Goal: Information Seeking & Learning: Learn about a topic

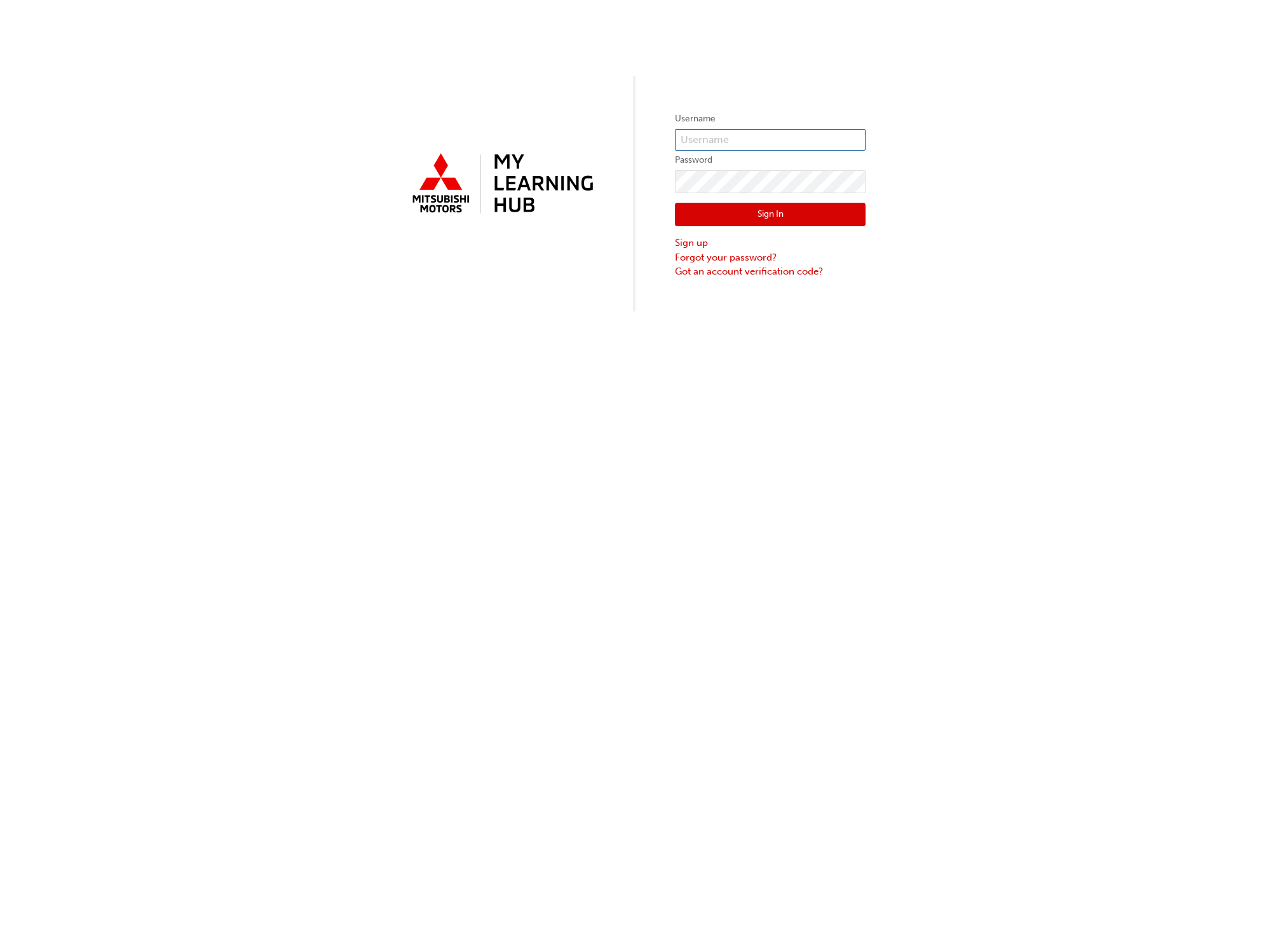
type input "0005949358"
click at [784, 208] on button "Sign In" at bounding box center [769, 214] width 190 height 24
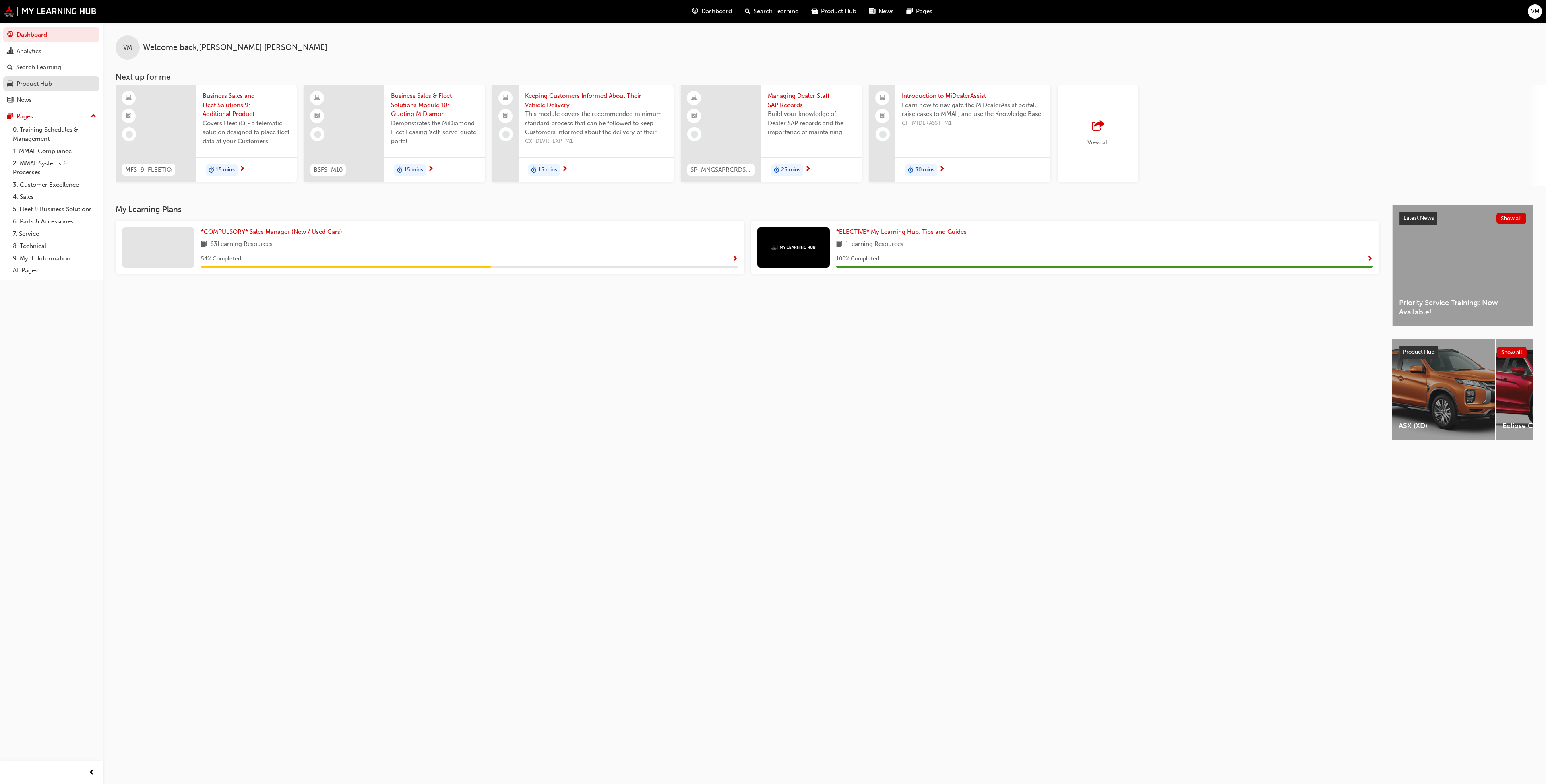
click at [42, 82] on div "Product Hub" at bounding box center [34, 83] width 35 height 9
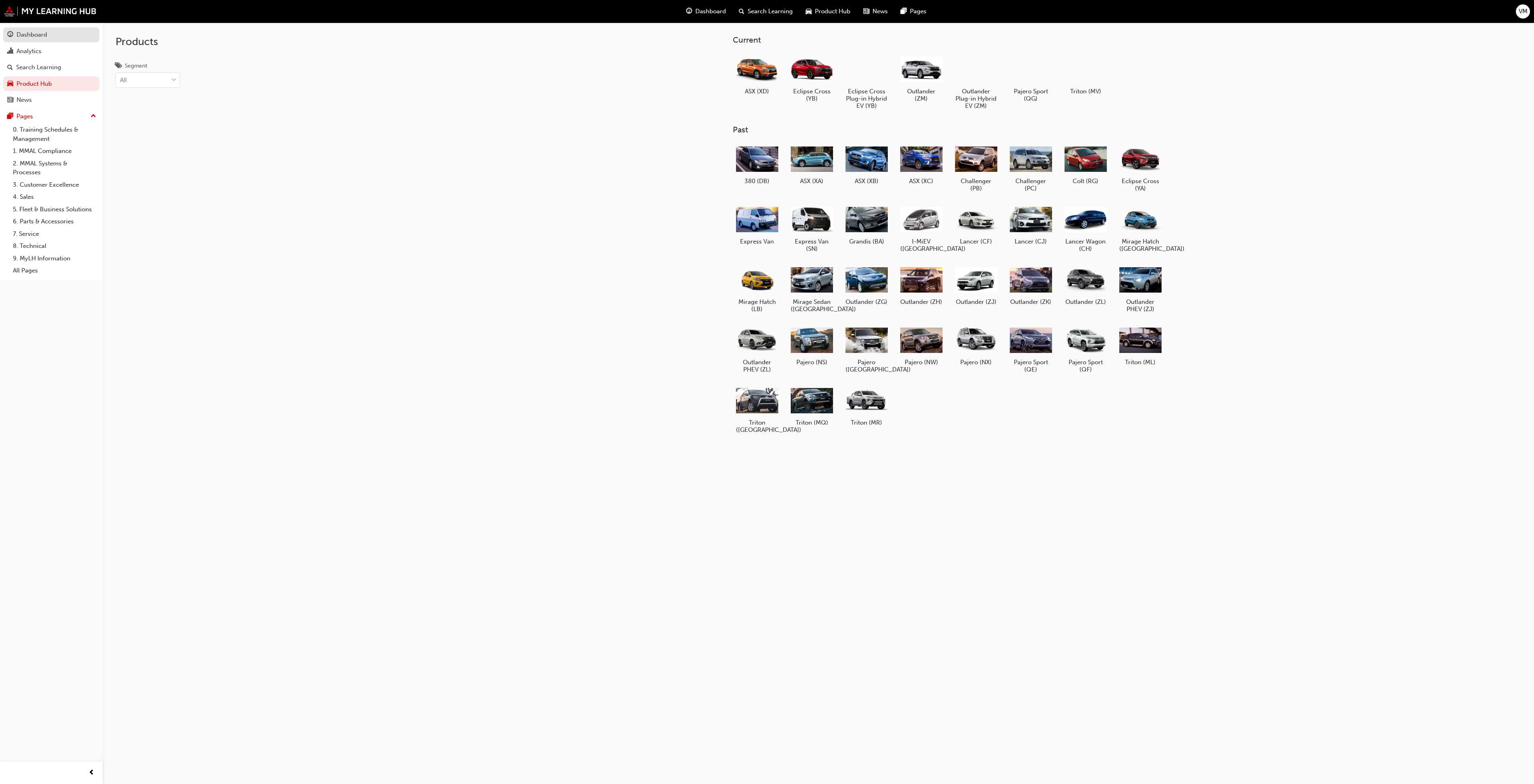
click at [45, 35] on div "Dashboard" at bounding box center [32, 34] width 31 height 9
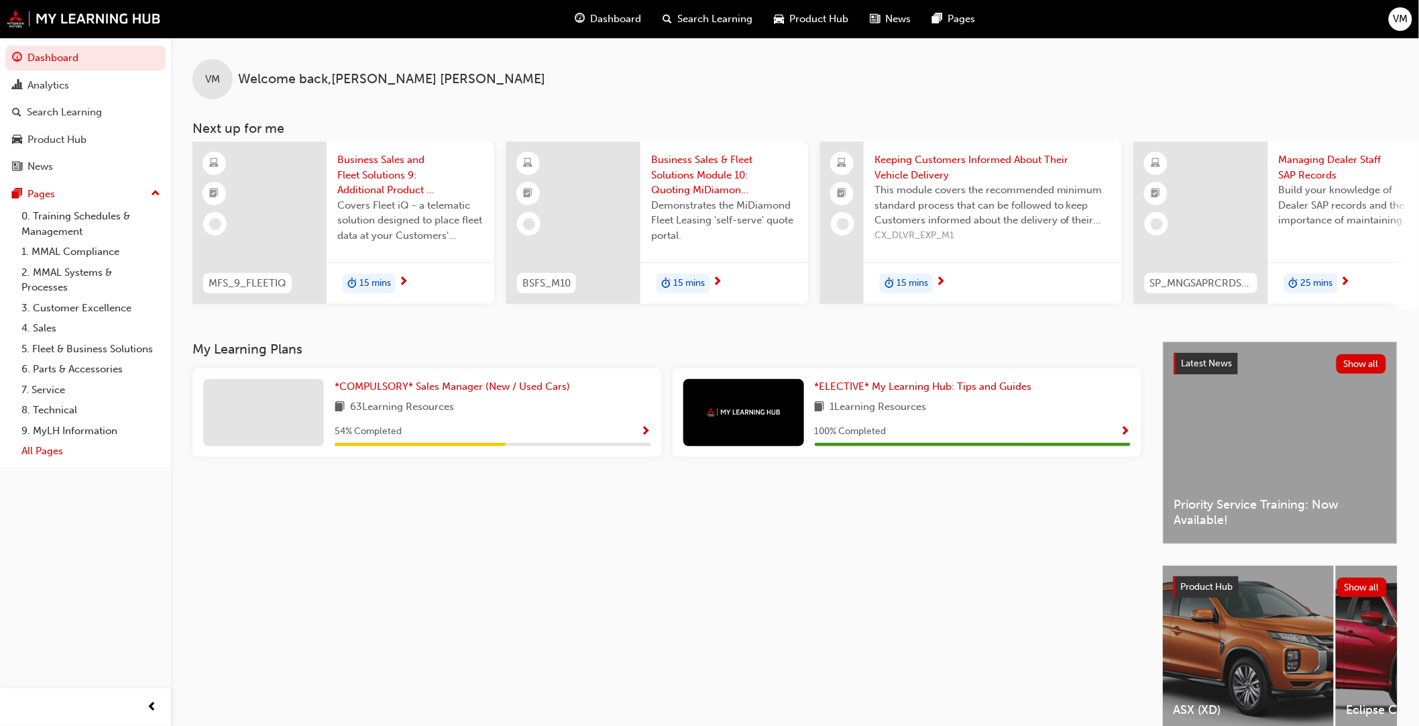
click at [41, 454] on link "All Pages" at bounding box center [91, 451] width 150 height 21
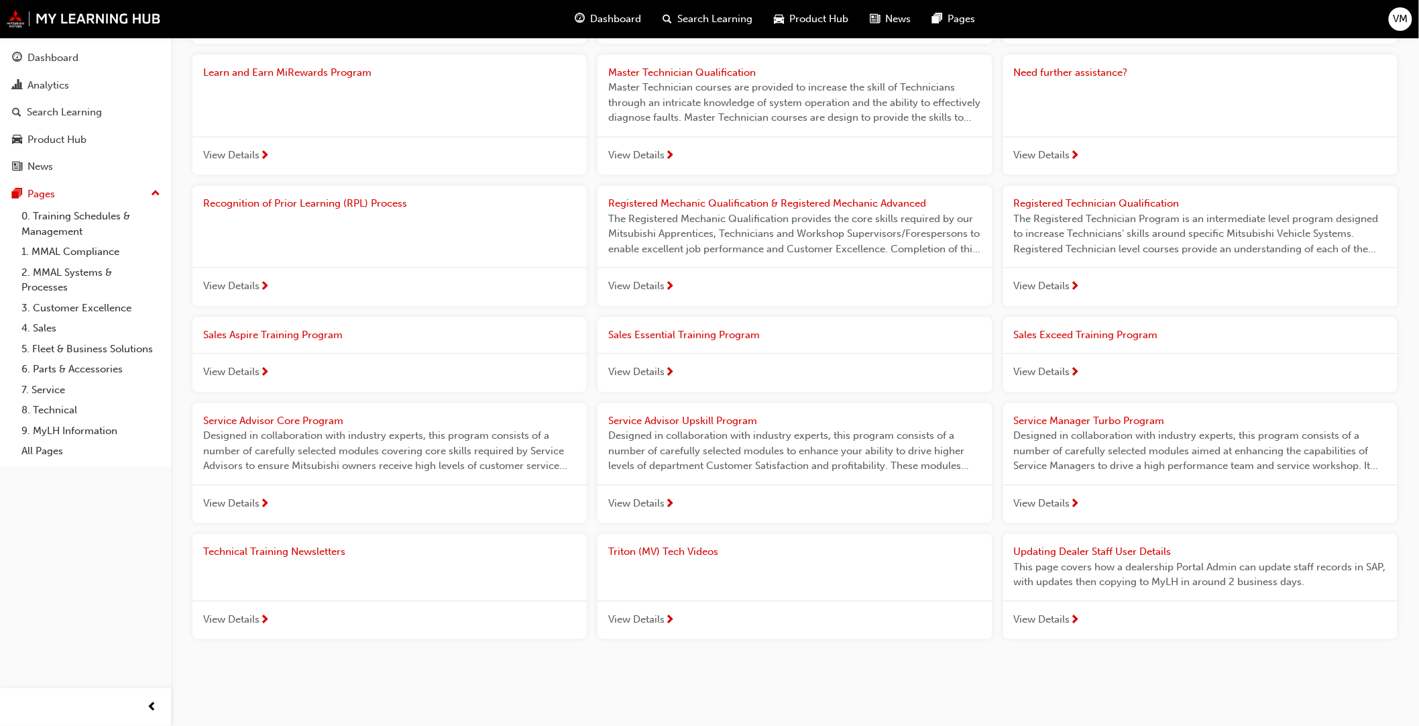
scroll to position [1125, 0]
click at [45, 331] on link "4. Sales" at bounding box center [91, 328] width 150 height 21
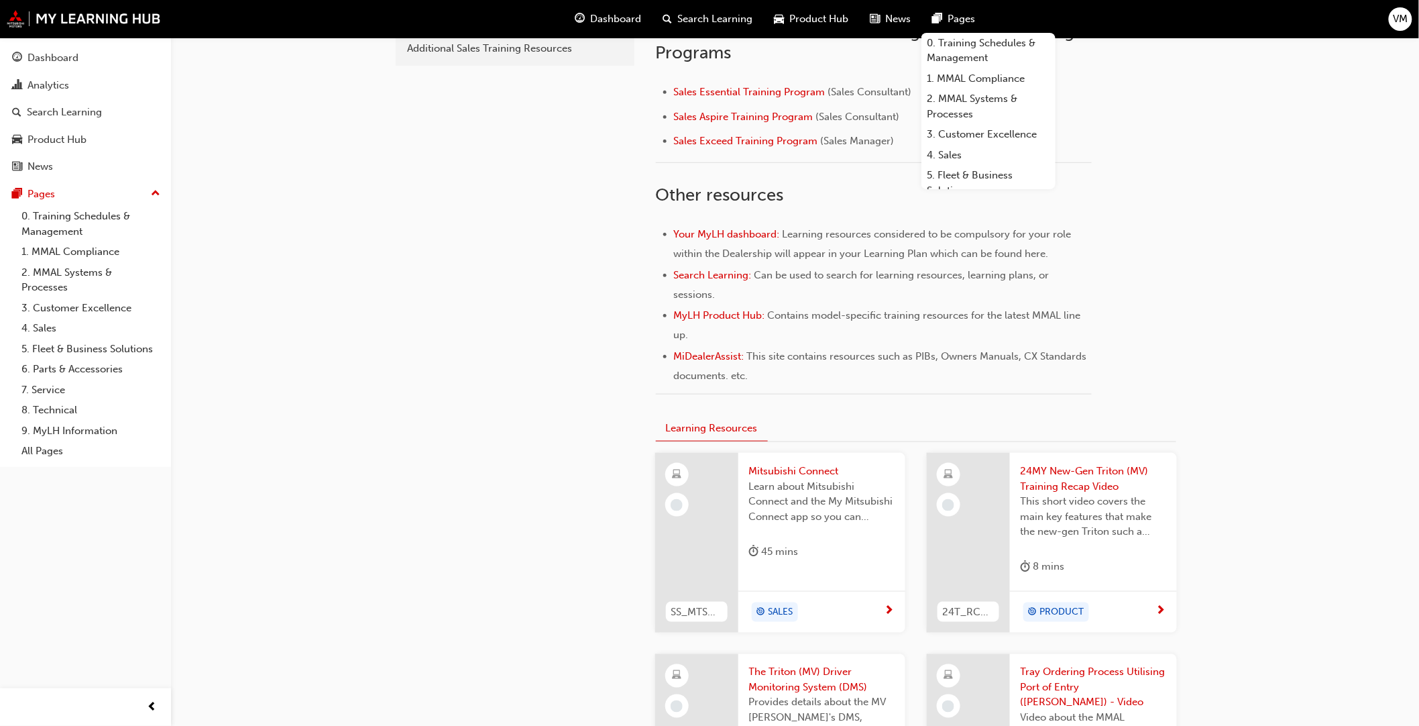
scroll to position [447, 0]
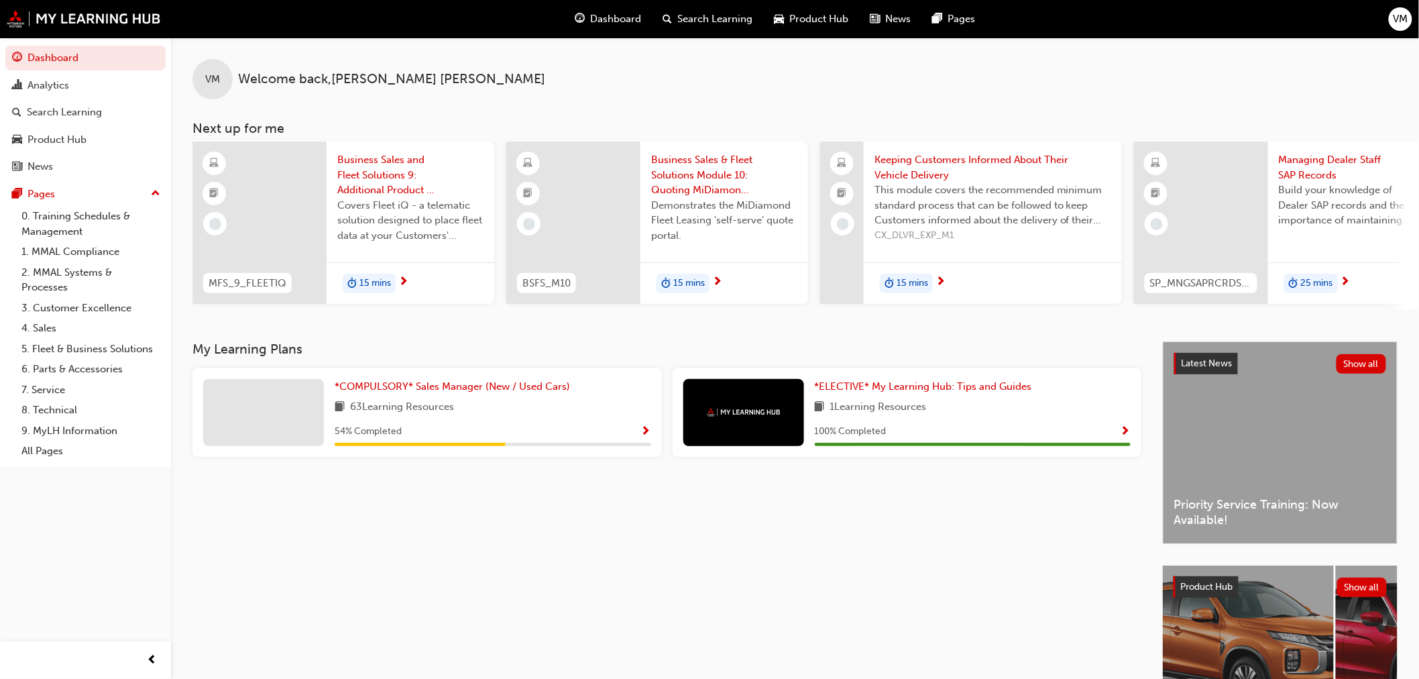
click at [485, 416] on div "63 Learning Resources" at bounding box center [493, 407] width 317 height 17
click at [51, 138] on div "Product Hub" at bounding box center [57, 139] width 59 height 15
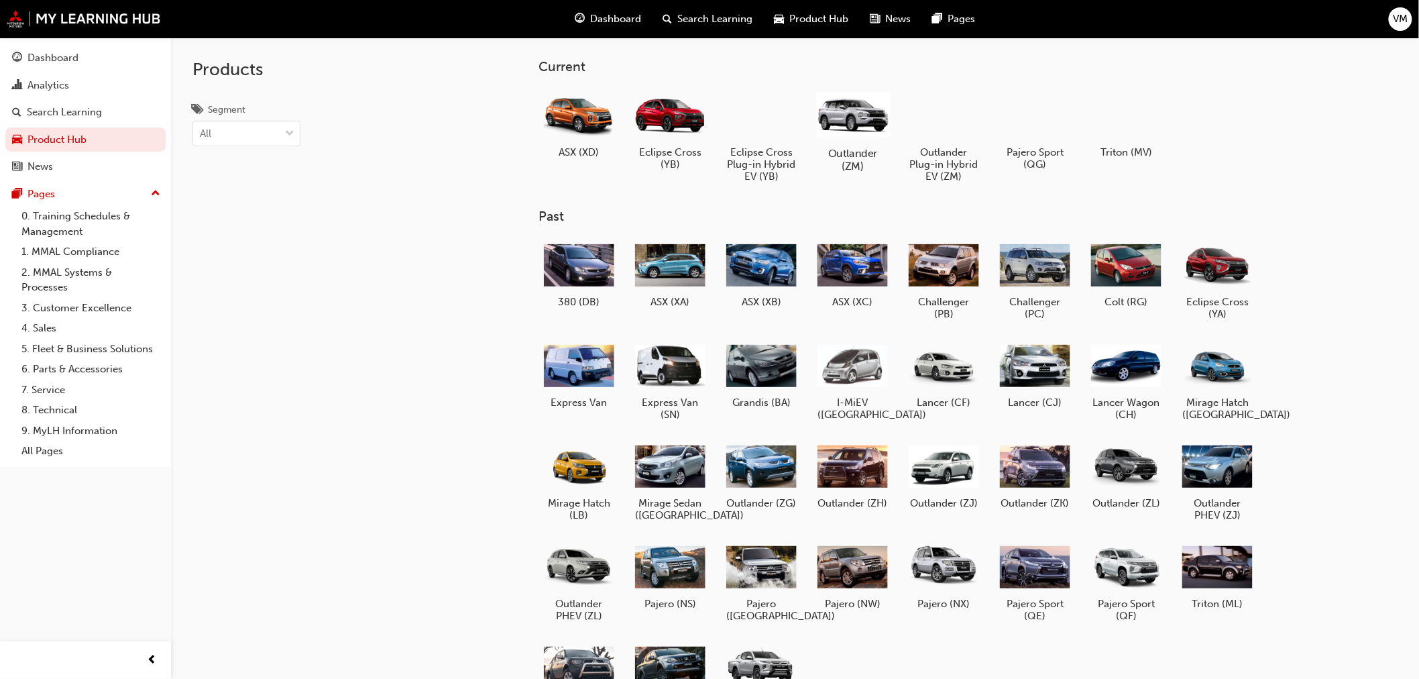
click at [867, 115] on div at bounding box center [853, 114] width 74 height 53
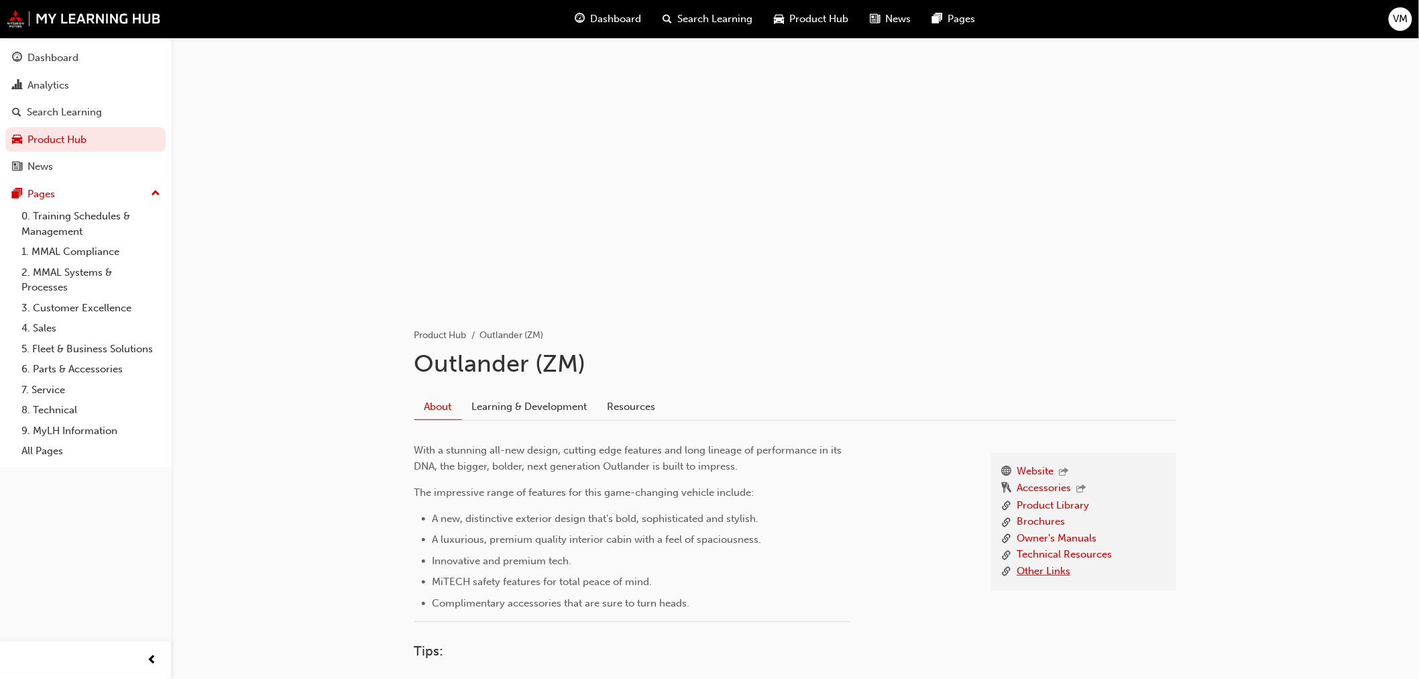
click at [1040, 574] on link "Other Links" at bounding box center [1045, 572] width 54 height 17
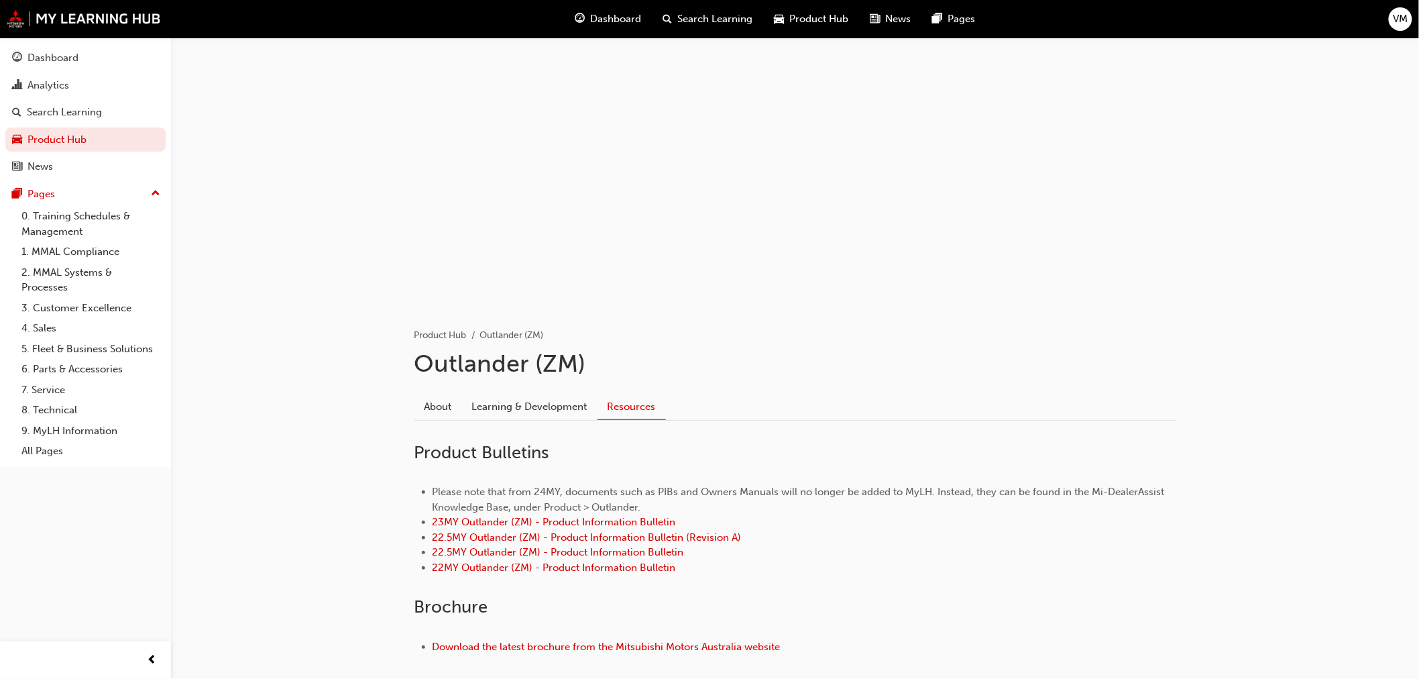
click at [790, 17] on span "Product Hub" at bounding box center [819, 18] width 59 height 15
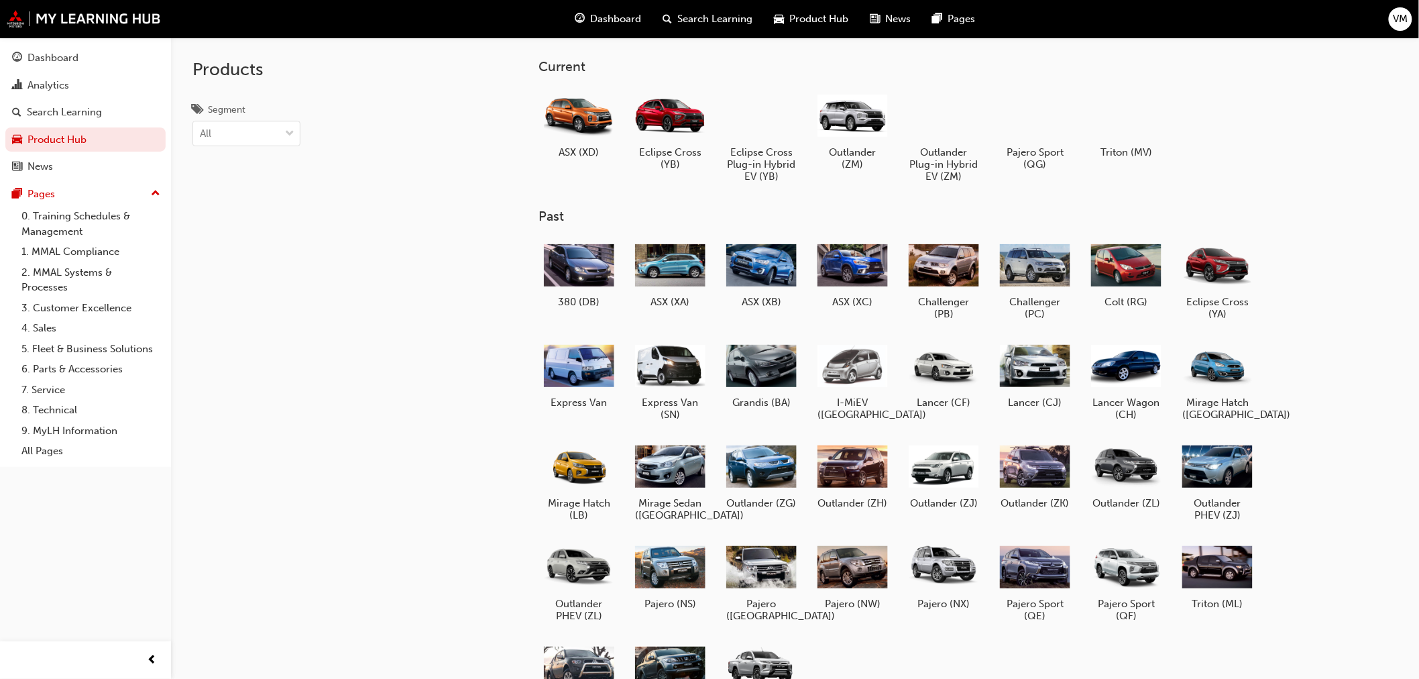
click at [728, 16] on span "Search Learning" at bounding box center [715, 18] width 75 height 15
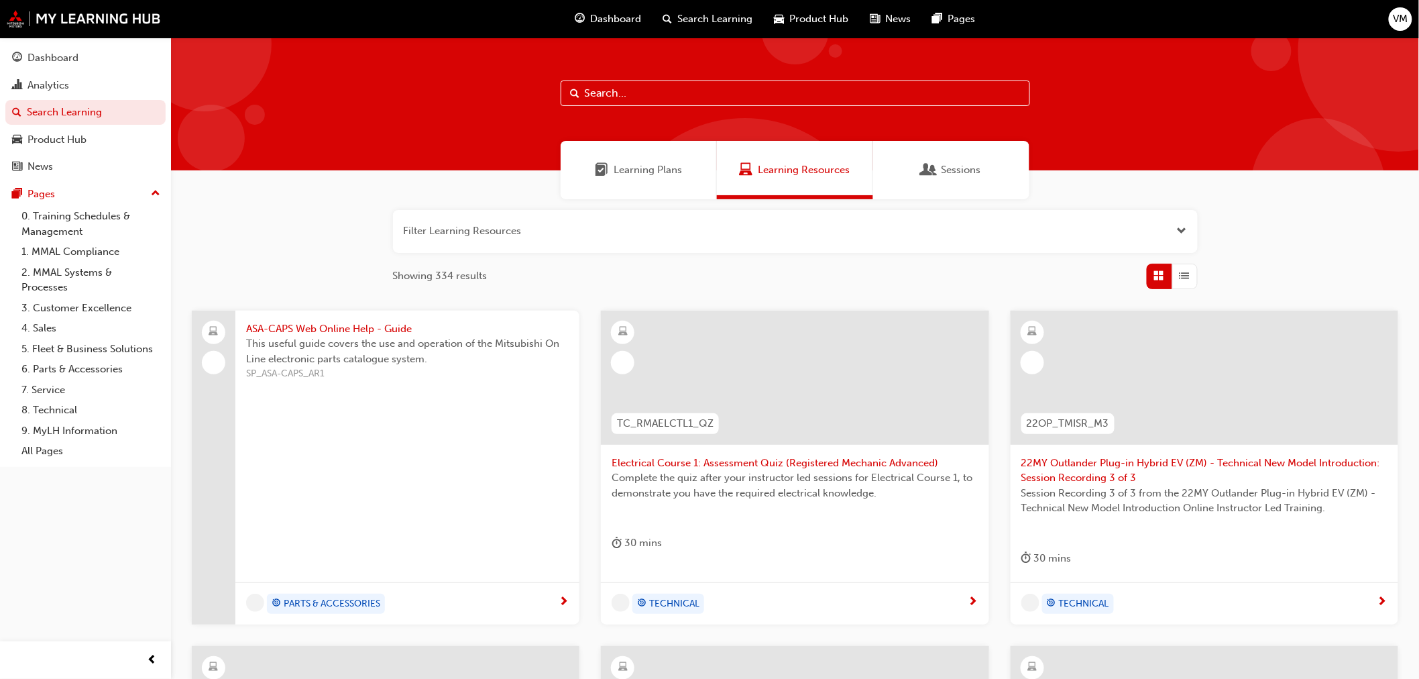
click at [705, 89] on input "text" at bounding box center [796, 92] width 470 height 25
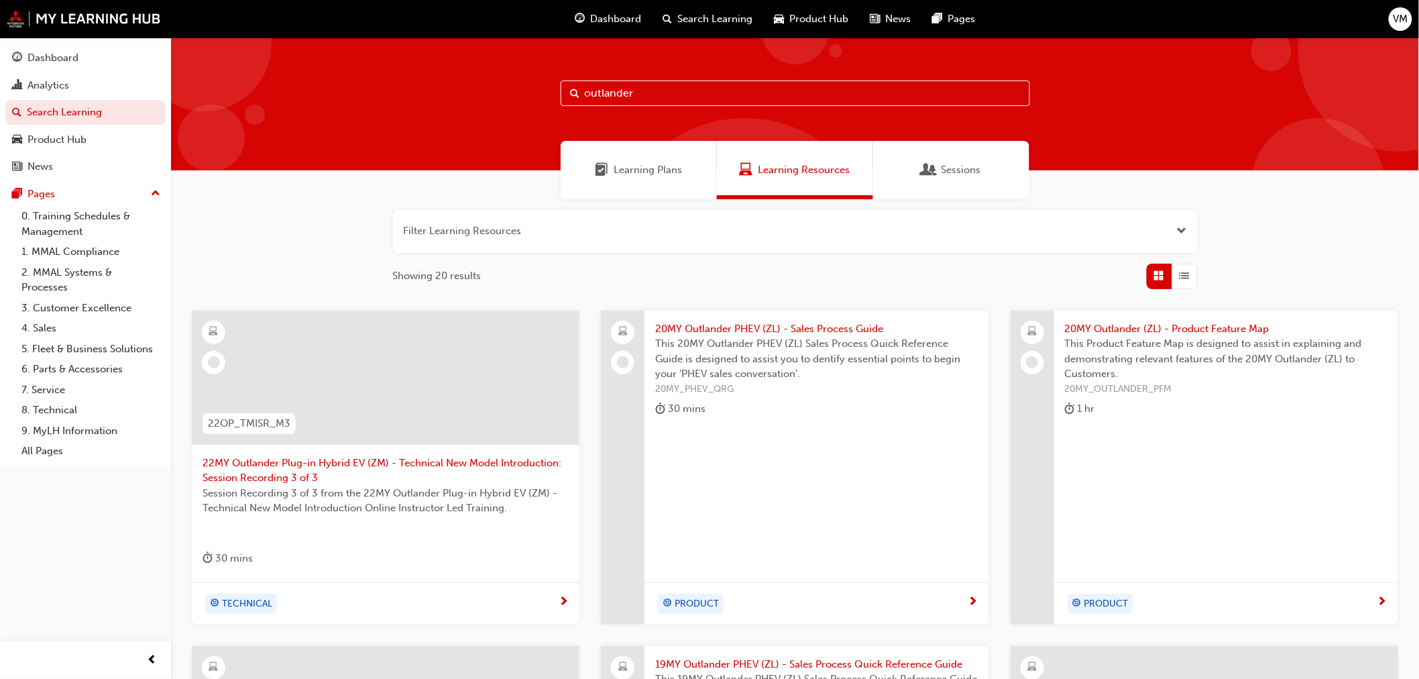
click at [584, 91] on input "outlander" at bounding box center [796, 92] width 470 height 25
type input "MY25 outlander"
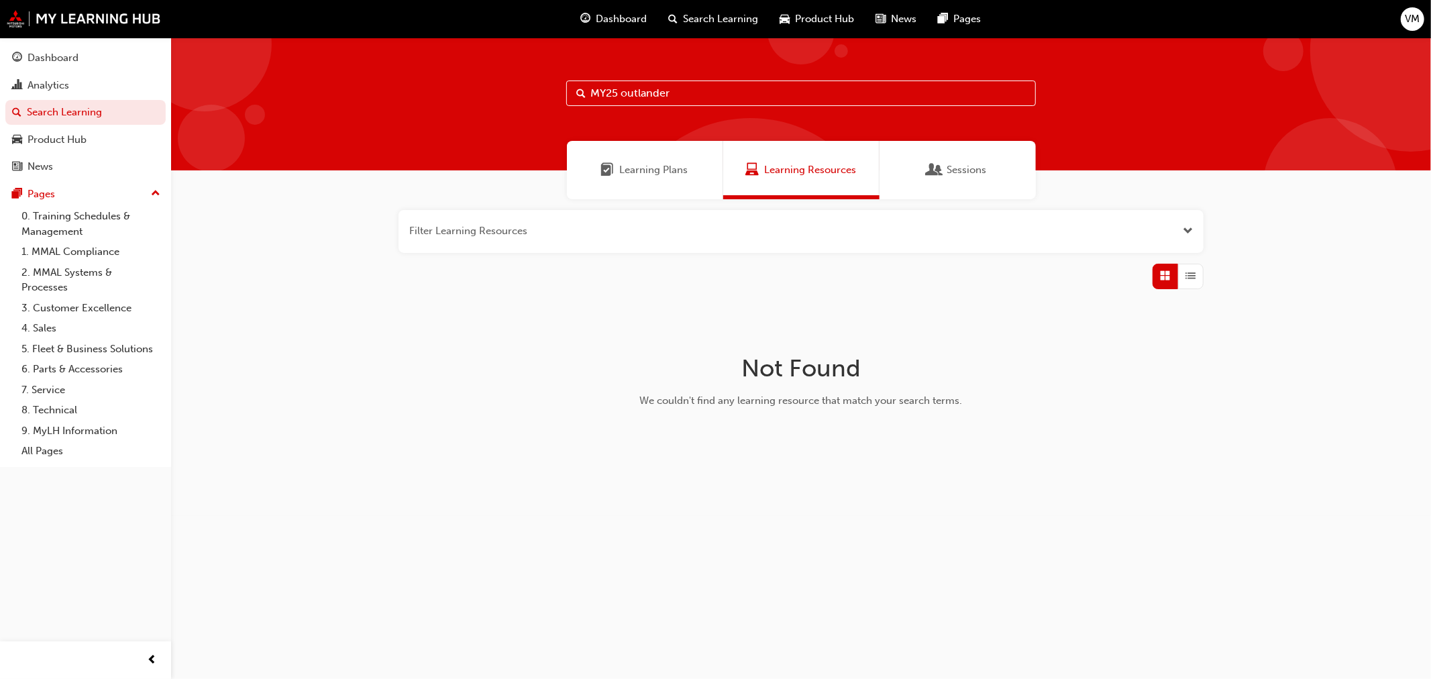
click at [669, 169] on span "Learning Plans" at bounding box center [654, 169] width 68 height 15
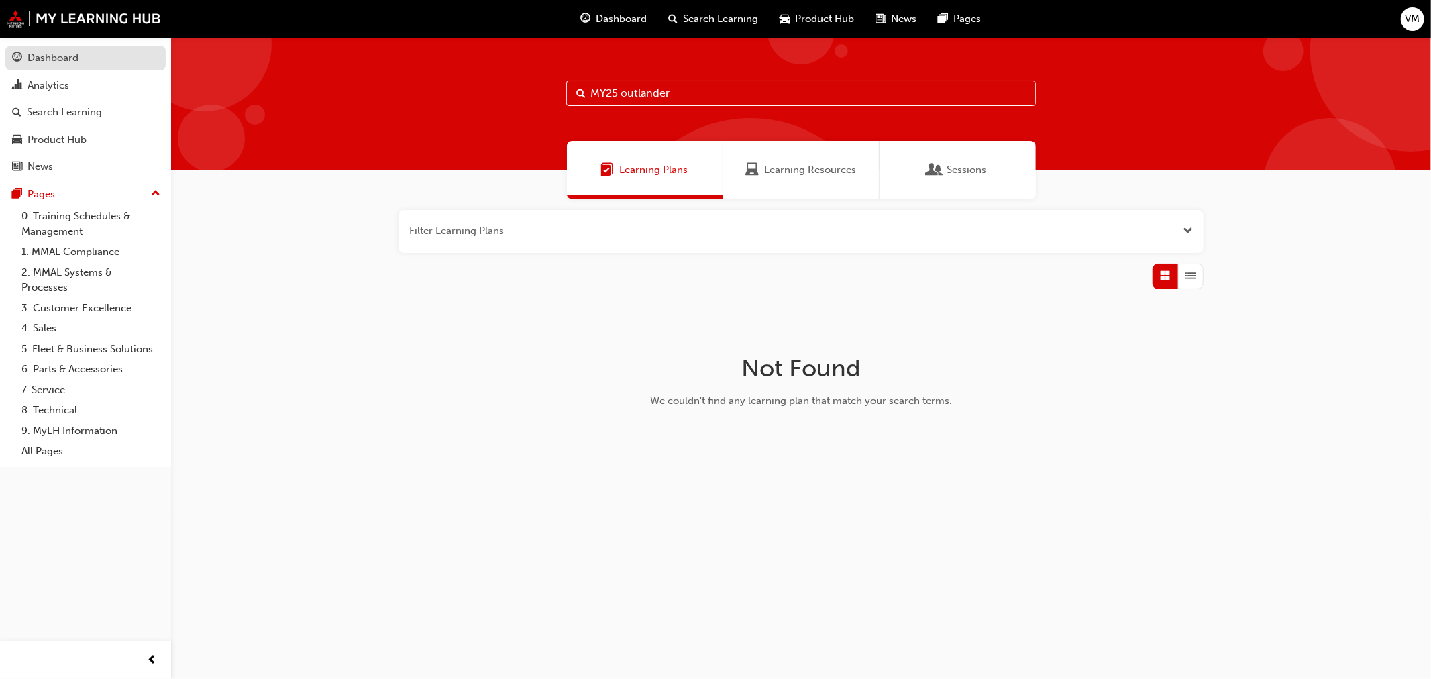
click at [68, 61] on div "Dashboard" at bounding box center [53, 57] width 51 height 15
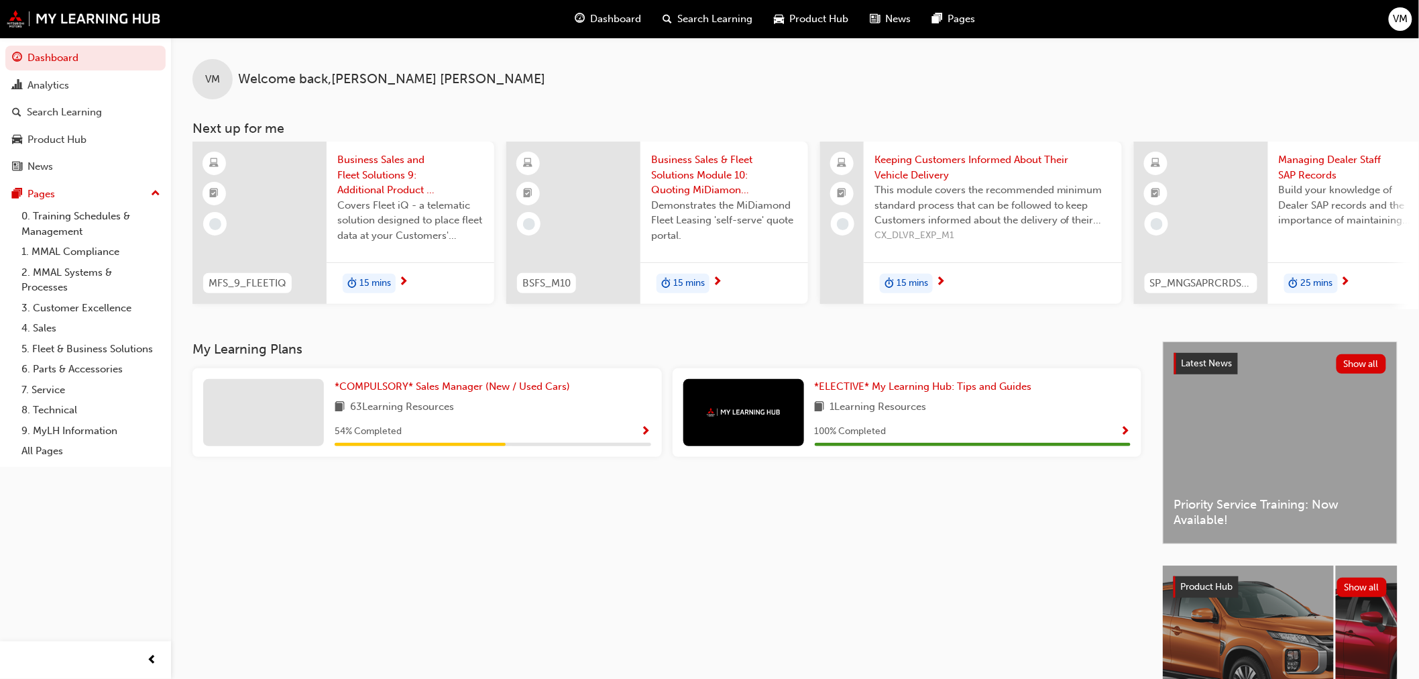
click at [391, 161] on span "Business Sales and Fleet Solutions 9: Additional Product – Fleet iQ" at bounding box center [410, 175] width 146 height 46
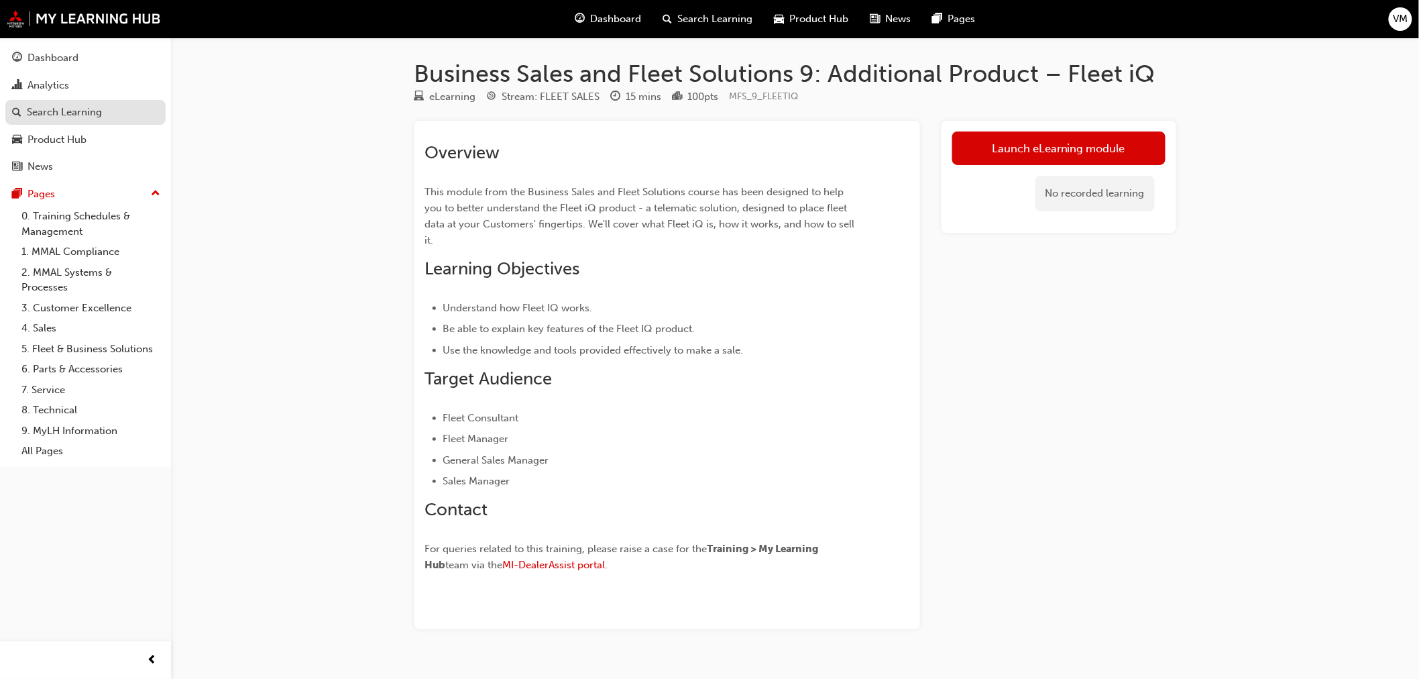
click at [50, 107] on div "Search Learning" at bounding box center [64, 112] width 75 height 15
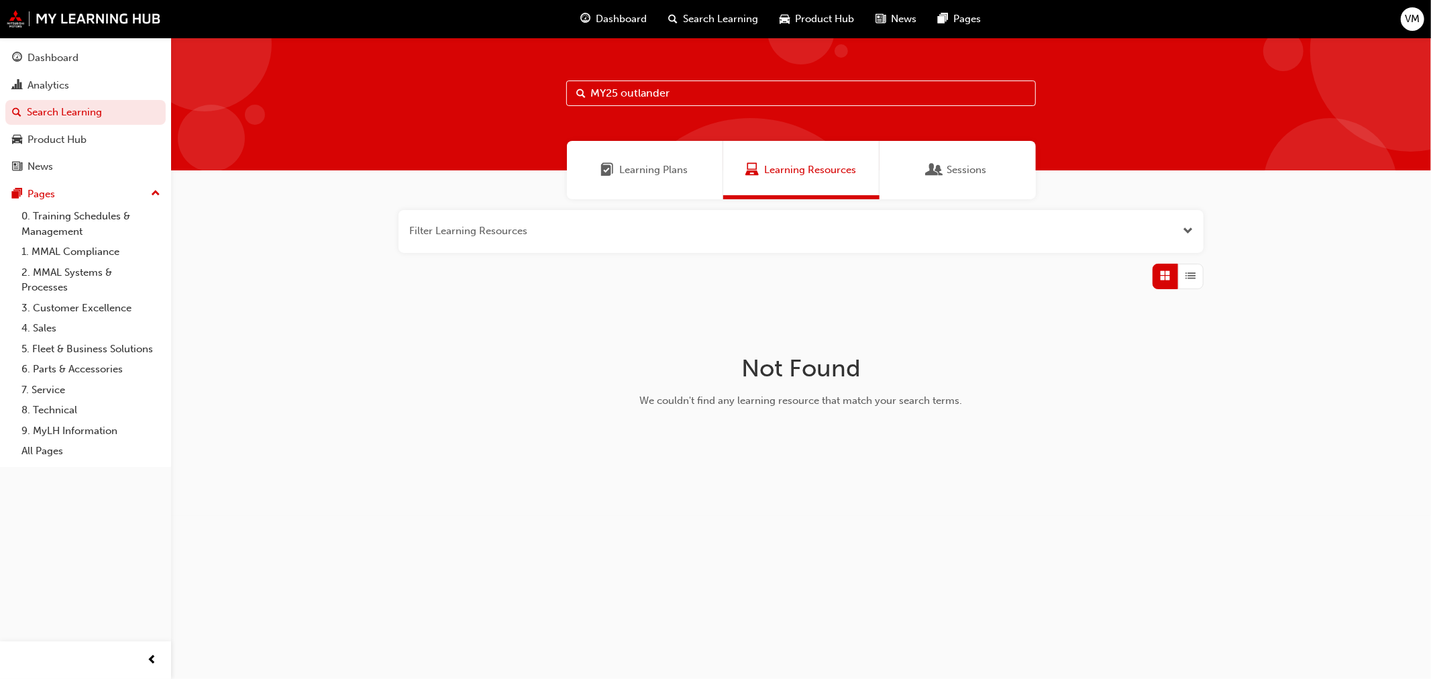
click at [647, 155] on div "Learning Plans" at bounding box center [645, 170] width 156 height 58
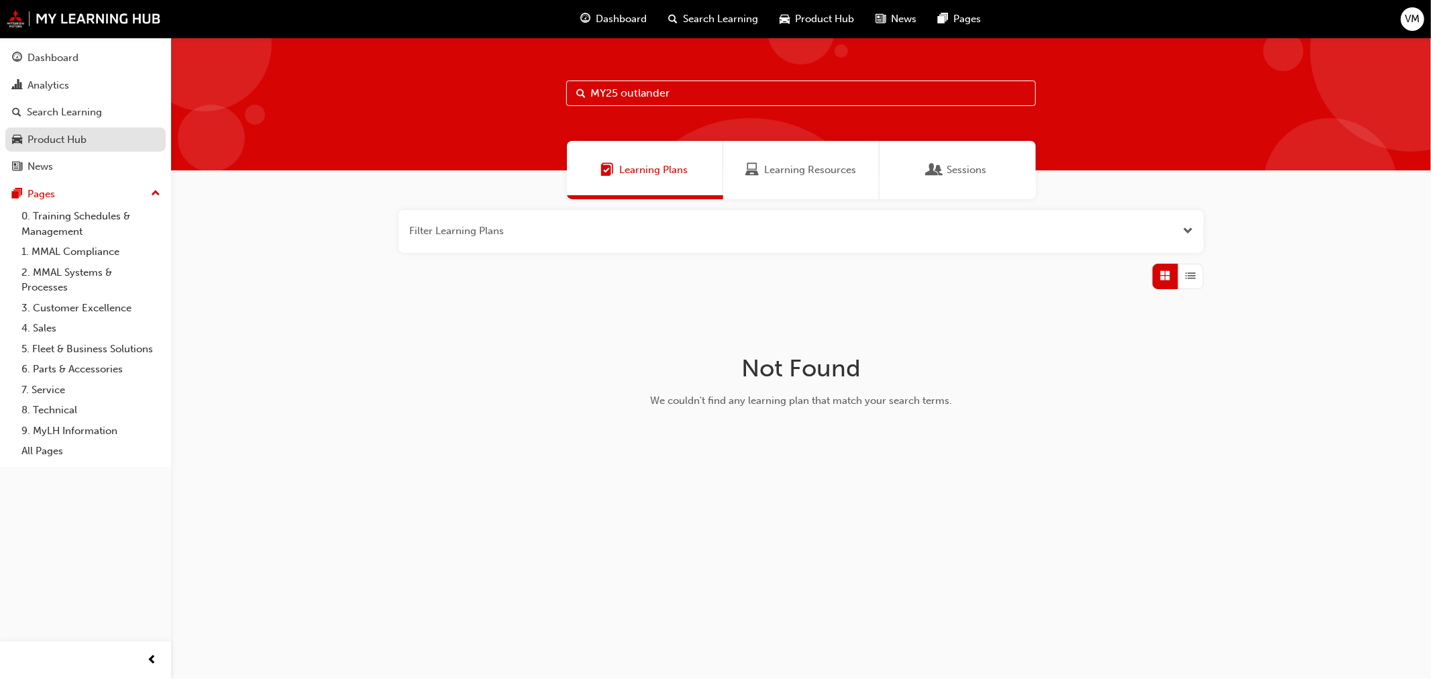
click at [82, 137] on div "Product Hub" at bounding box center [57, 139] width 59 height 15
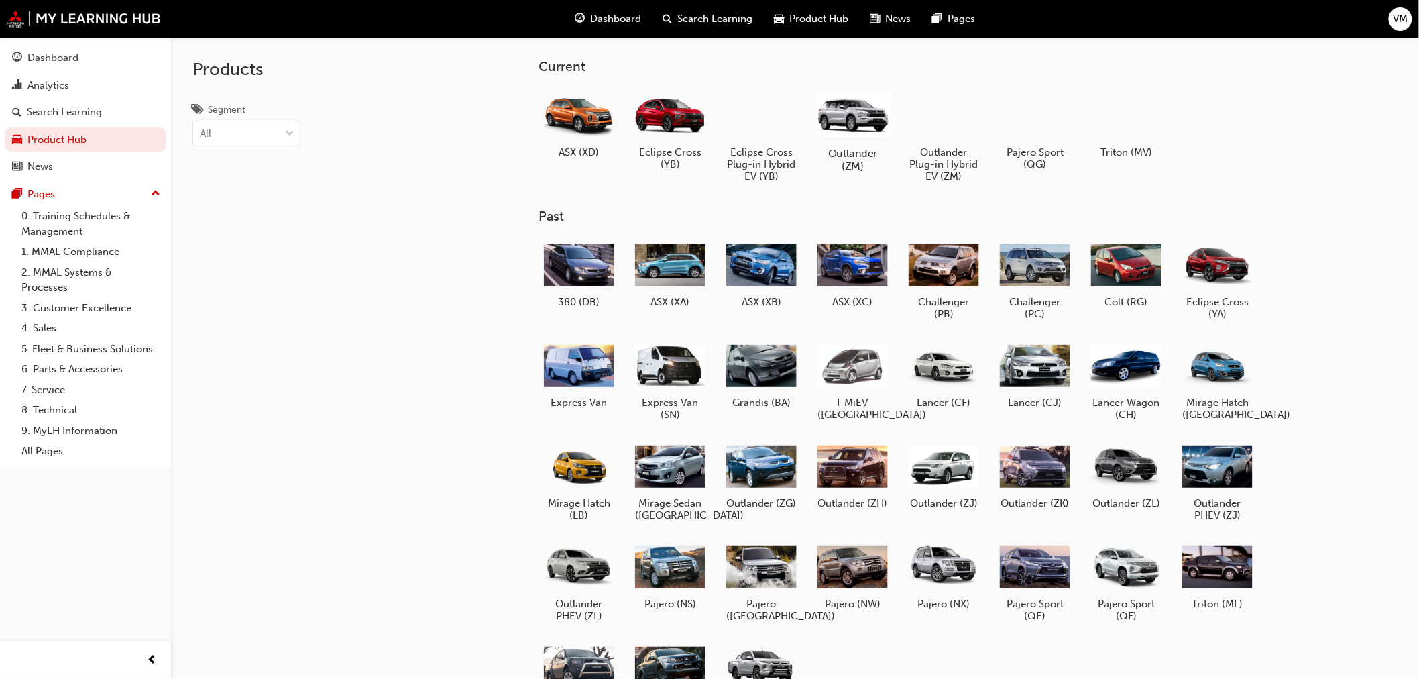
click at [850, 107] on div at bounding box center [853, 114] width 74 height 53
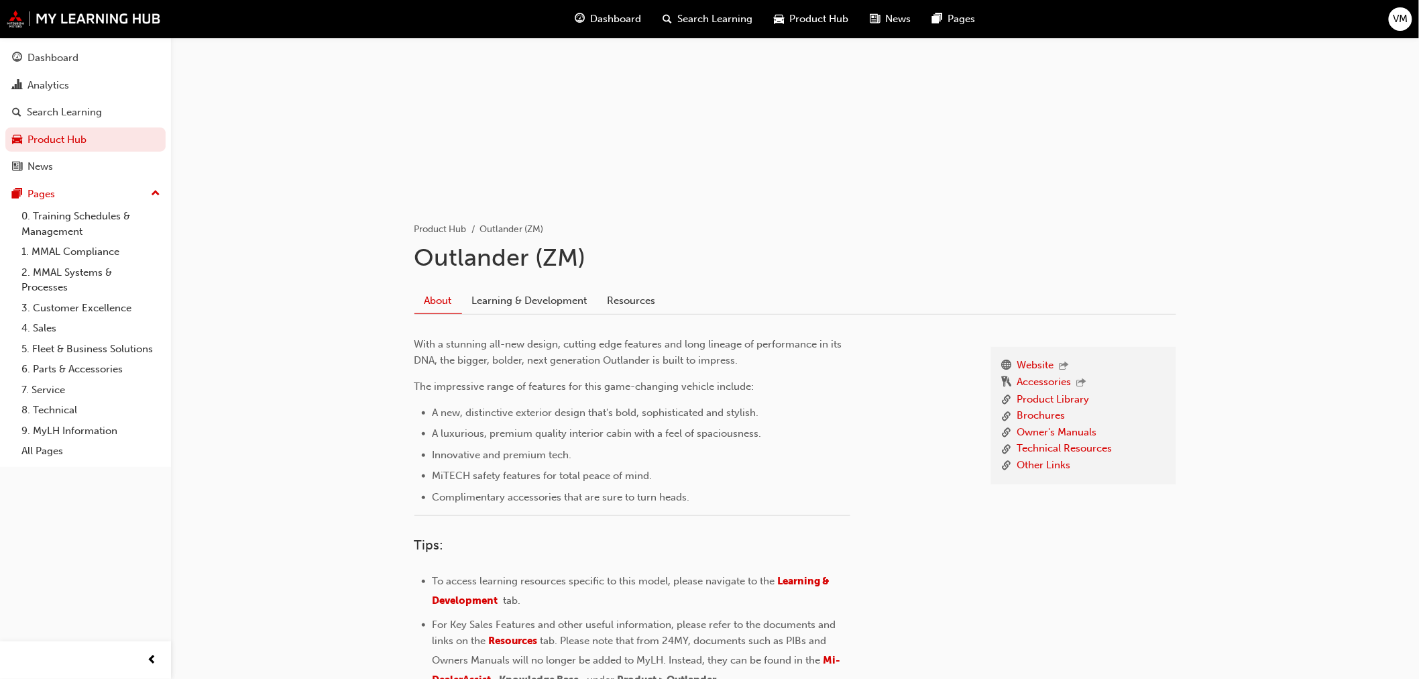
scroll to position [252, 0]
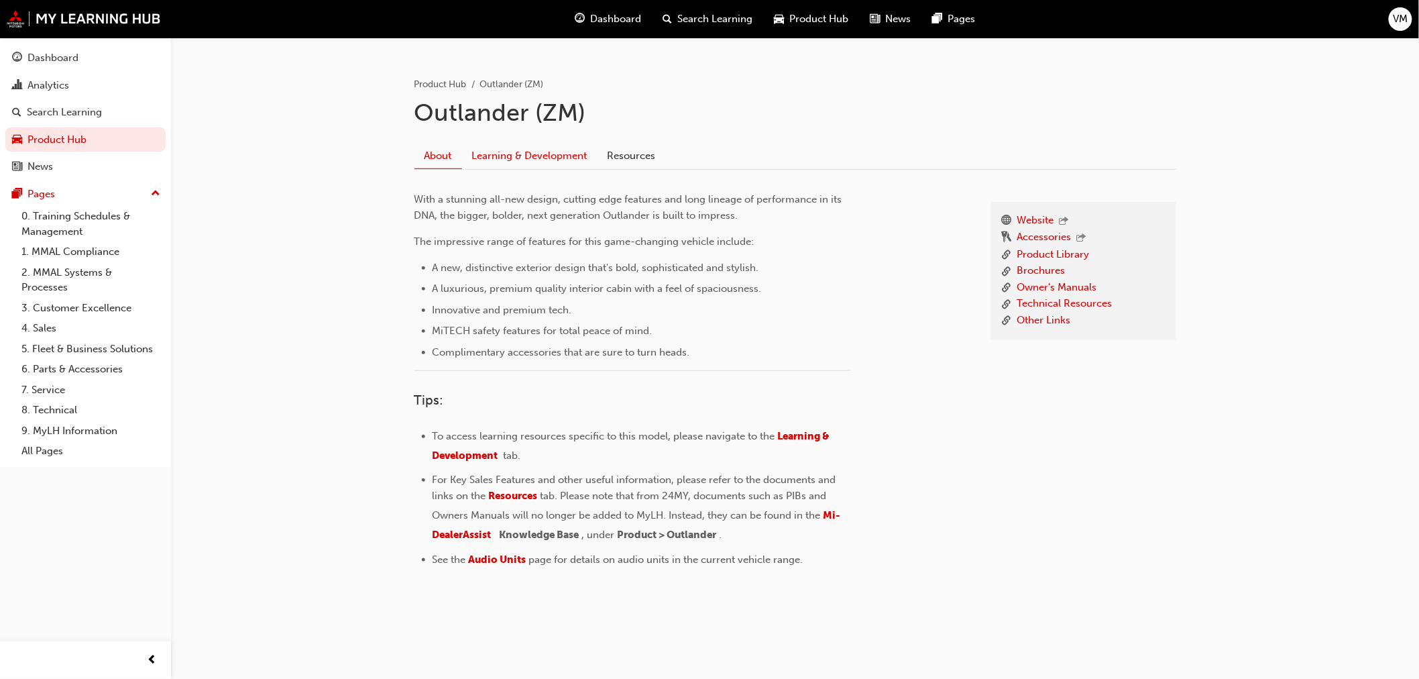
click at [533, 156] on link "Learning & Development" at bounding box center [530, 155] width 136 height 25
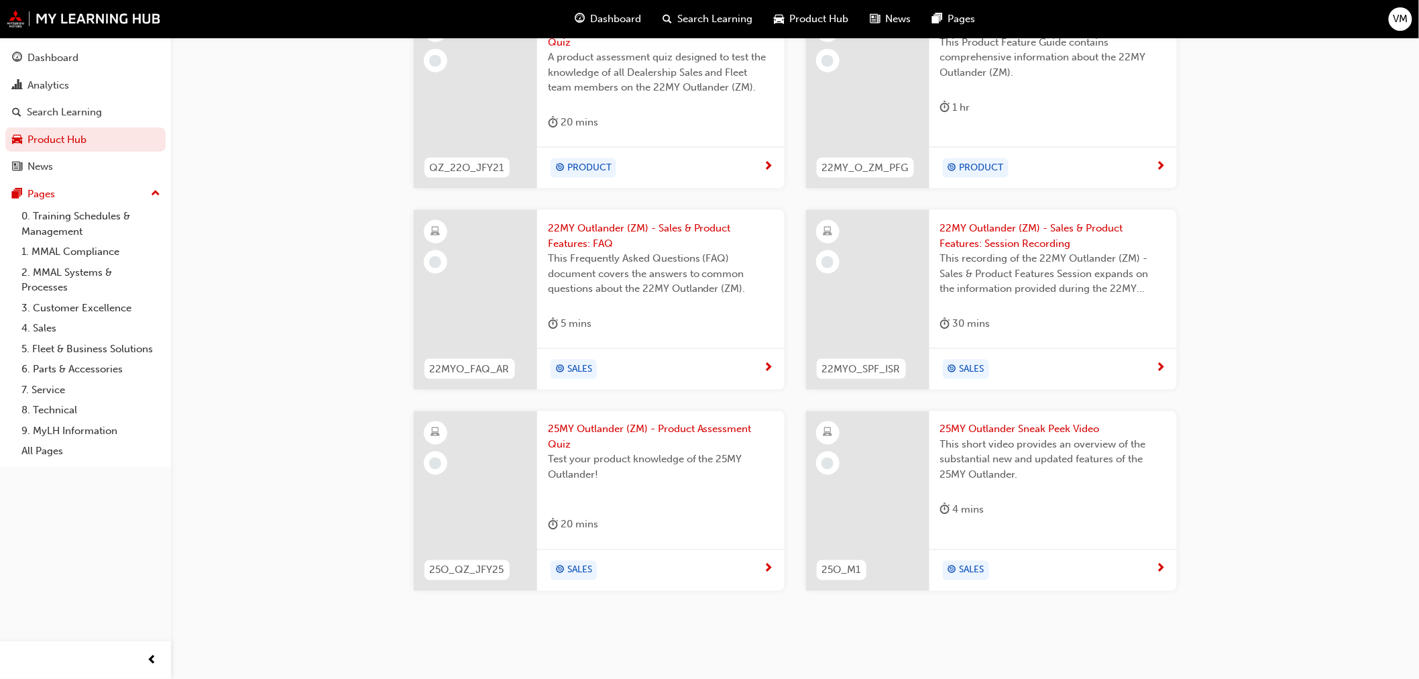
scroll to position [649, 0]
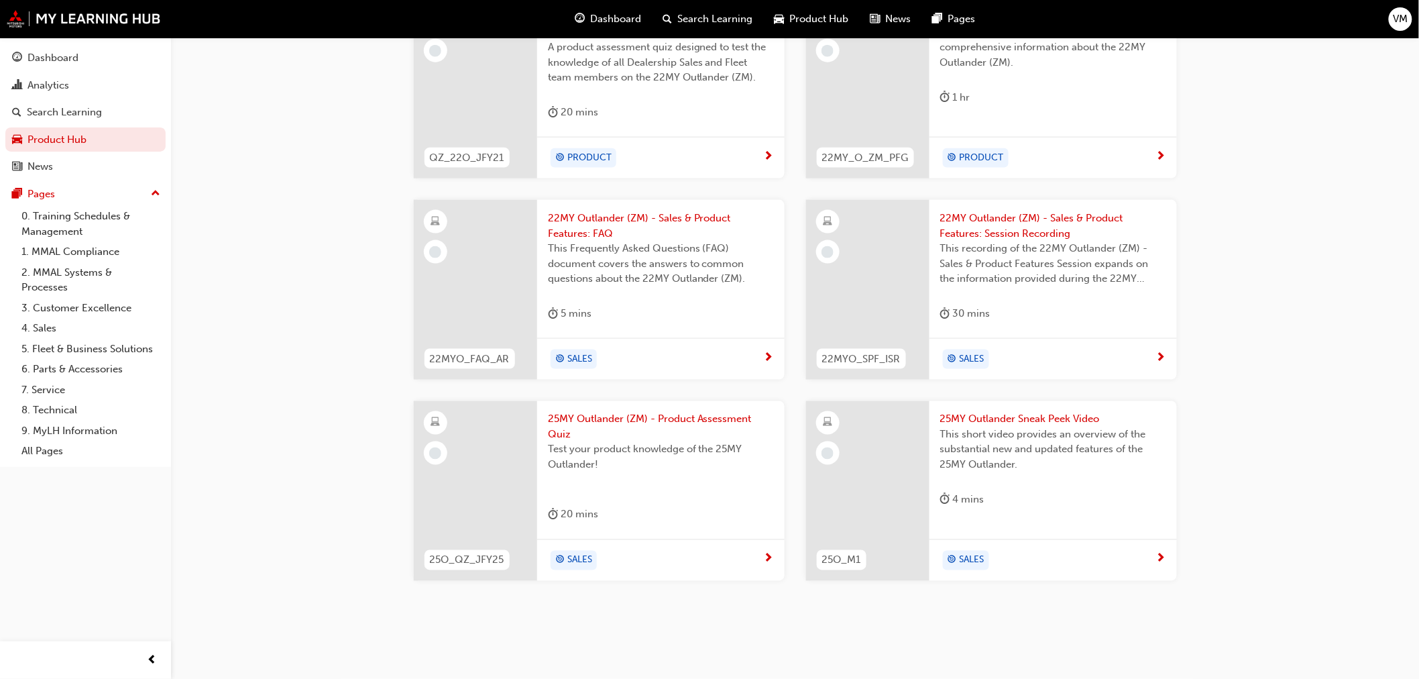
click at [1343, 396] on div "Product Hub Outlander (ZM) Outlander (ZM) About Learning & Development Resource…" at bounding box center [795, 17] width 1248 height 1256
click at [907, 451] on div at bounding box center [867, 491] width 123 height 180
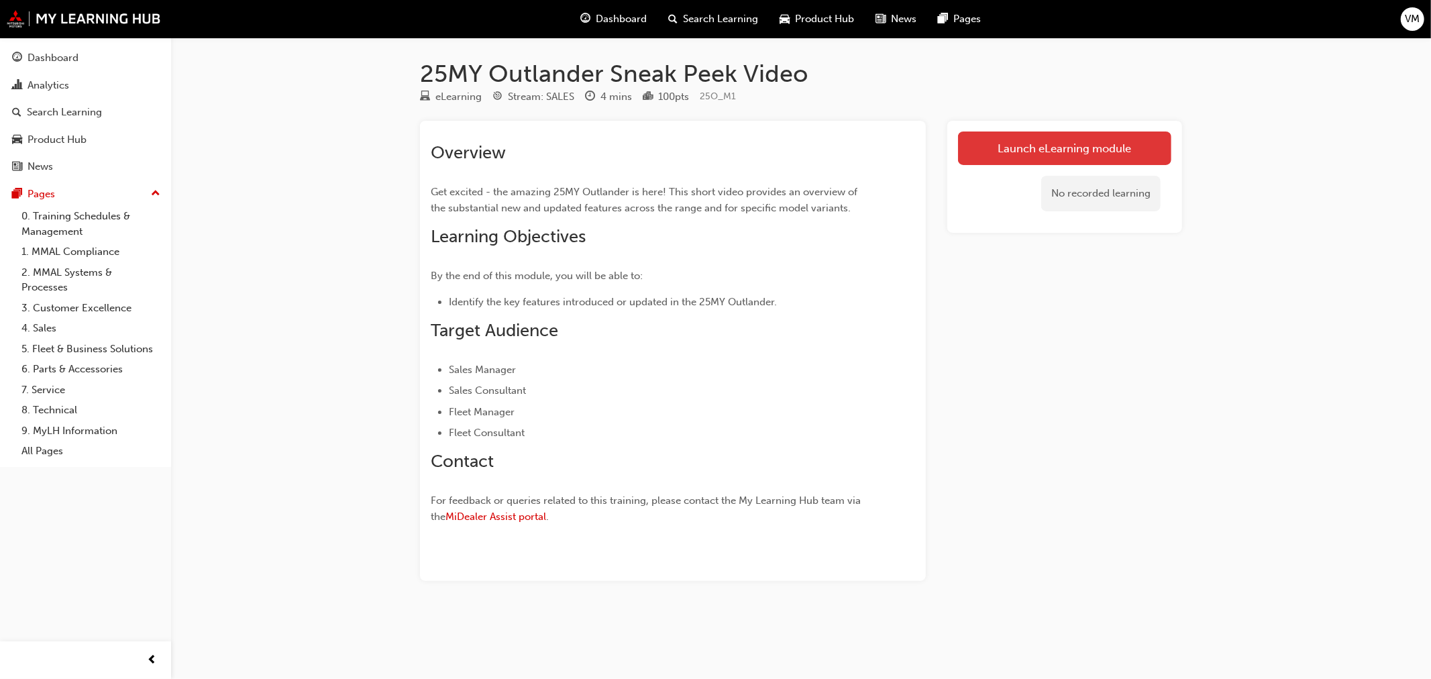
click at [1030, 150] on link "Launch eLearning module" at bounding box center [1064, 148] width 213 height 34
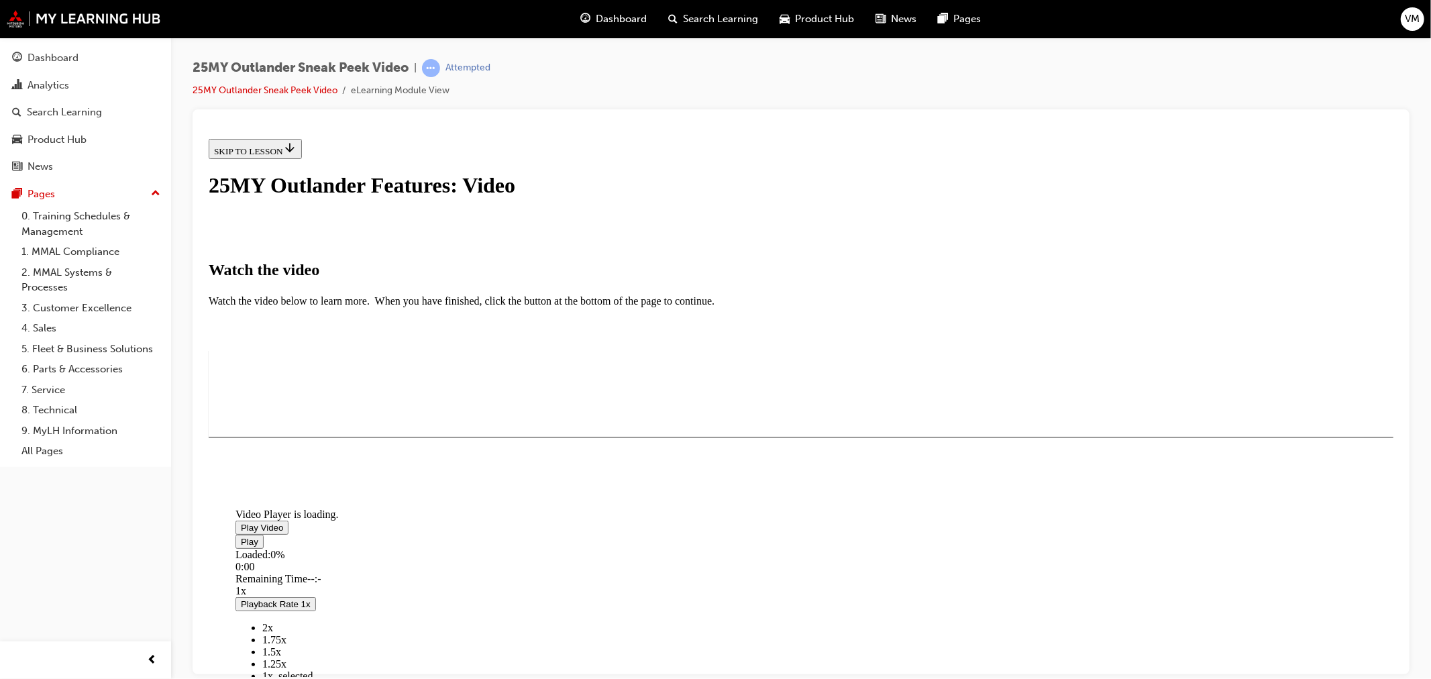
click at [240, 532] on span "Video player" at bounding box center [240, 527] width 0 height 10
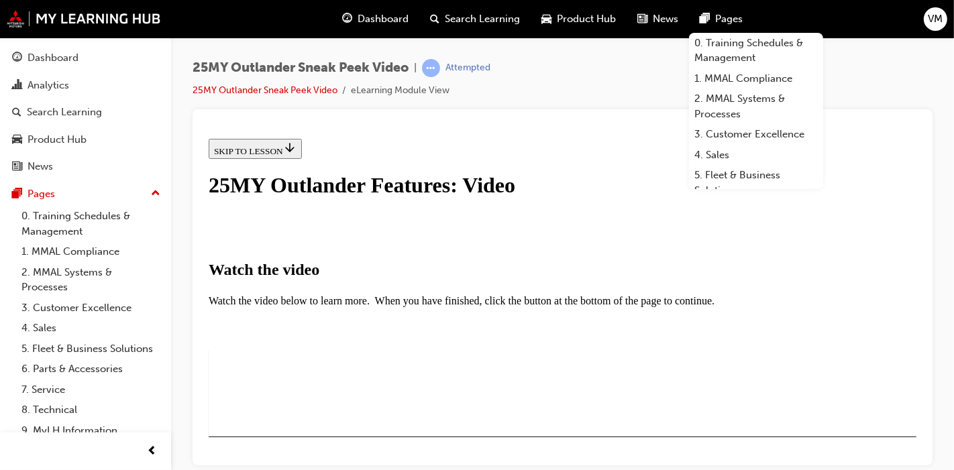
scroll to position [295, 0]
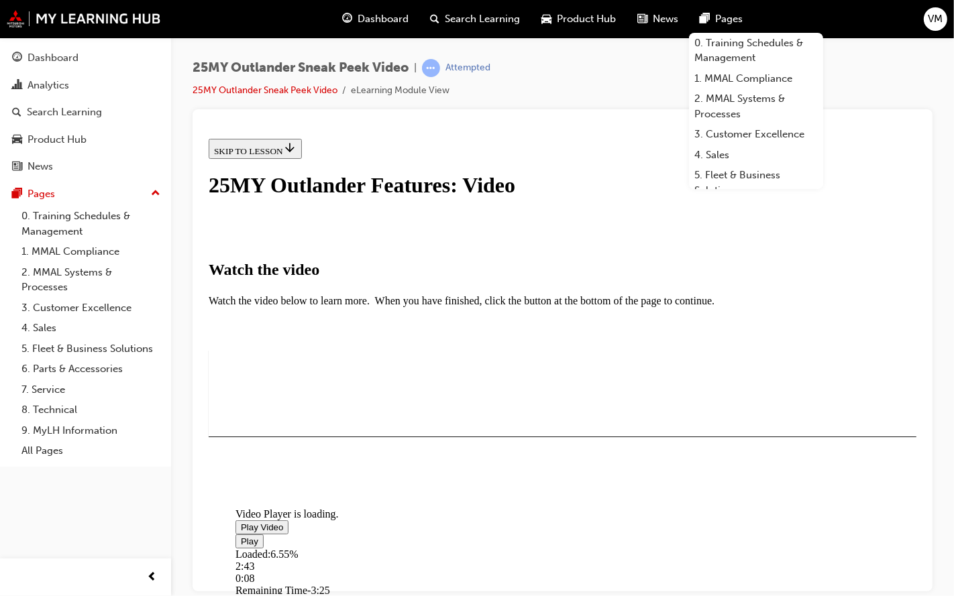
scroll to position [196, 0]
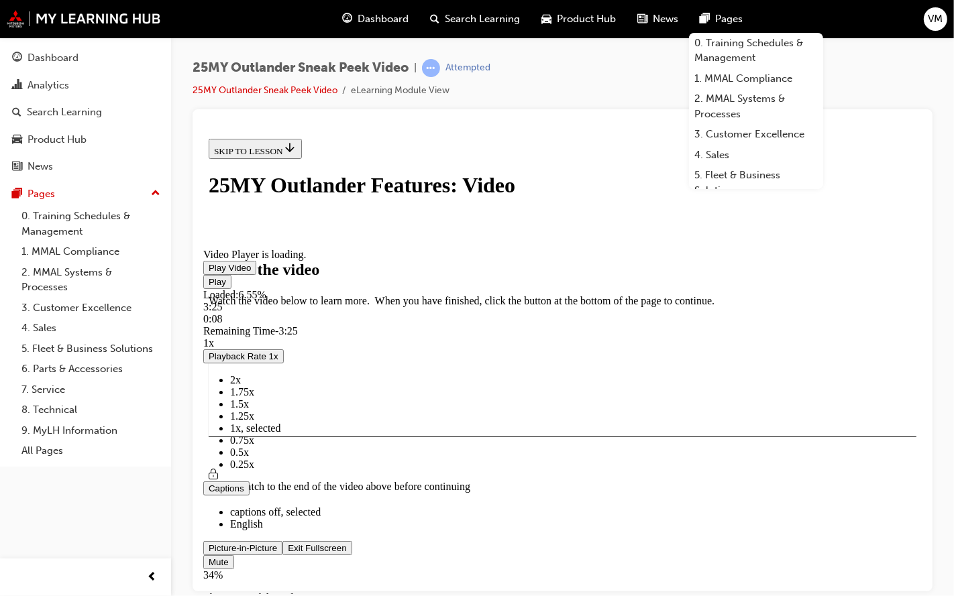
click at [208, 272] on span "Video player" at bounding box center [208, 267] width 0 height 10
click at [404, 233] on video "Video player" at bounding box center [303, 183] width 201 height 101
drag, startPoint x: 280, startPoint y: 702, endPoint x: 237, endPoint y: 702, distance: 42.3
click at [237, 581] on div "Play Loaded : 7.57% 0:00 0:09 Remaining Time - 3:33 1x Playback Rate 1x 2x 1.75…" at bounding box center [562, 427] width 718 height 307
click at [208, 272] on span "Video player" at bounding box center [208, 267] width 0 height 10
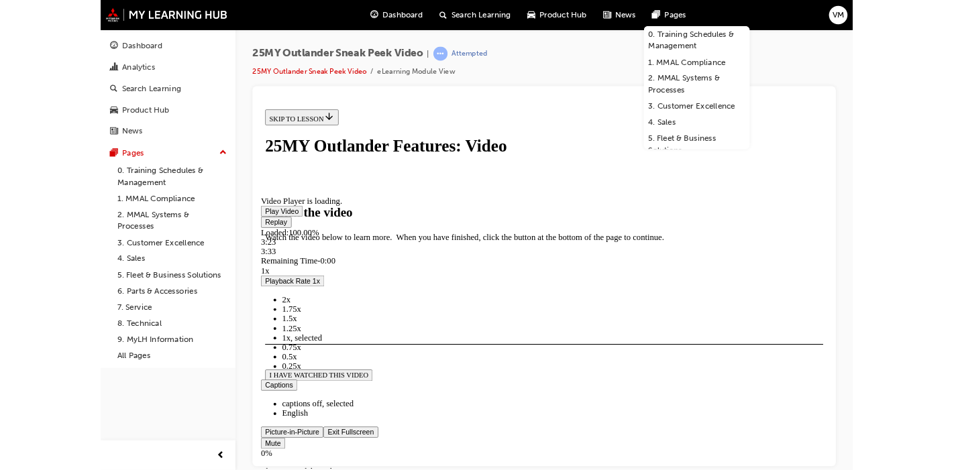
scroll to position [193, 0]
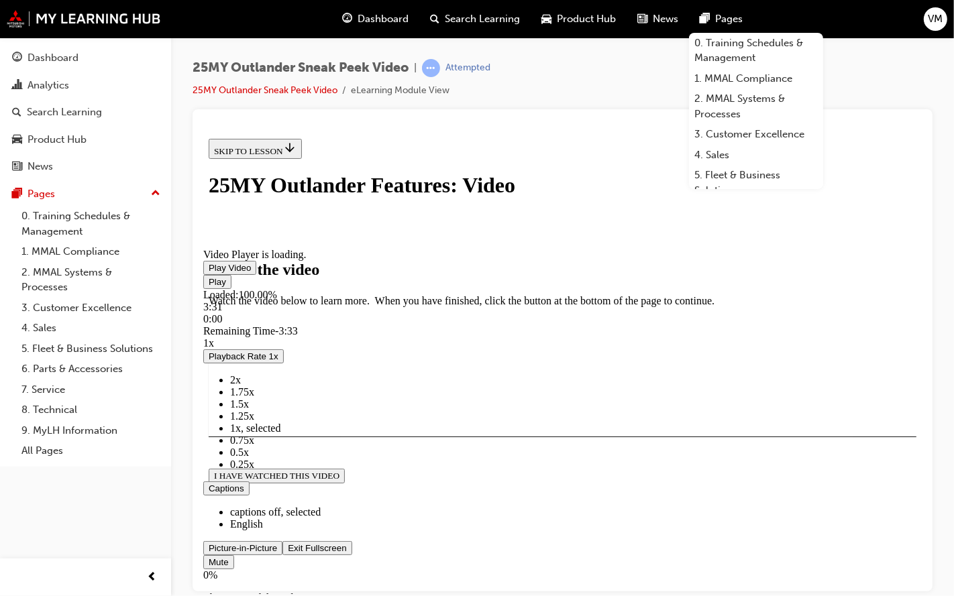
click at [287, 553] on span "Video player" at bounding box center [287, 548] width 0 height 10
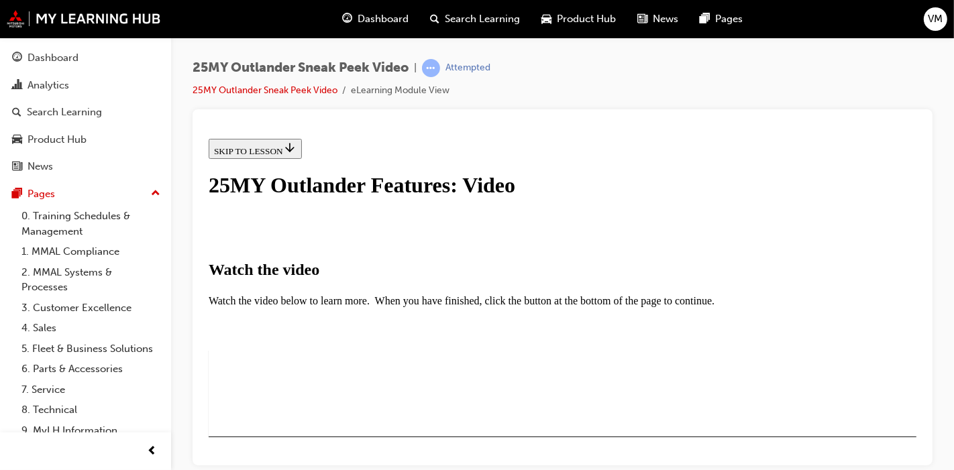
click at [436, 392] on video "Video player" at bounding box center [335, 442] width 201 height 101
click at [339, 470] on div "I HAVE WATCHED THIS VIDEO" at bounding box center [275, 475] width 125 height 11
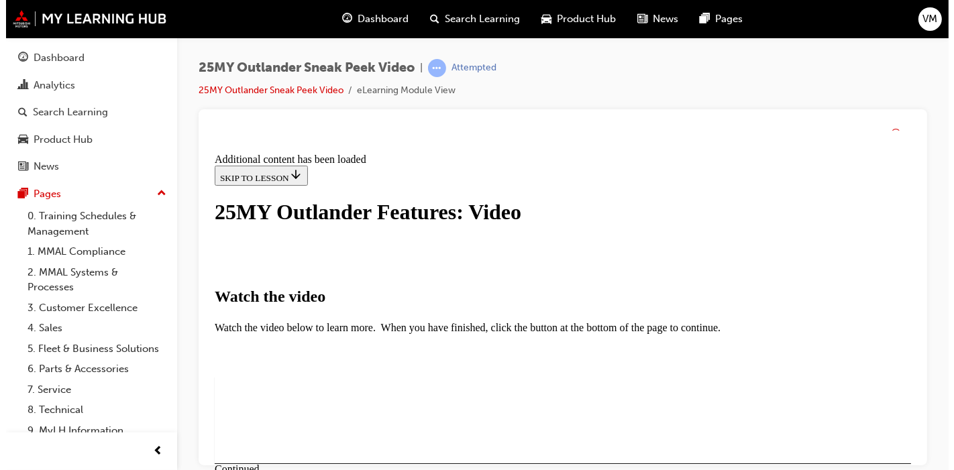
scroll to position [549, 0]
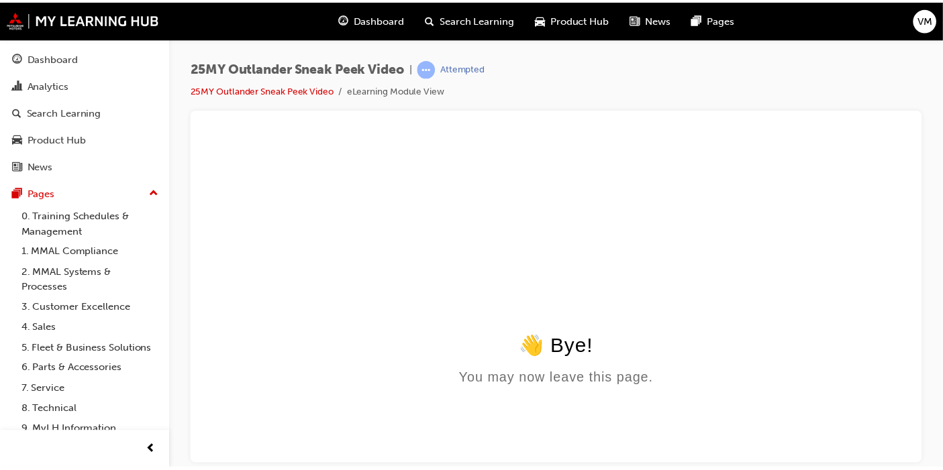
scroll to position [0, 0]
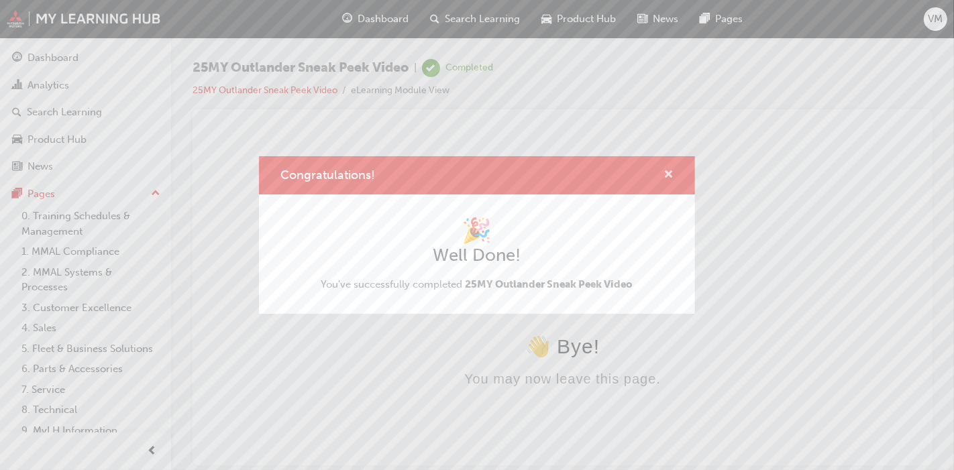
click at [667, 178] on span "cross-icon" at bounding box center [668, 176] width 10 height 12
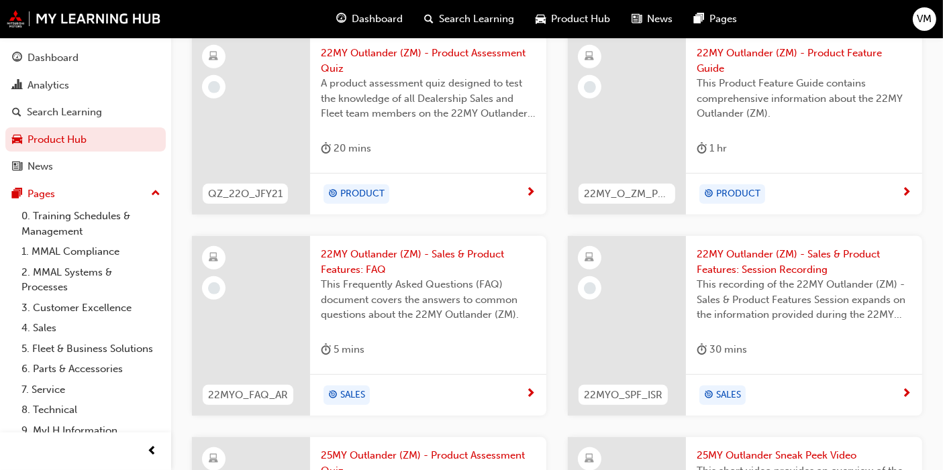
scroll to position [843, 0]
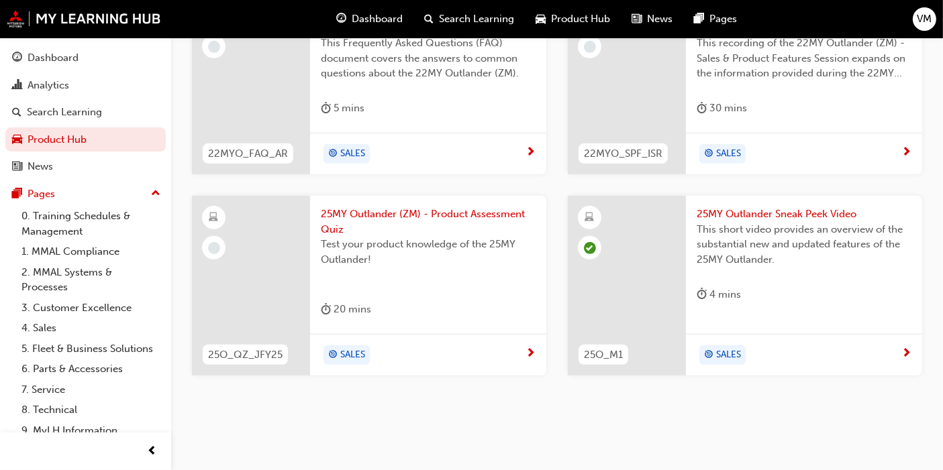
click at [408, 254] on span "Test your product knowledge of the 25MY Outlander!" at bounding box center [428, 252] width 215 height 30
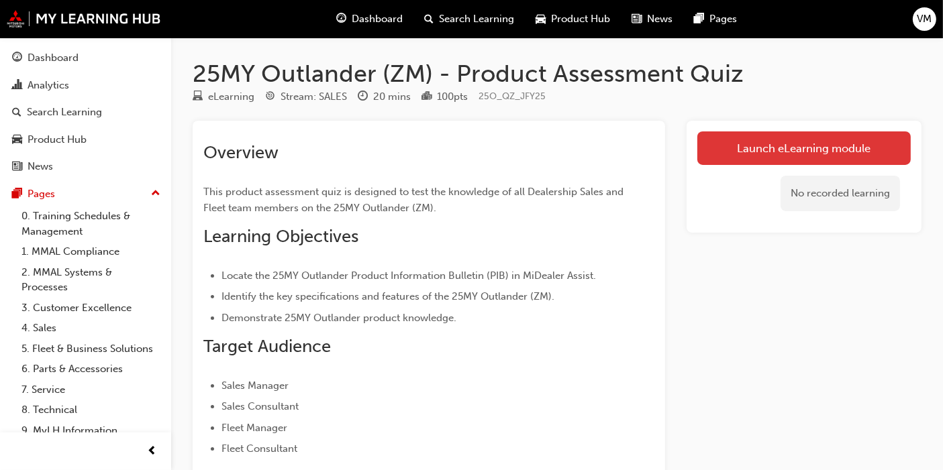
click at [764, 154] on link "Launch eLearning module" at bounding box center [803, 148] width 213 height 34
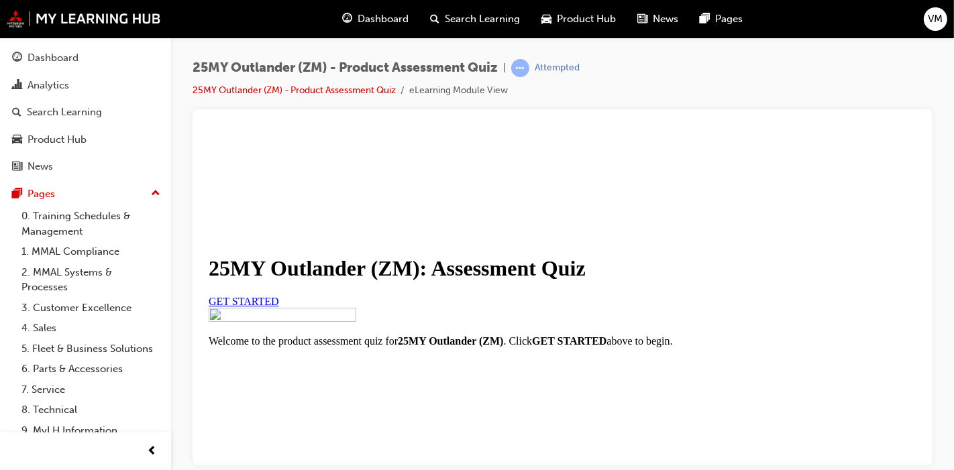
scroll to position [74, 0]
click at [278, 307] on link "GET STARTED" at bounding box center [243, 300] width 70 height 11
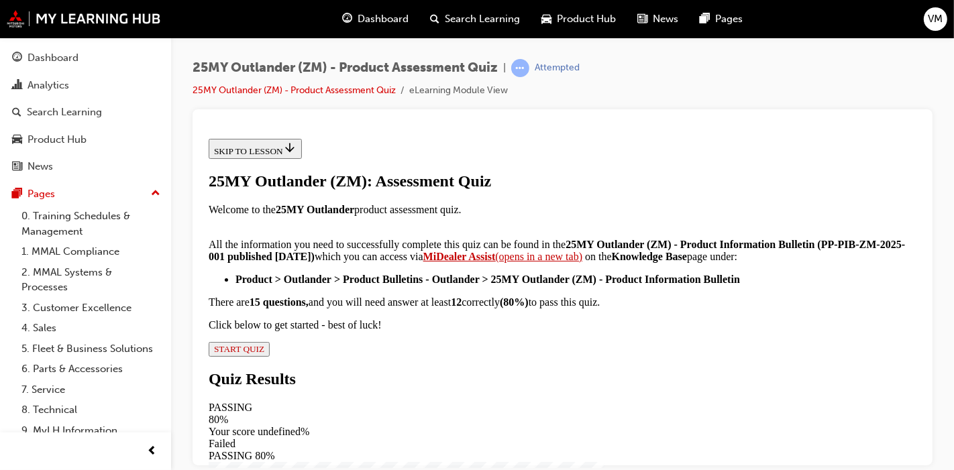
scroll to position [364, 0]
click at [264, 354] on span "START QUIZ" at bounding box center [238, 348] width 50 height 10
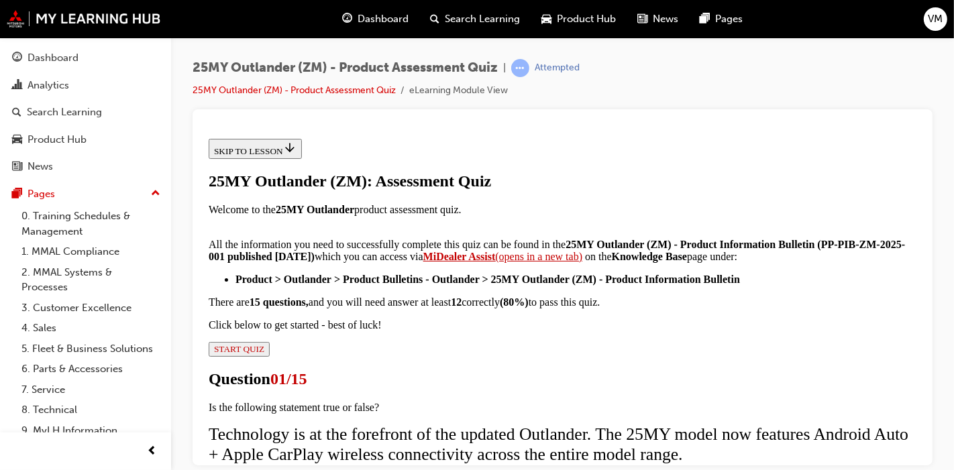
scroll to position [74, 0]
radio input "true"
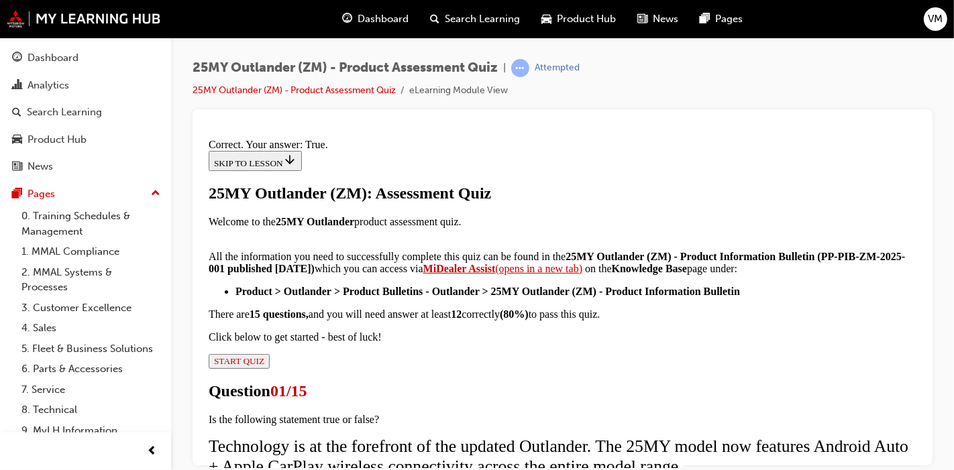
scroll to position [325, 0]
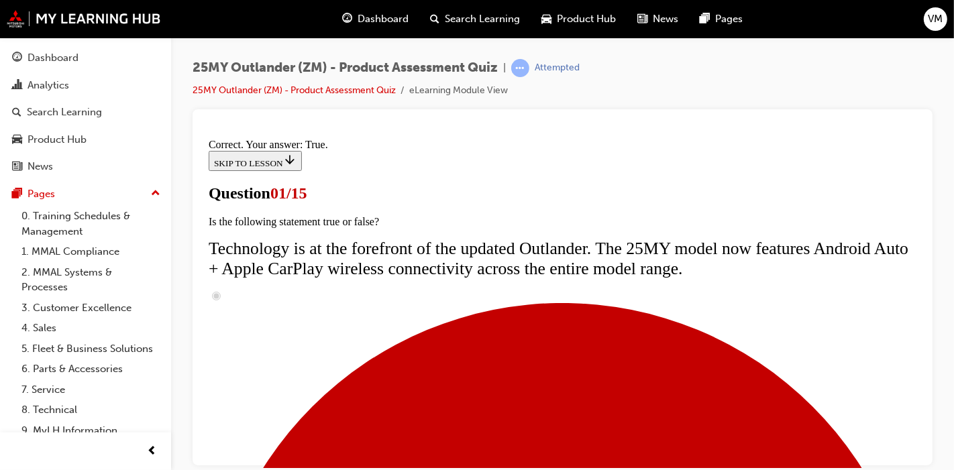
scroll to position [149, 0]
radio input "true"
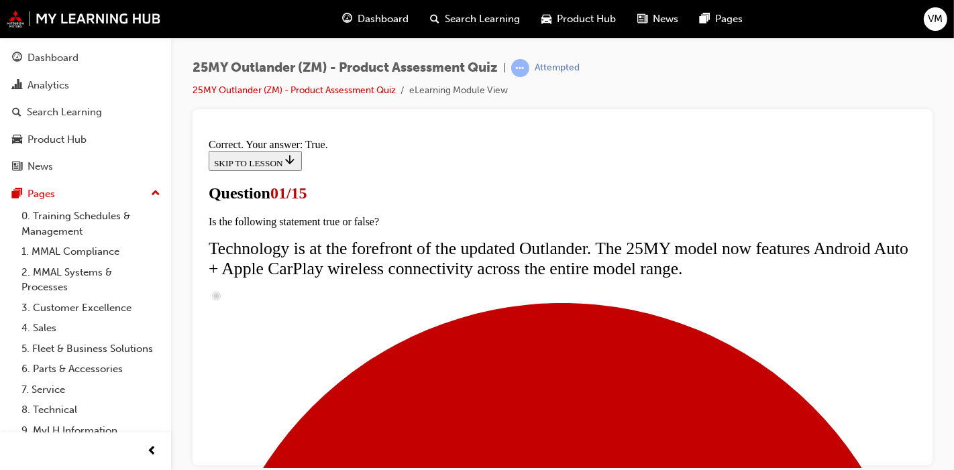
radio input "true"
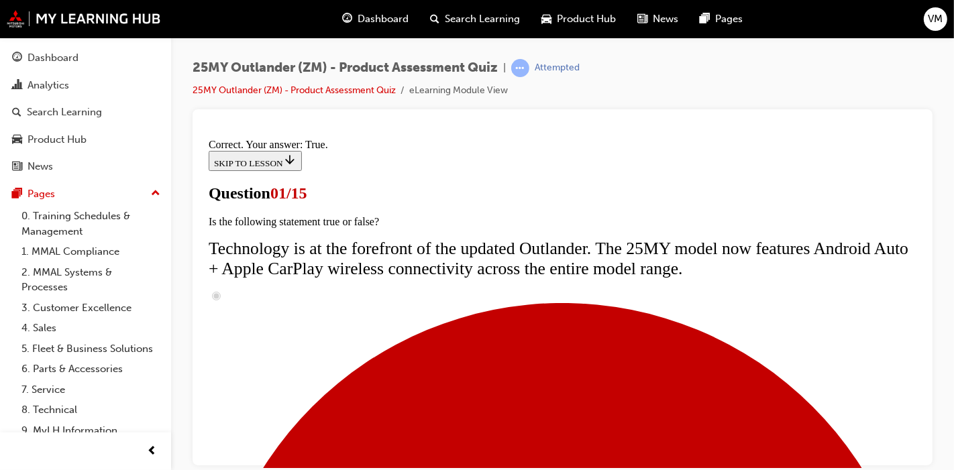
radio input "true"
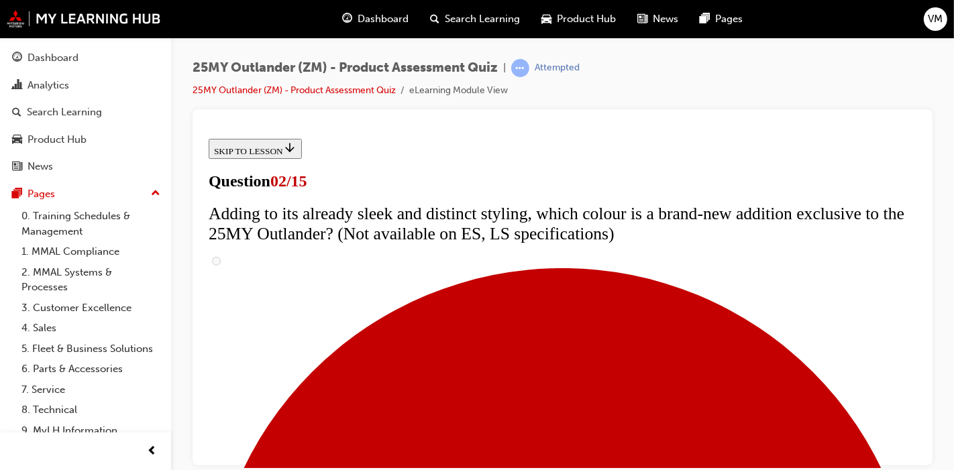
scroll to position [223, 0]
checkbox input "true"
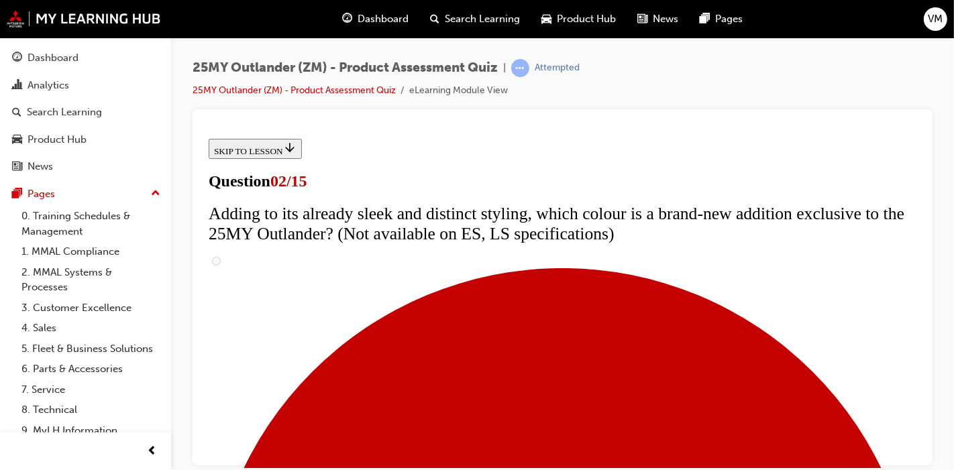
checkbox input "true"
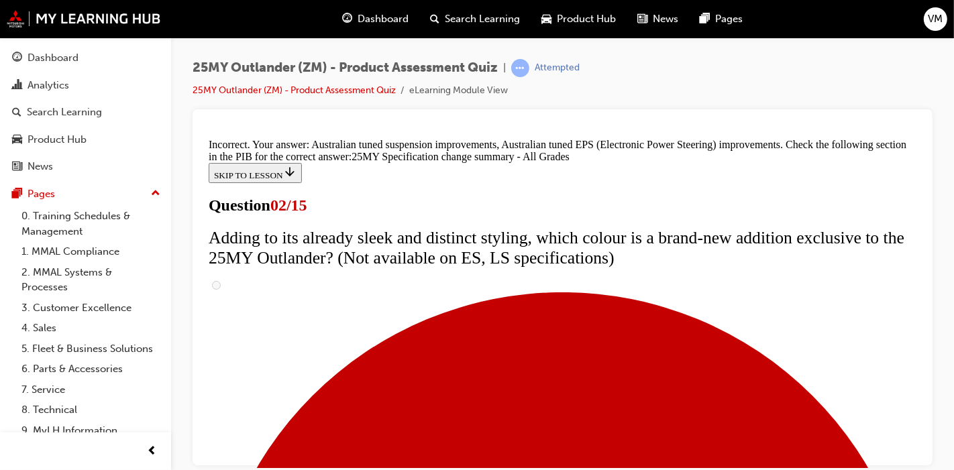
scroll to position [612, 0]
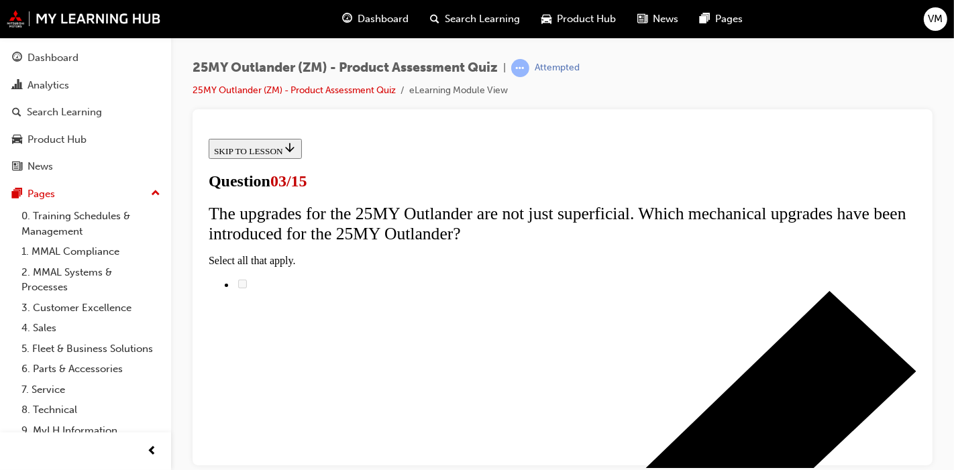
scroll to position [223, 0]
radio input "true"
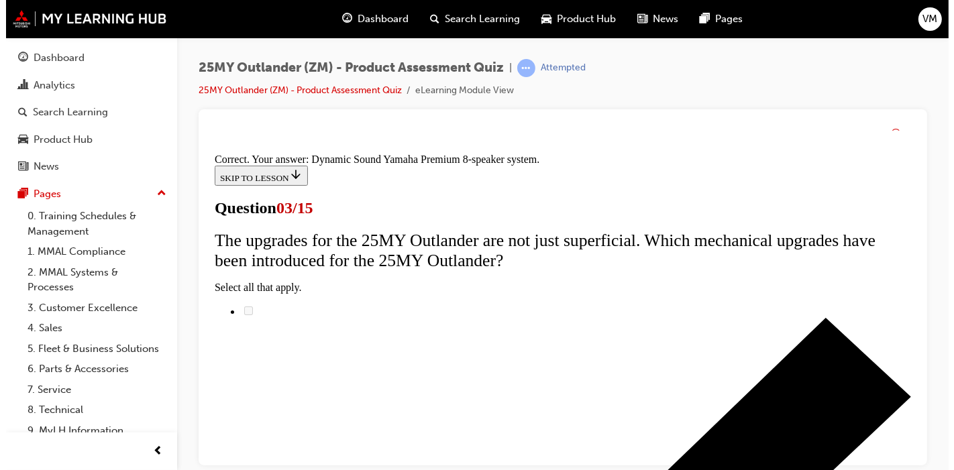
scroll to position [364, 0]
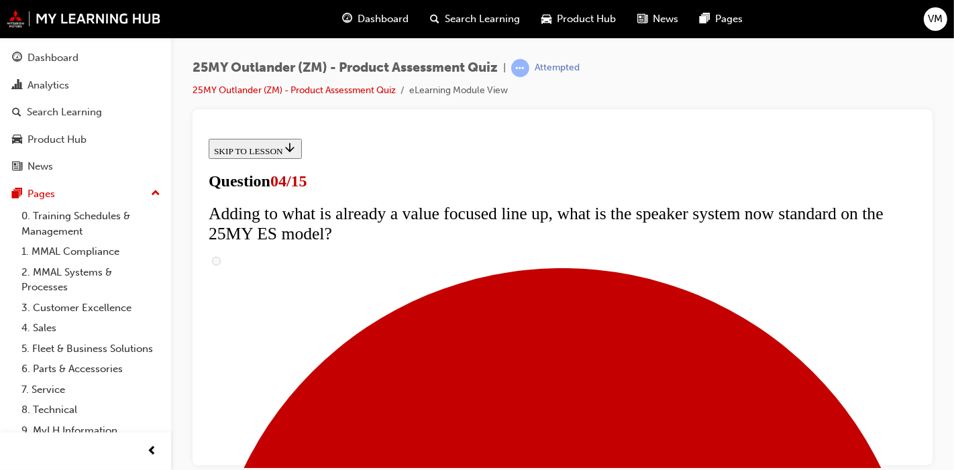
scroll to position [149, 0]
checkbox input "true"
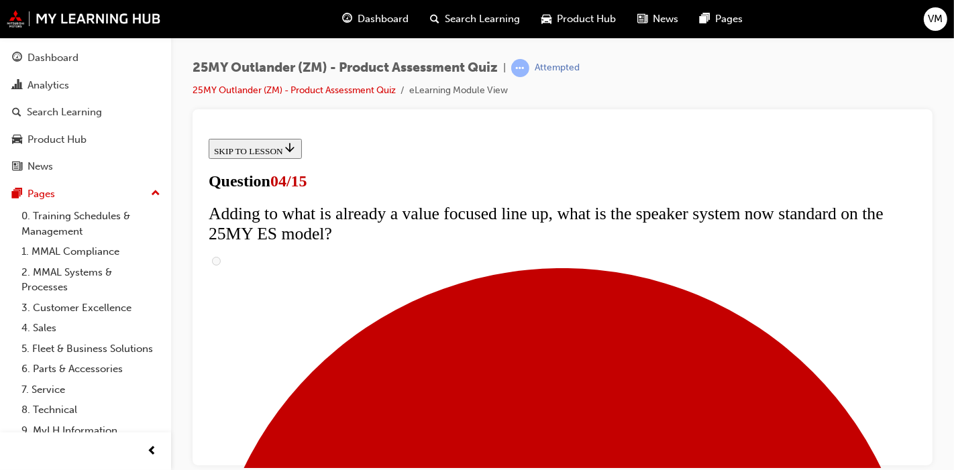
checkbox input "true"
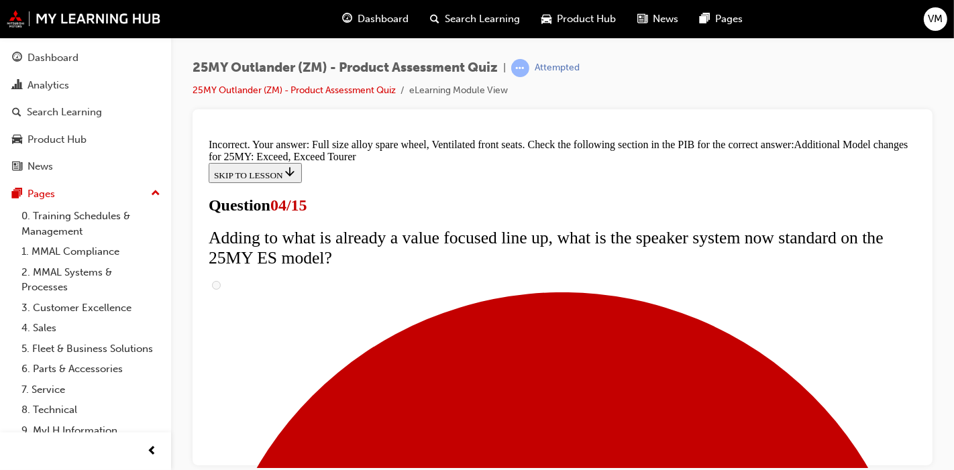
scroll to position [676, 0]
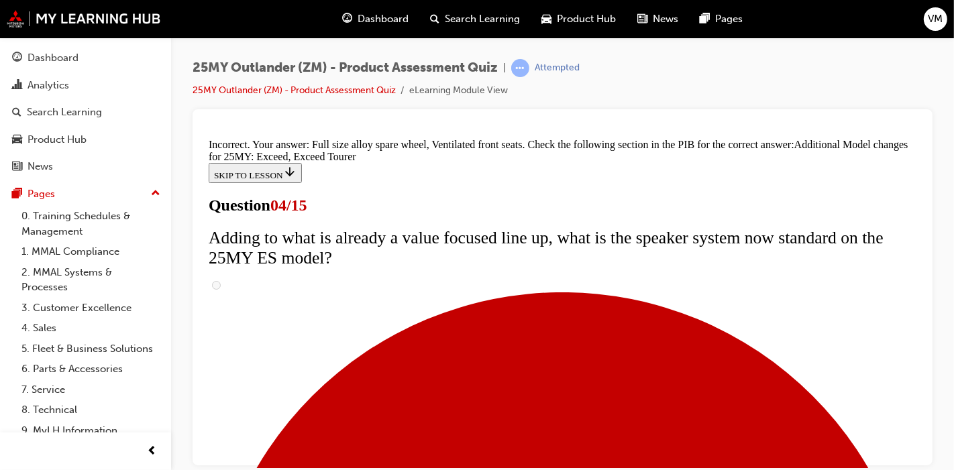
copy strong "Additional Model changes for 25MY: Exceed, Exceed Tourer"
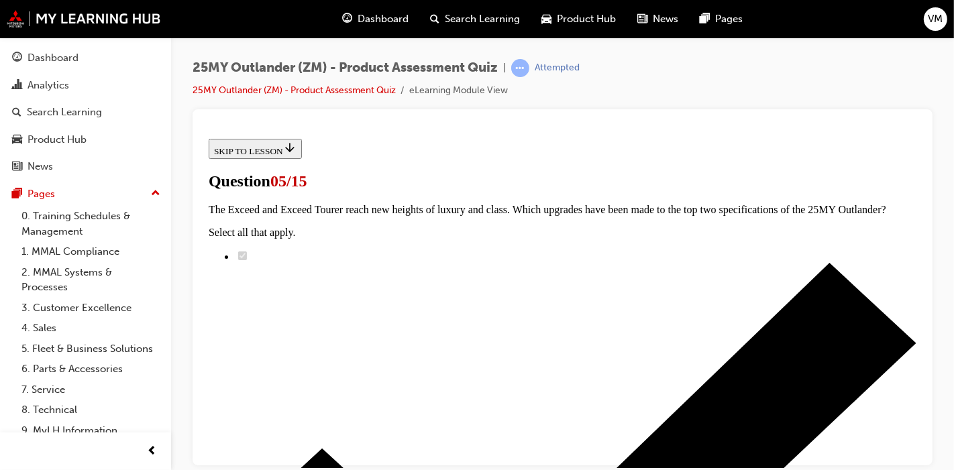
scroll to position [149, 0]
radio input "true"
drag, startPoint x: 477, startPoint y: 267, endPoint x: 476, endPoint y: 319, distance: 51.7
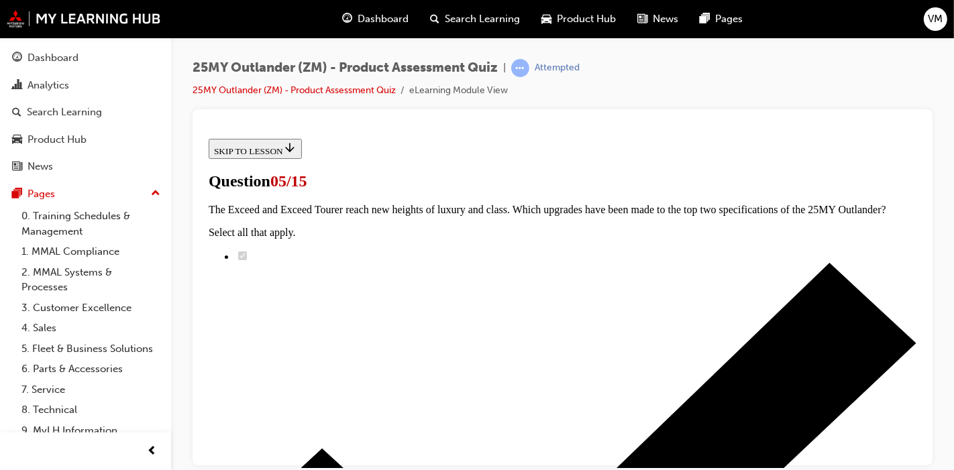
radio input "true"
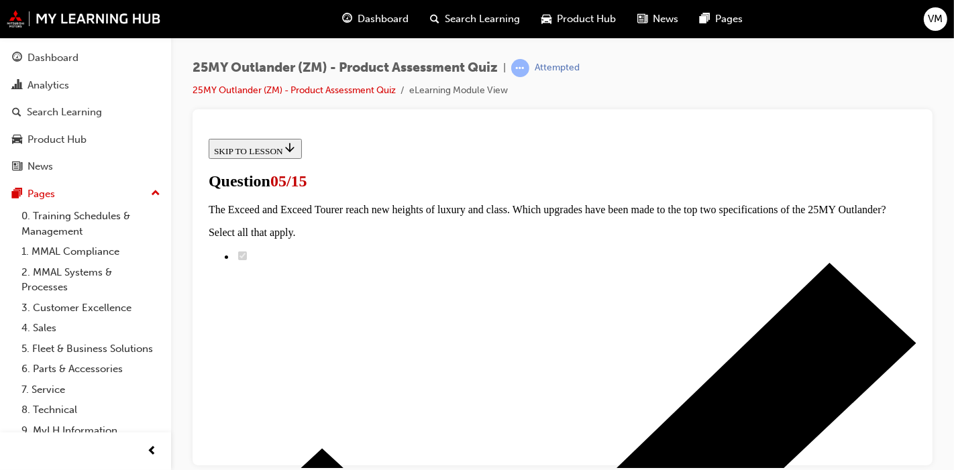
radio input "true"
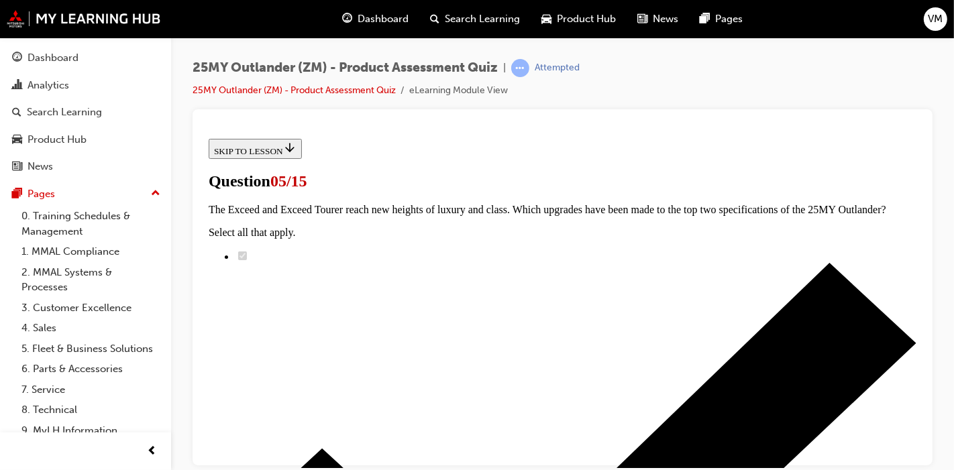
radio input "true"
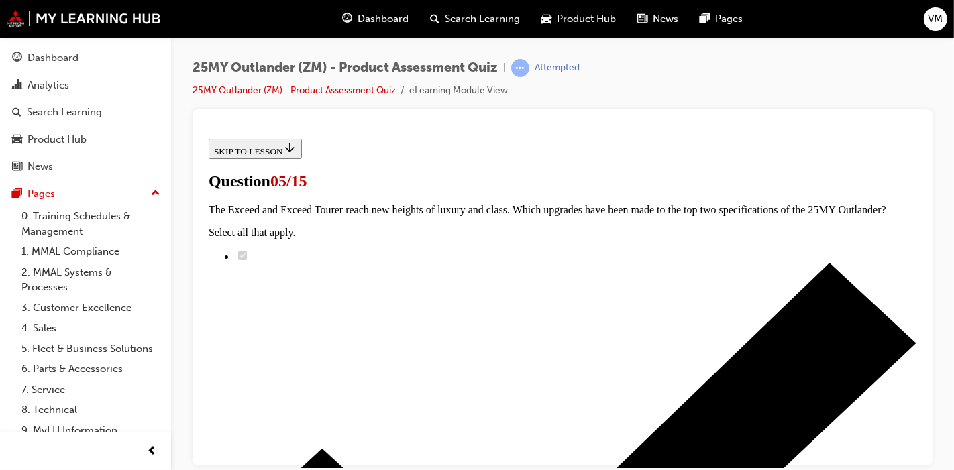
radio input "true"
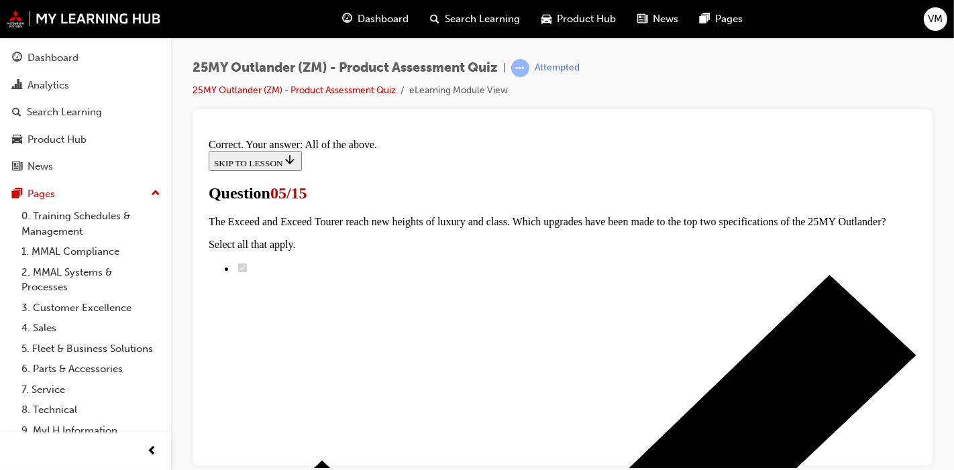
scroll to position [471, 0]
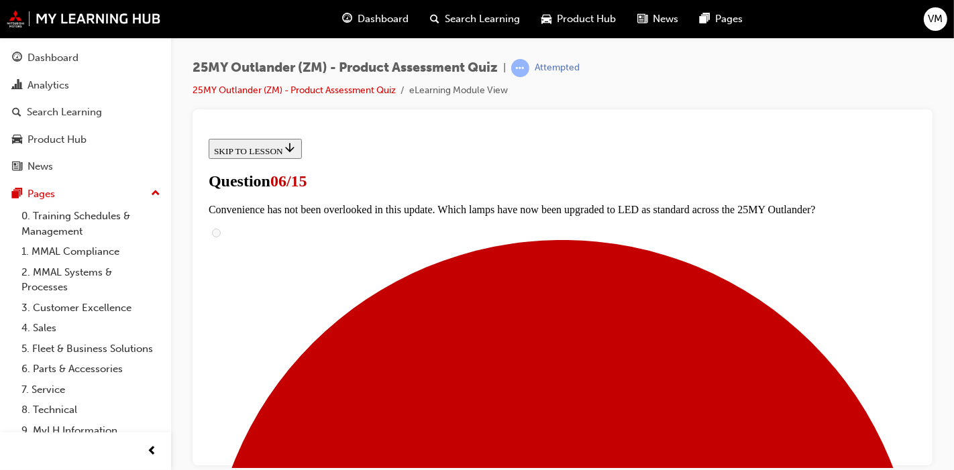
scroll to position [521, 0]
radio input "true"
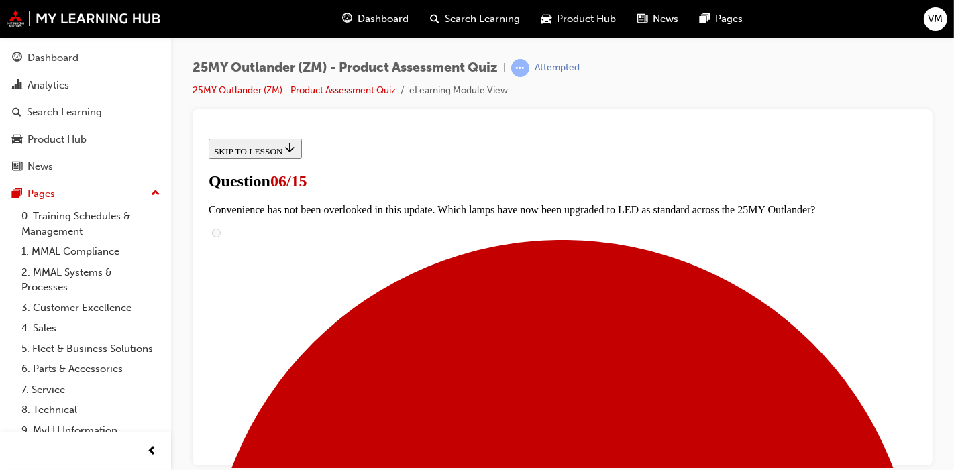
radio input "true"
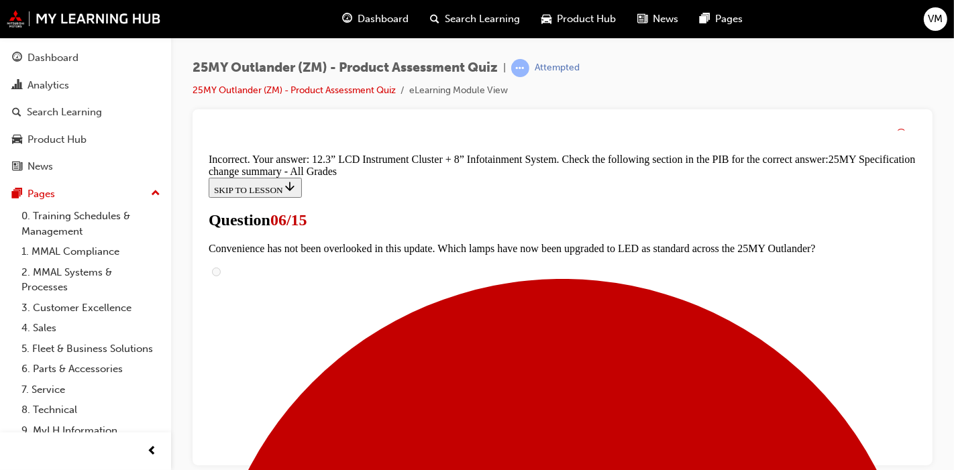
scroll to position [680, 0]
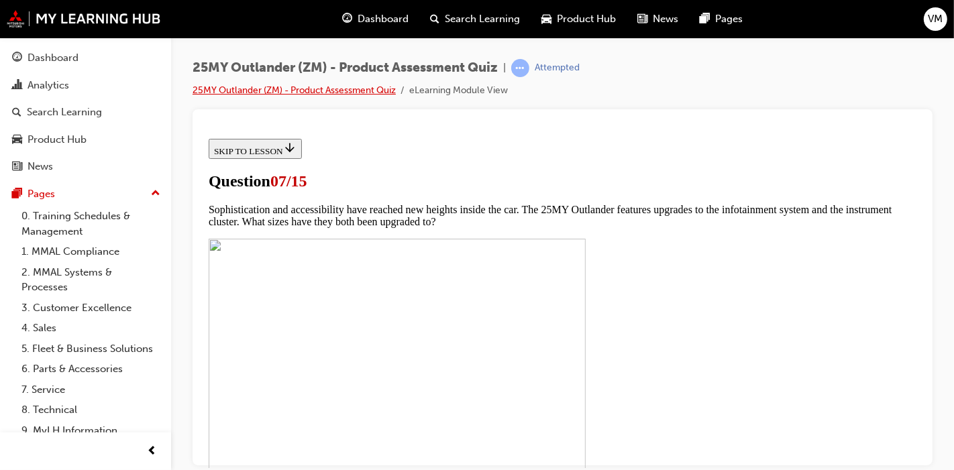
click at [348, 95] on link "25MY Outlander (ZM) - Product Assessment Quiz" at bounding box center [294, 90] width 203 height 11
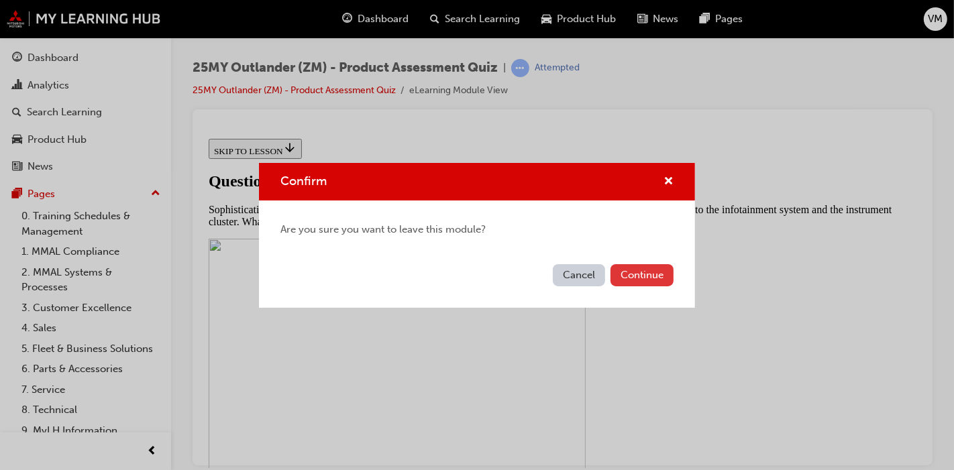
click at [653, 278] on button "Continue" at bounding box center [641, 275] width 63 height 22
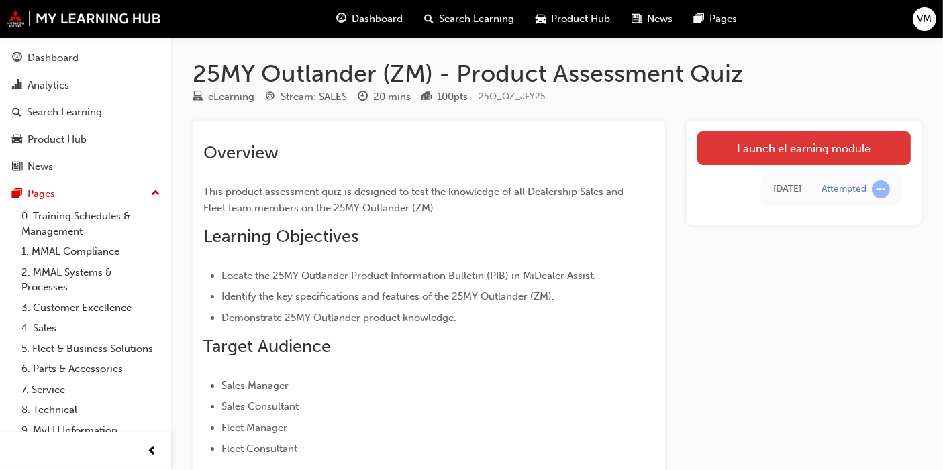
click at [759, 154] on link "Launch eLearning module" at bounding box center [803, 148] width 213 height 34
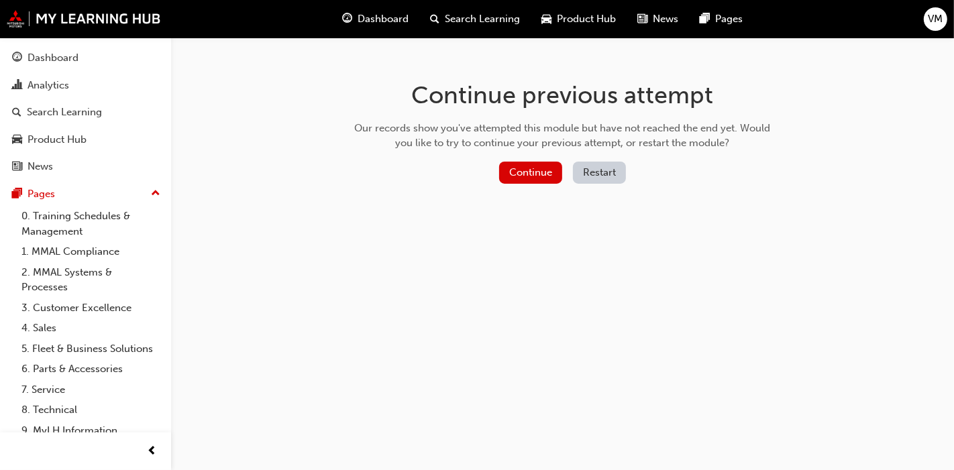
click at [604, 170] on button "Restart" at bounding box center [599, 173] width 53 height 22
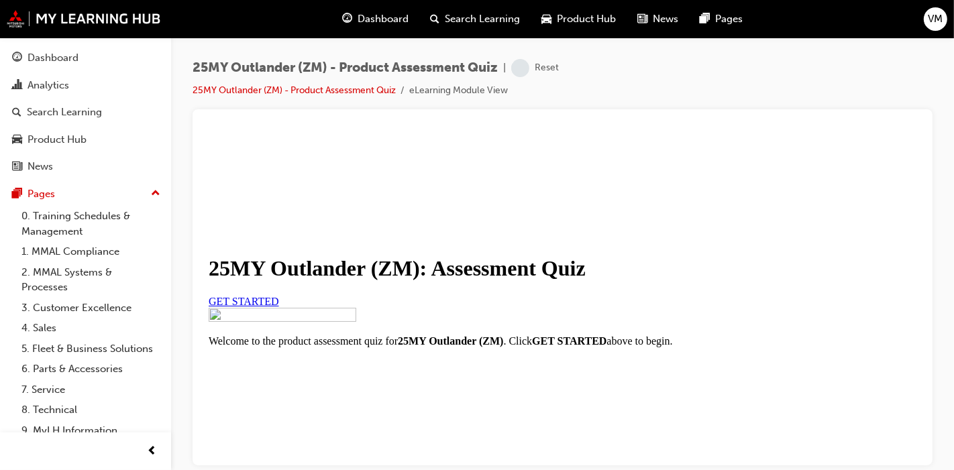
click at [278, 307] on link "GET STARTED" at bounding box center [243, 300] width 70 height 11
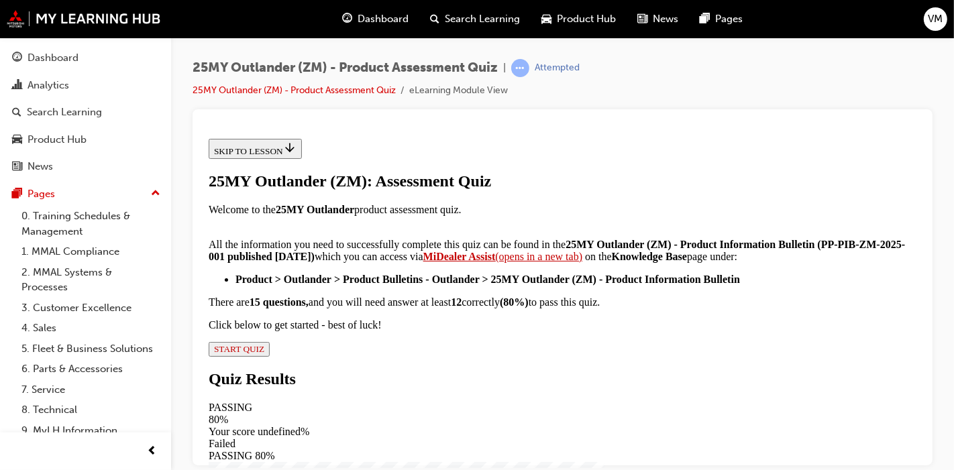
scroll to position [364, 0]
click at [264, 354] on span "START QUIZ" at bounding box center [238, 348] width 50 height 10
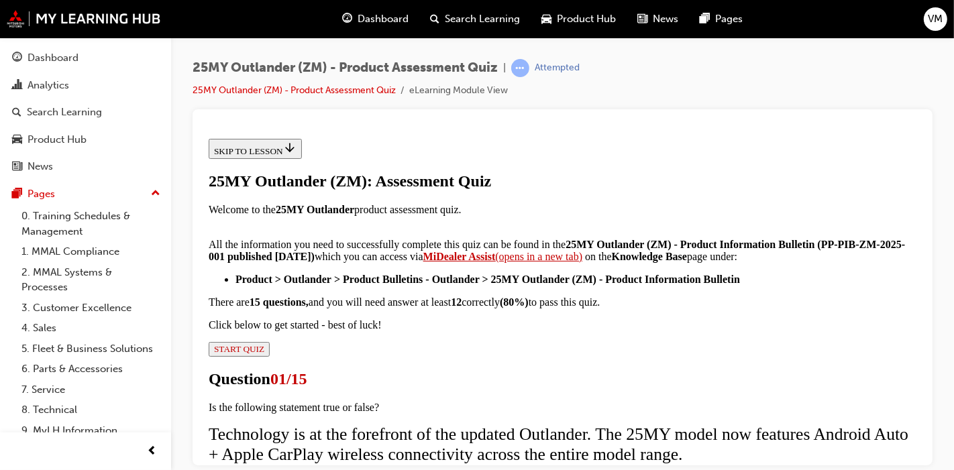
scroll to position [149, 0]
drag, startPoint x: 360, startPoint y: 325, endPoint x: 367, endPoint y: 328, distance: 7.9
radio input "true"
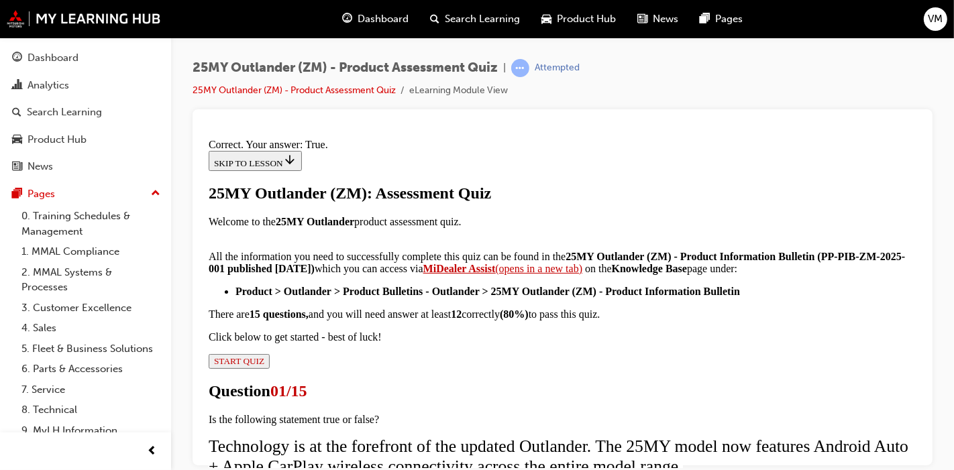
scroll to position [325, 0]
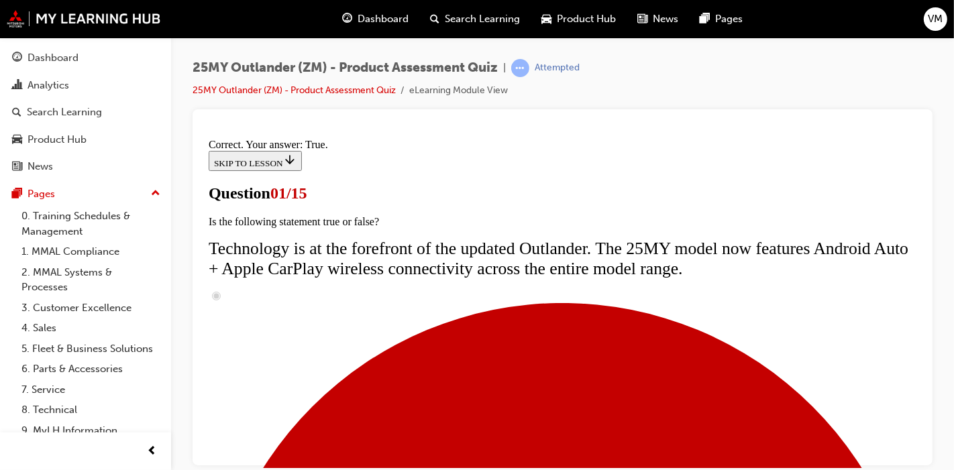
scroll to position [149, 0]
radio input "true"
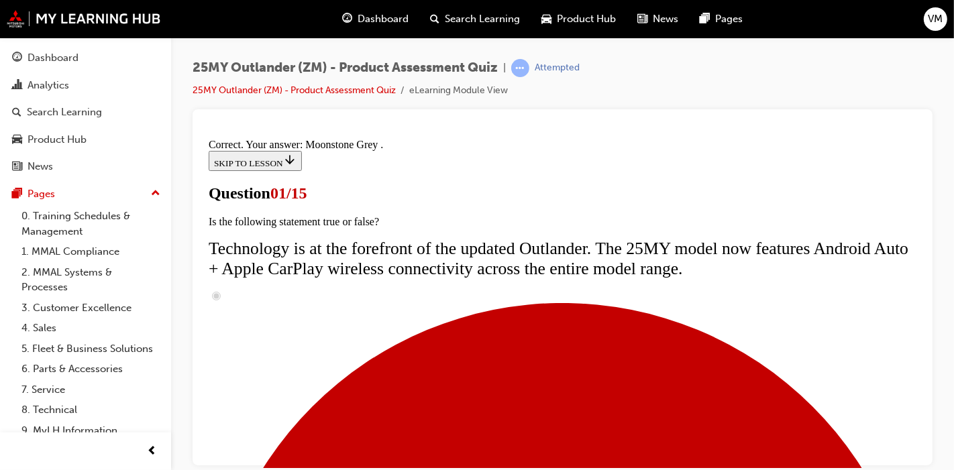
scroll to position [494, 0]
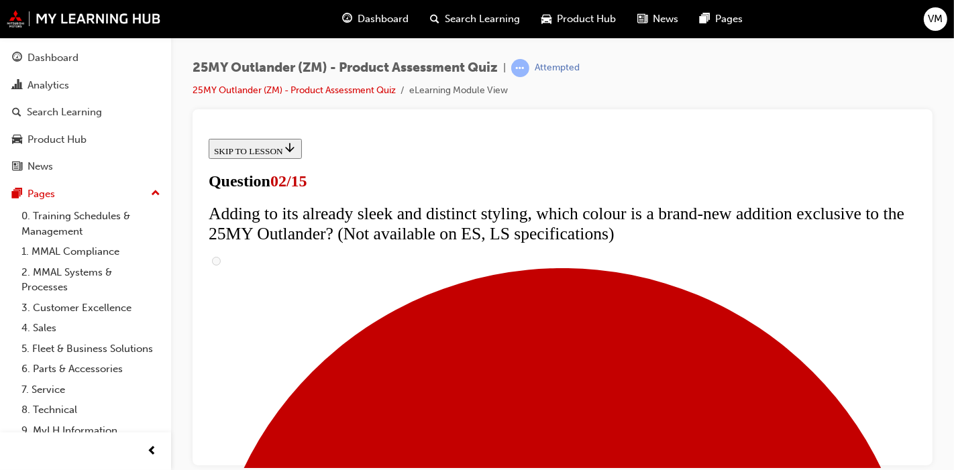
scroll to position [74, 0]
checkbox input "true"
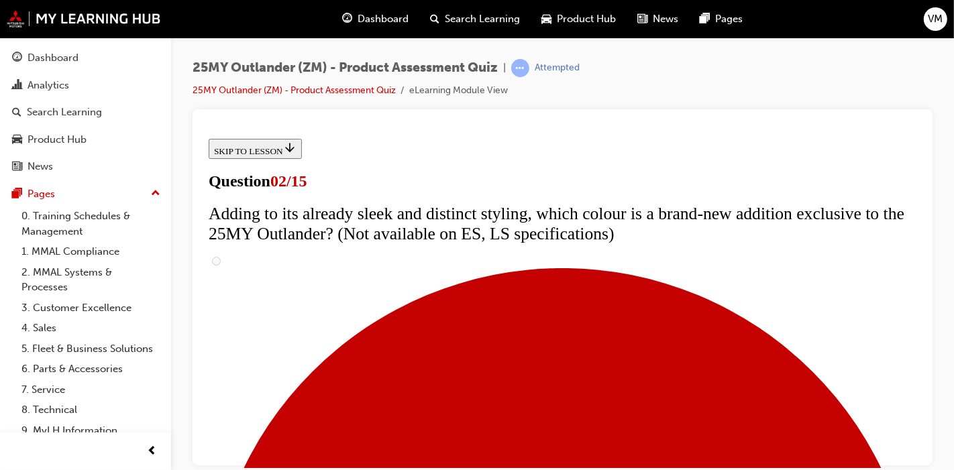
checkbox input "true"
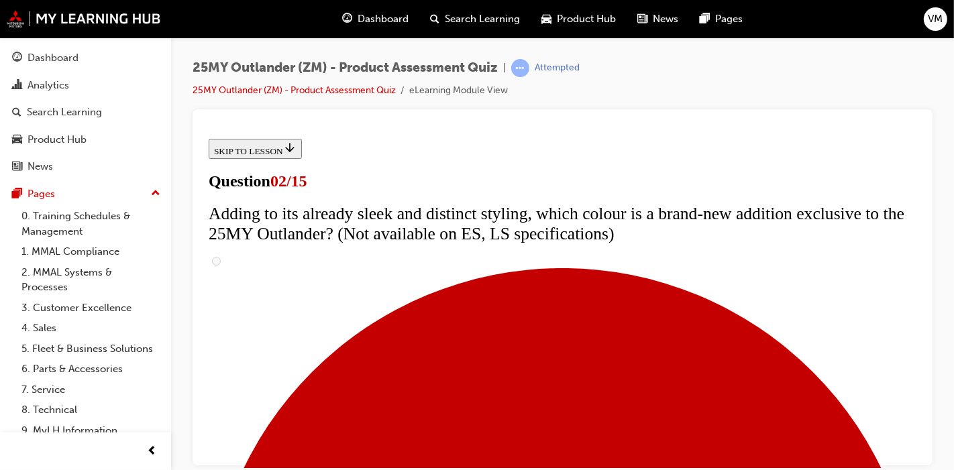
checkbox input "true"
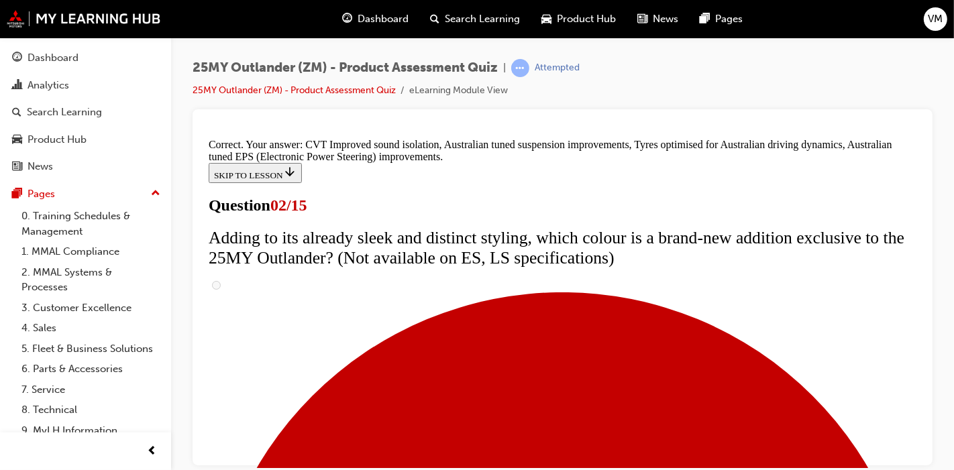
scroll to position [531, 0]
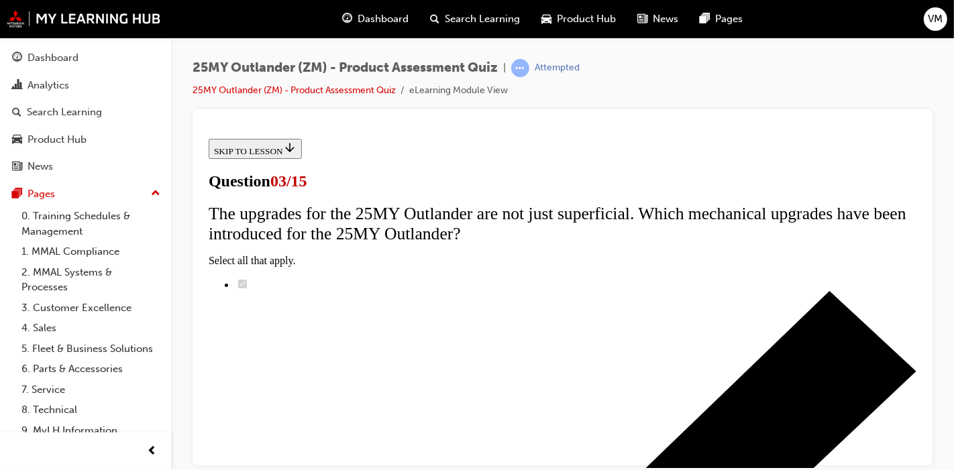
scroll to position [149, 0]
radio input "true"
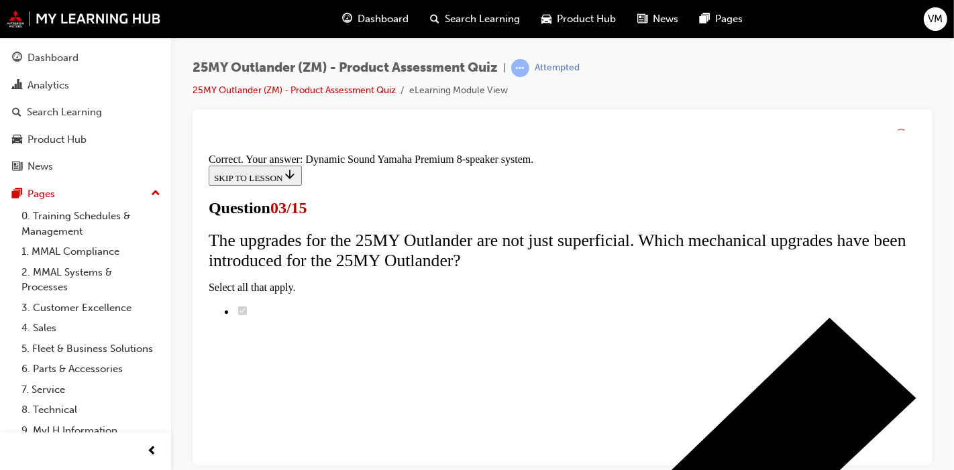
scroll to position [364, 0]
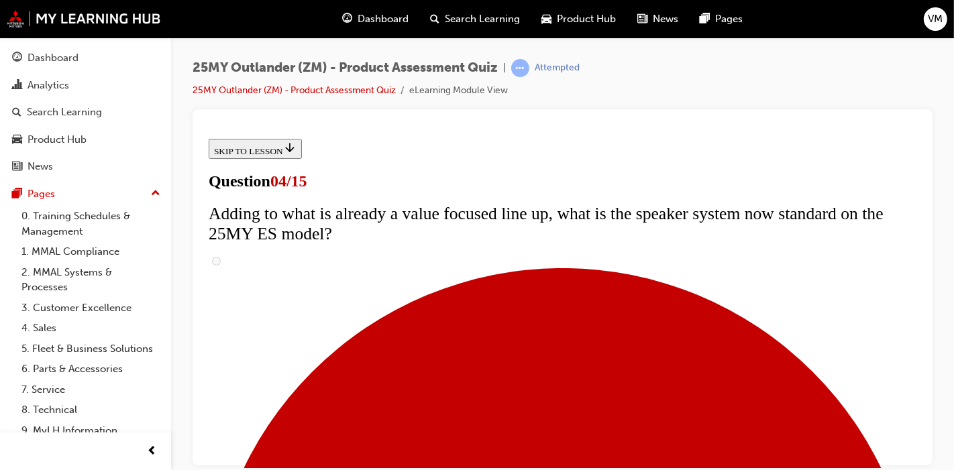
scroll to position [223, 0]
checkbox input "true"
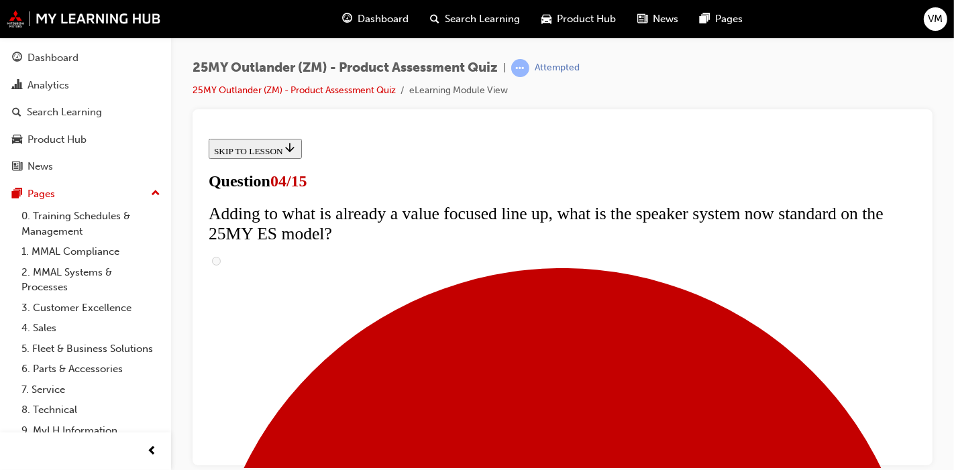
checkbox input "true"
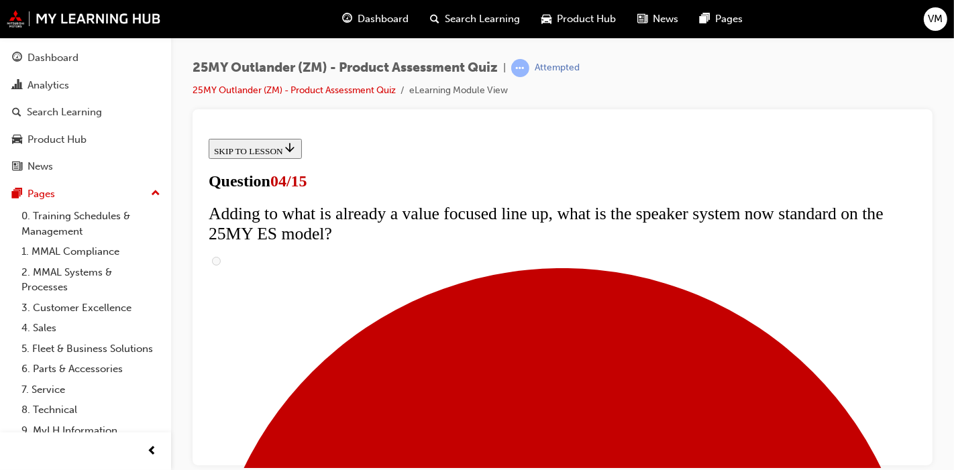
checkbox input "true"
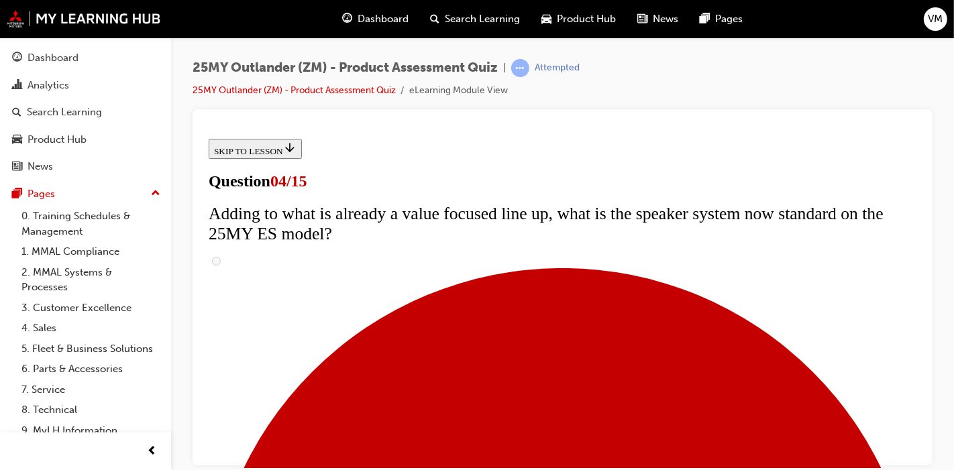
scroll to position [372, 0]
checkbox input "true"
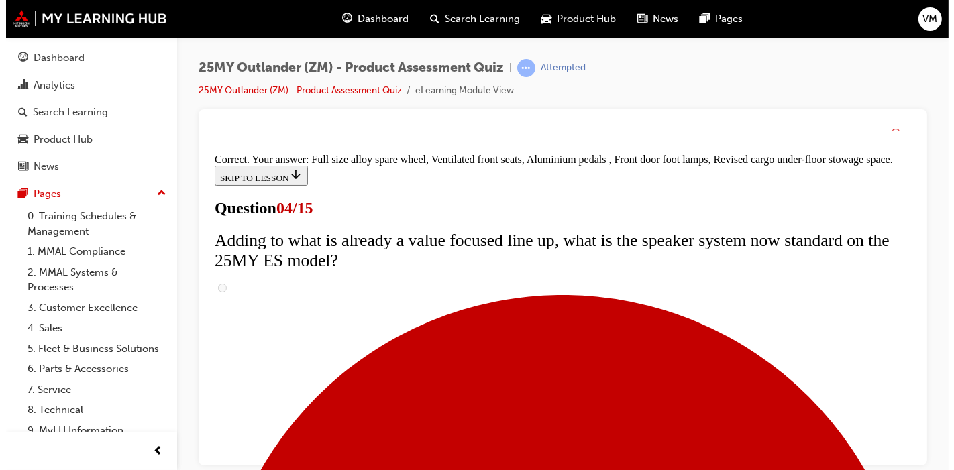
scroll to position [594, 0]
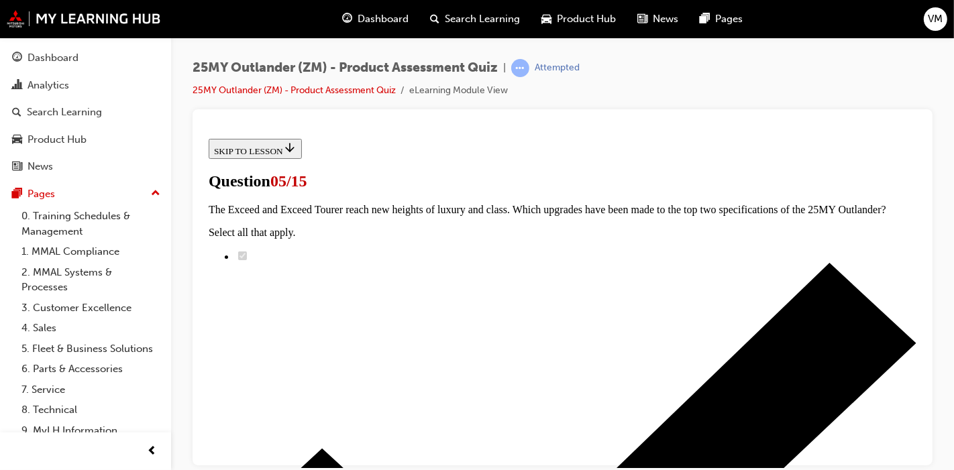
scroll to position [372, 0]
radio input "true"
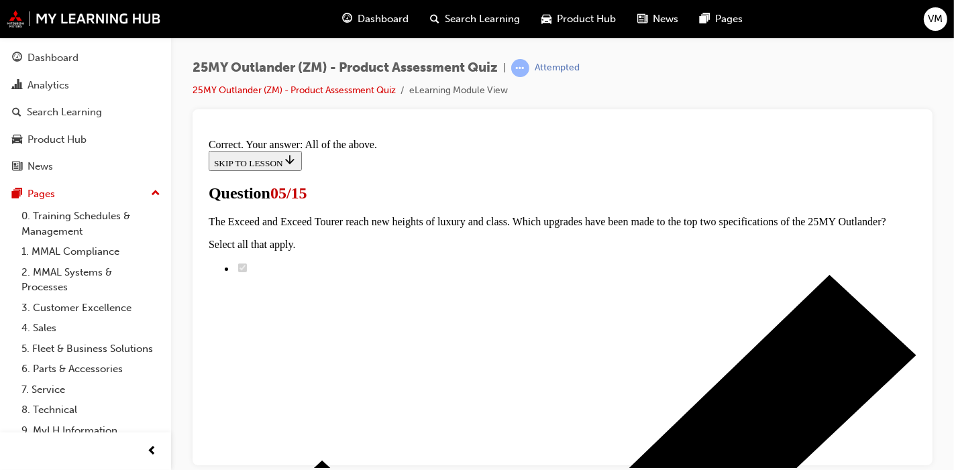
scroll to position [471, 0]
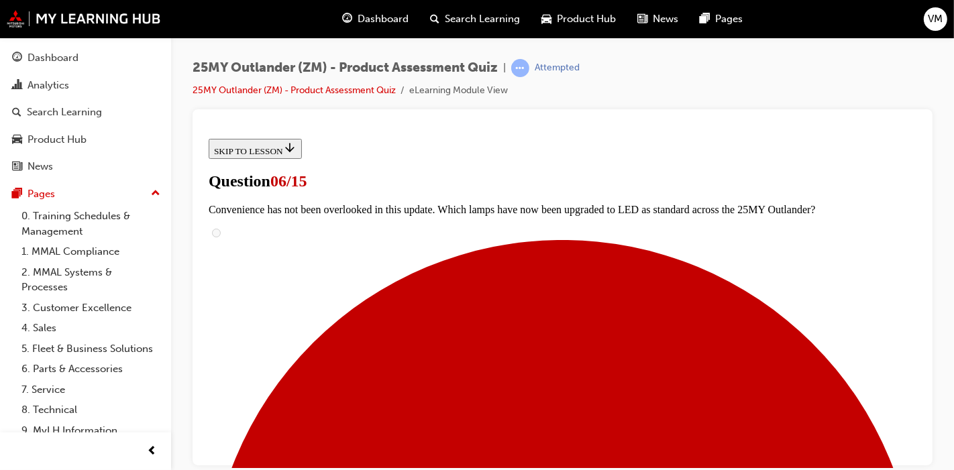
scroll to position [298, 0]
radio input "true"
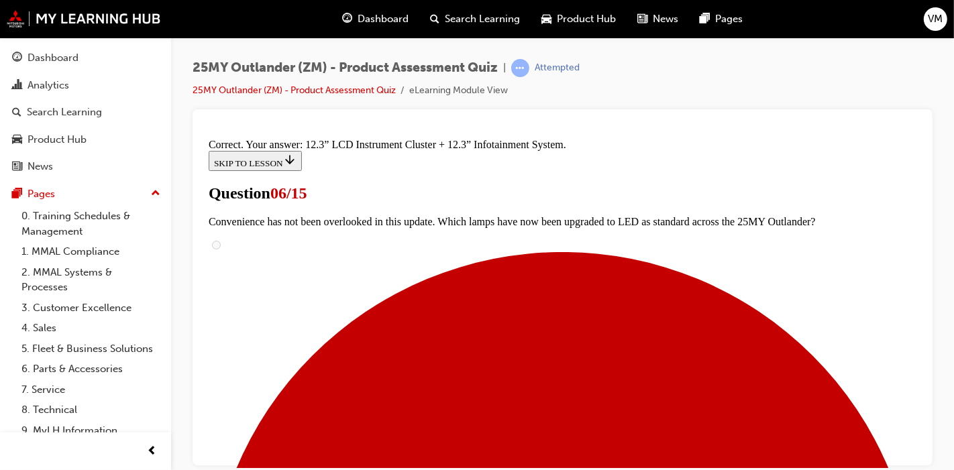
scroll to position [598, 0]
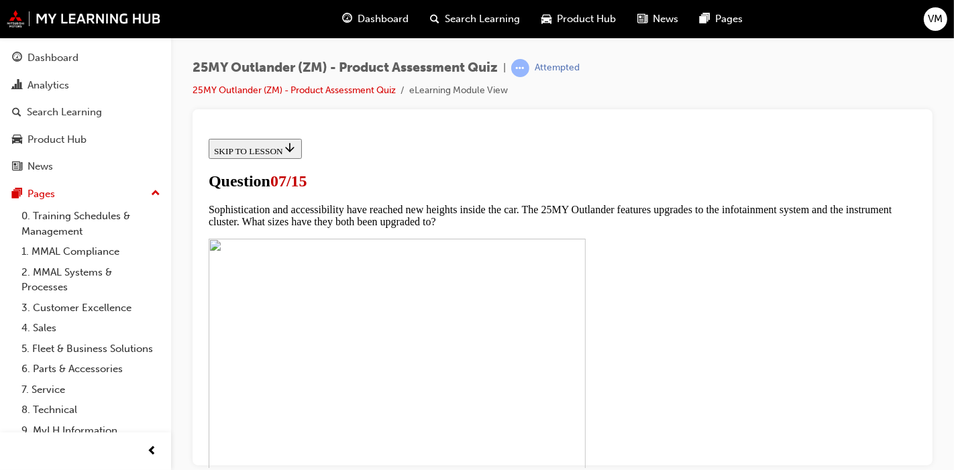
scroll to position [521, 0]
checkbox input "true"
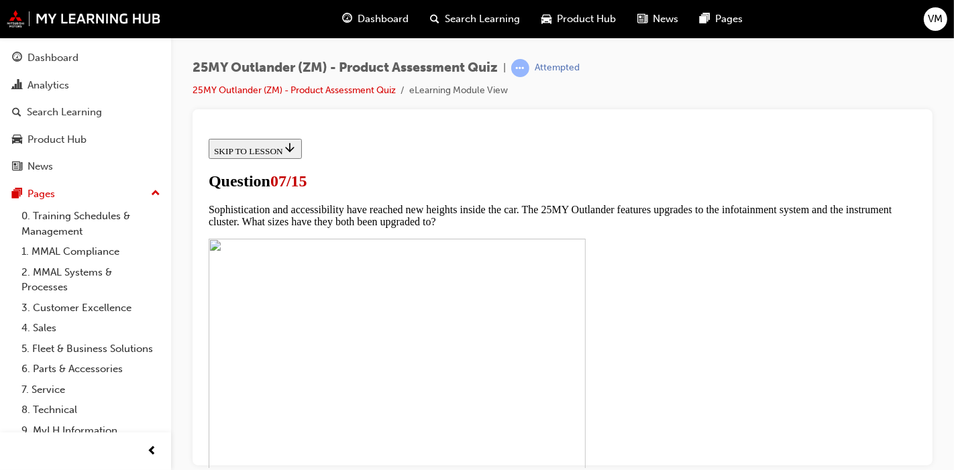
checkbox input "true"
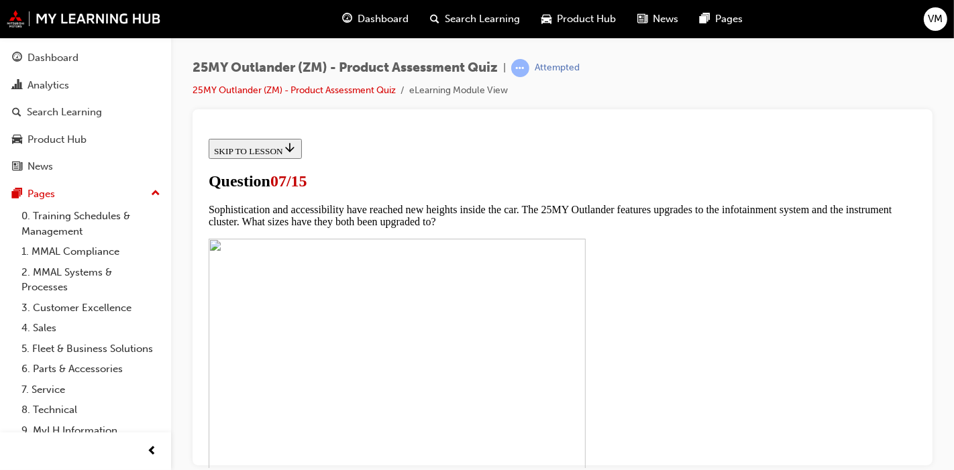
checkbox input "true"
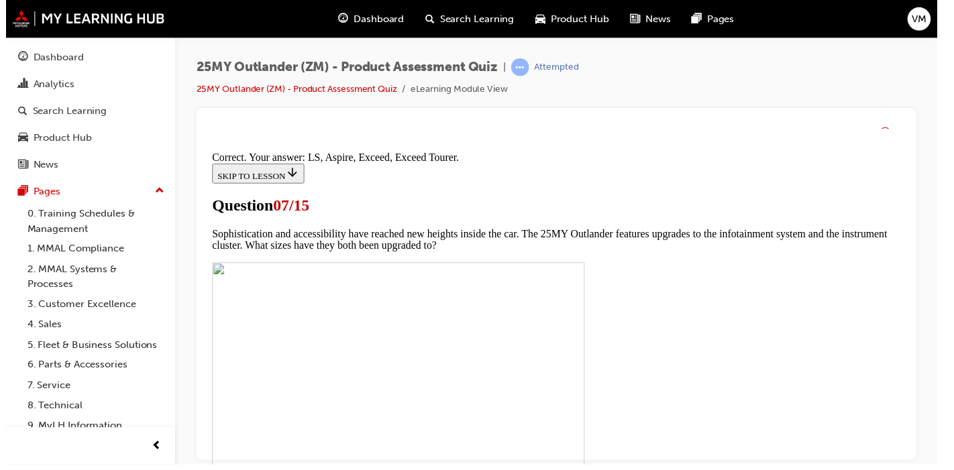
scroll to position [726, 0]
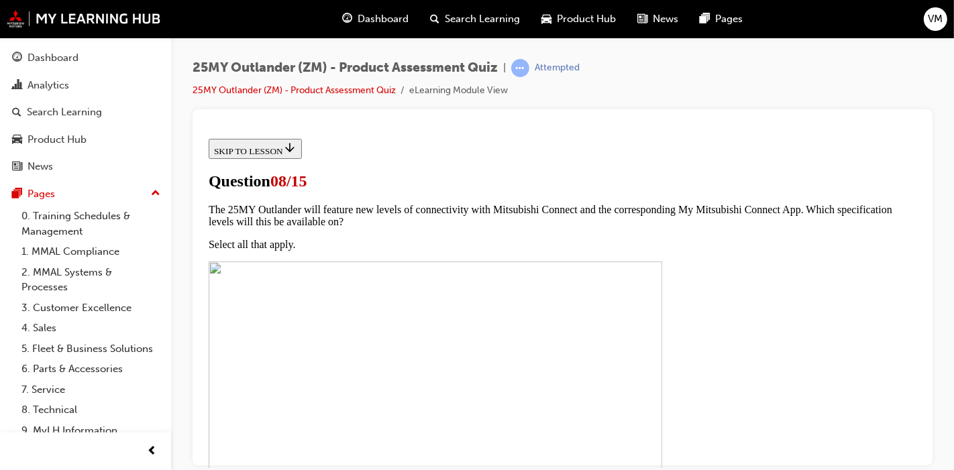
scroll to position [223, 0]
radio input "true"
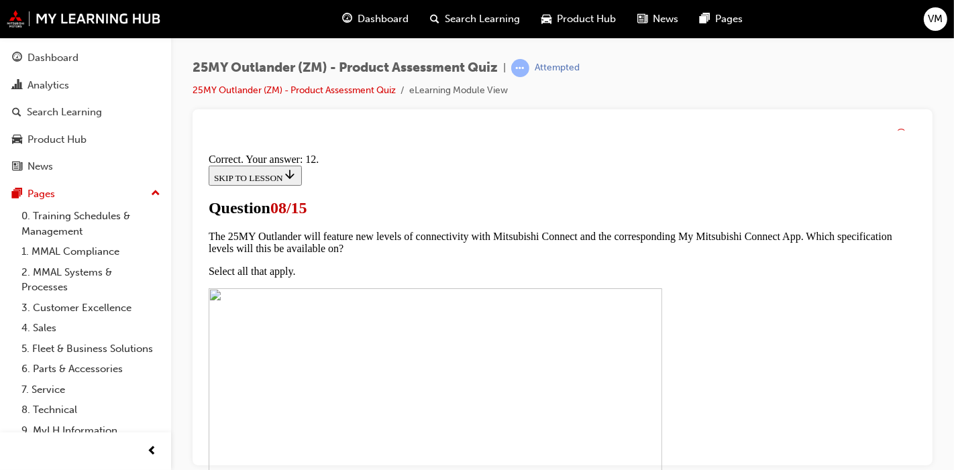
scroll to position [387, 0]
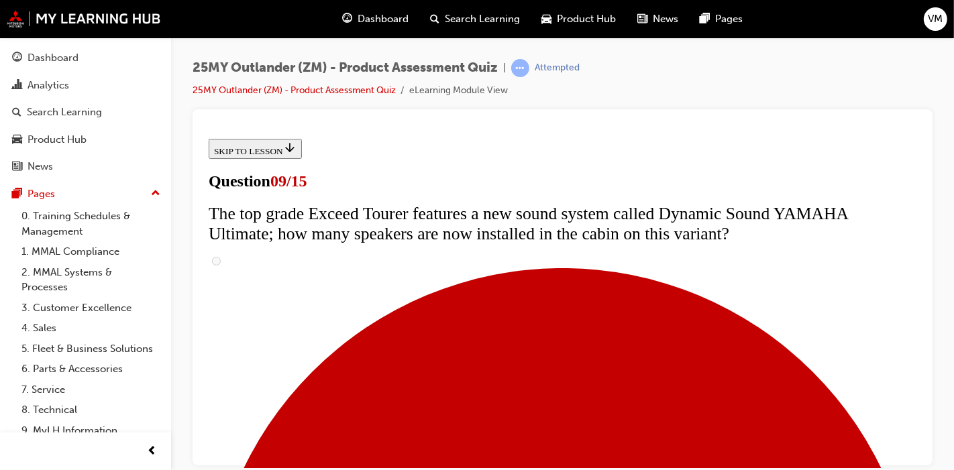
scroll to position [372, 0]
radio input "true"
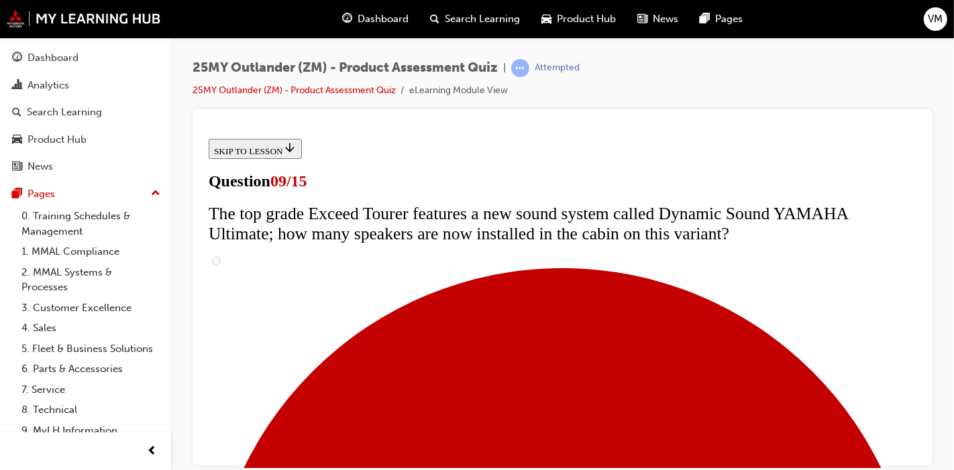
radio input "true"
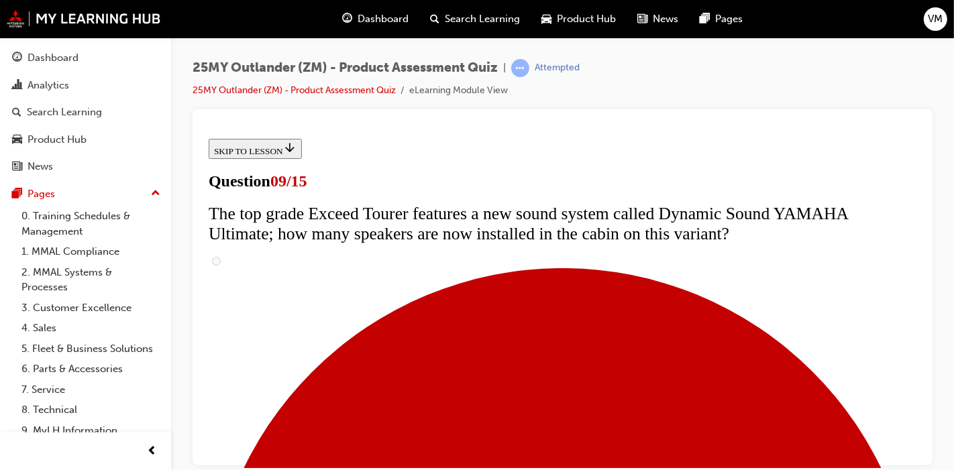
radio input "true"
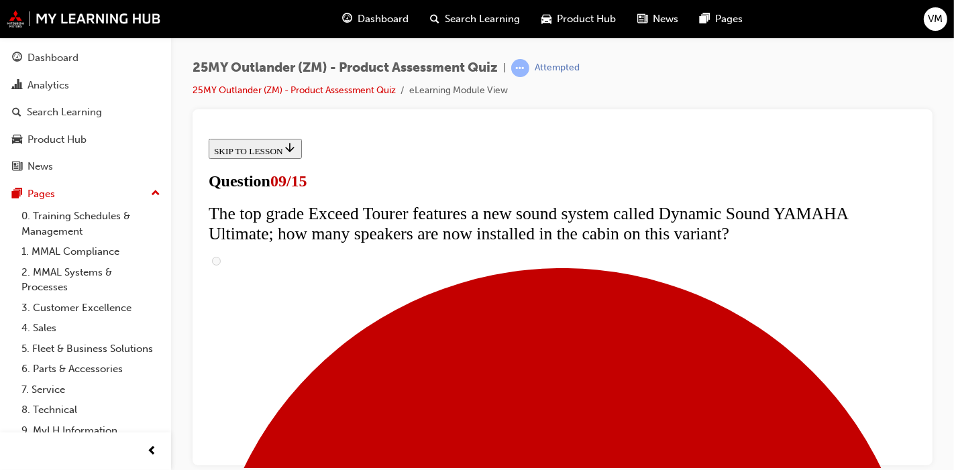
radio input "true"
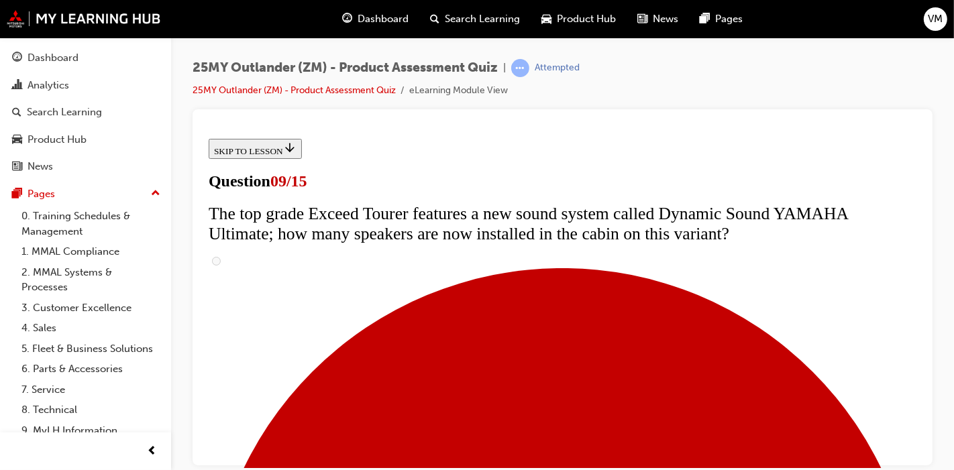
radio input "true"
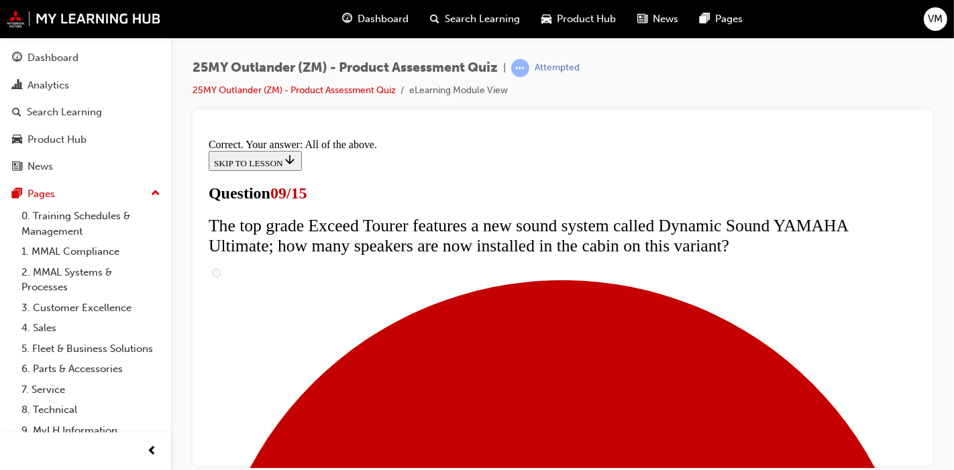
scroll to position [866, 0]
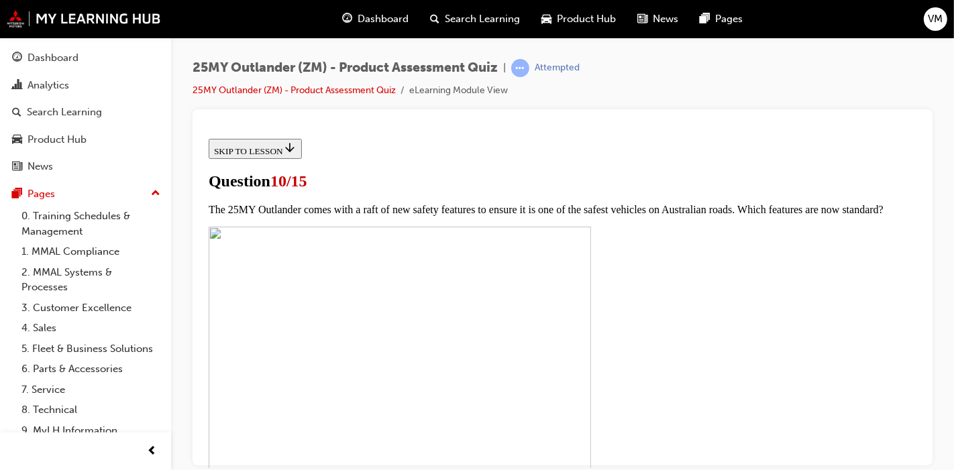
scroll to position [521, 0]
checkbox input "true"
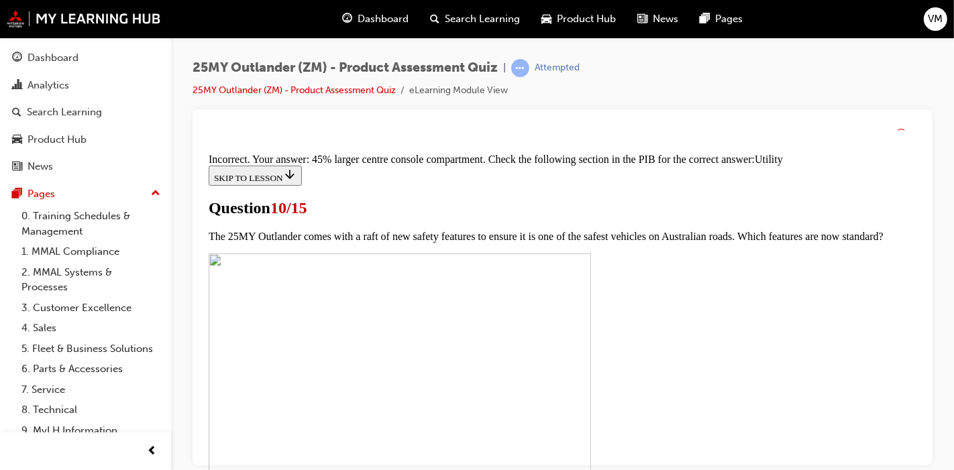
scroll to position [809, 0]
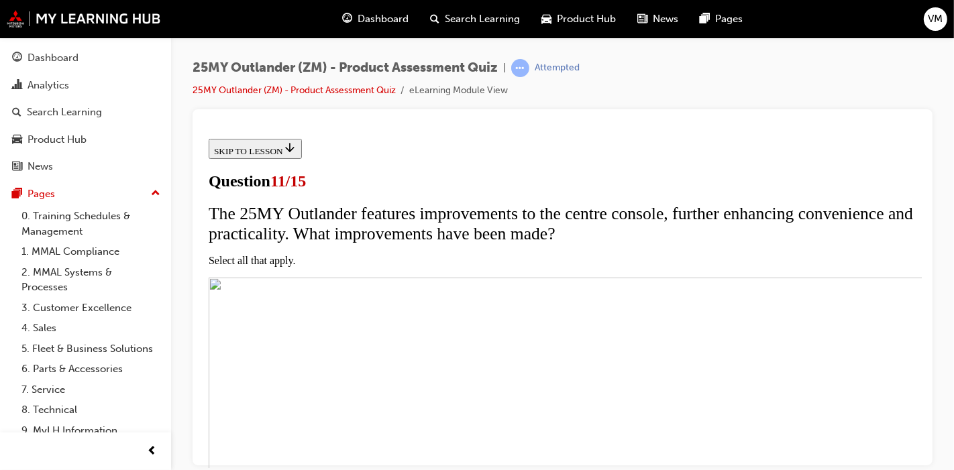
scroll to position [74, 0]
checkbox input "true"
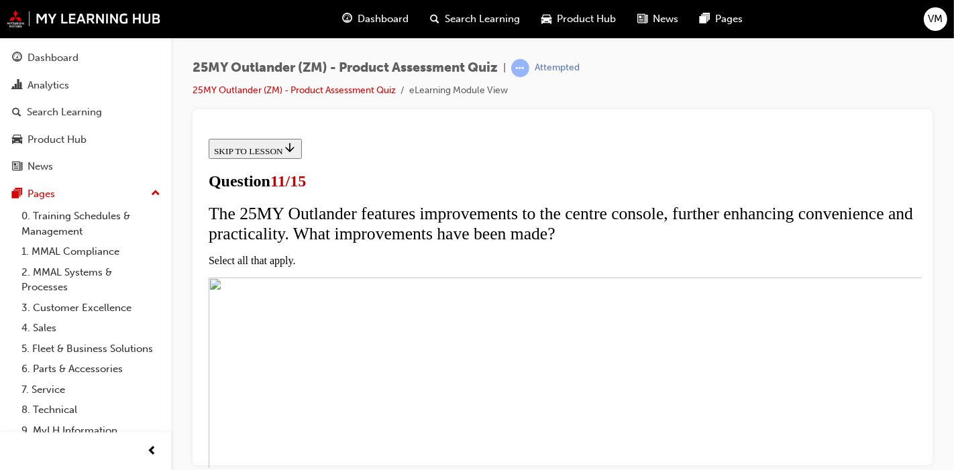
checkbox input "true"
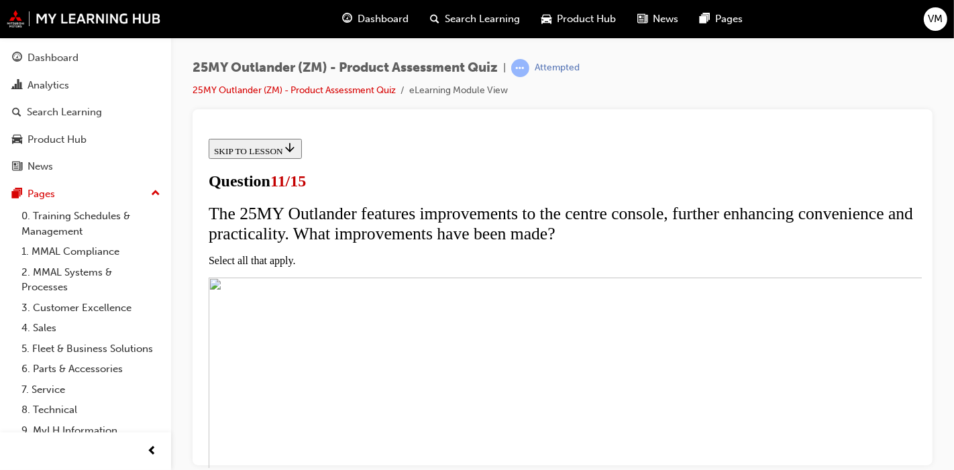
checkbox input "true"
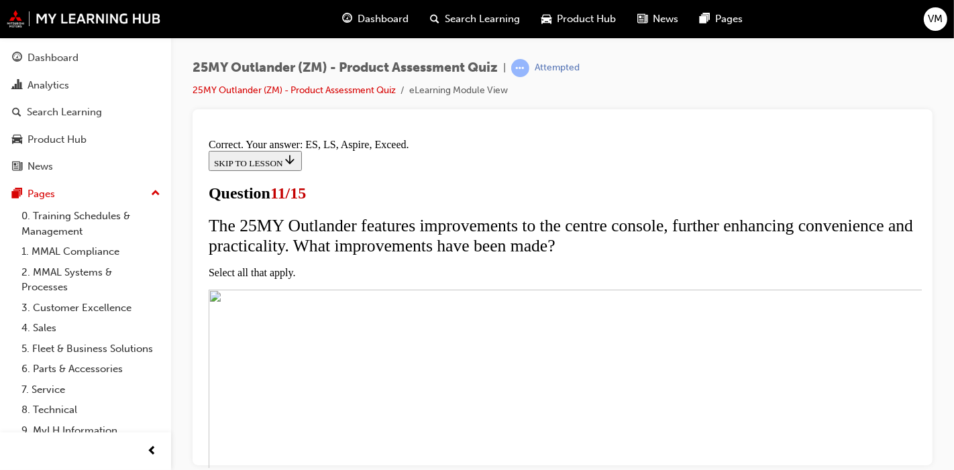
scroll to position [464, 0]
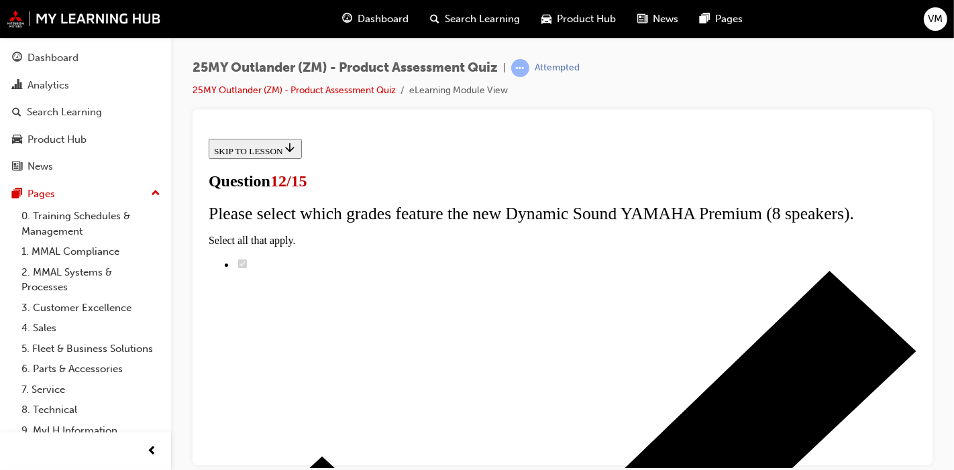
scroll to position [149, 0]
radio input "true"
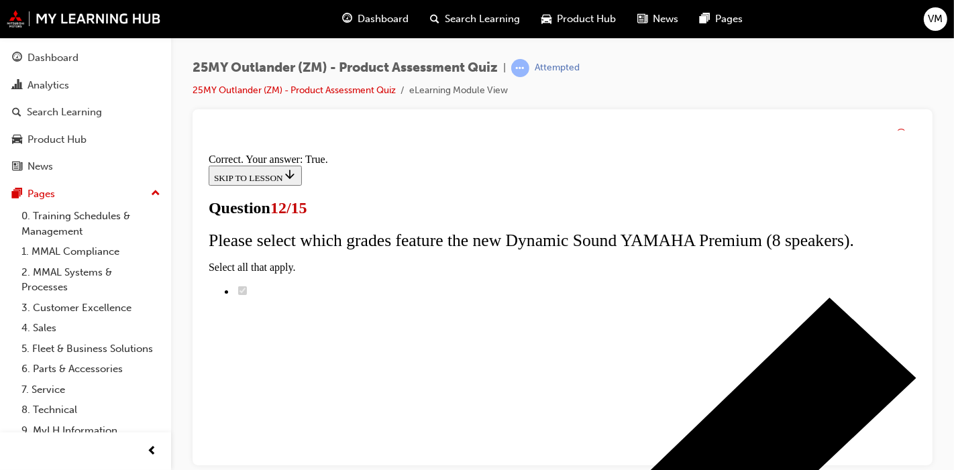
scroll to position [303, 0]
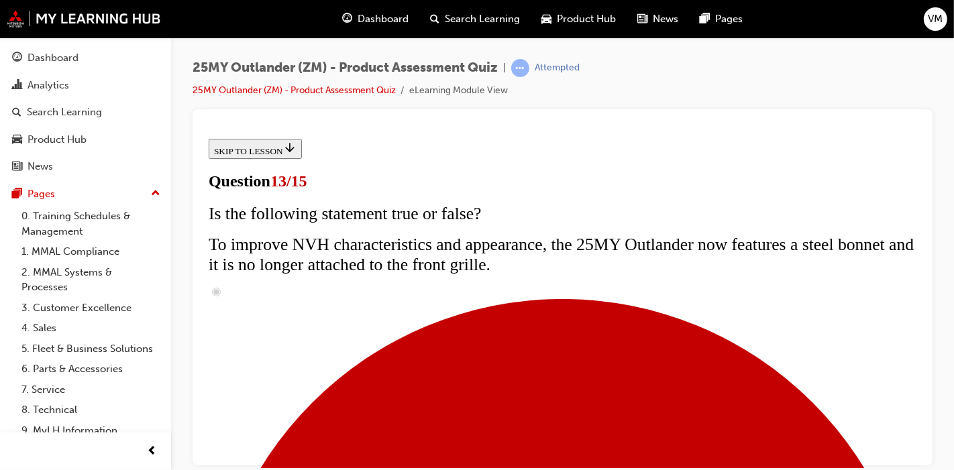
scroll to position [223, 0]
radio input "true"
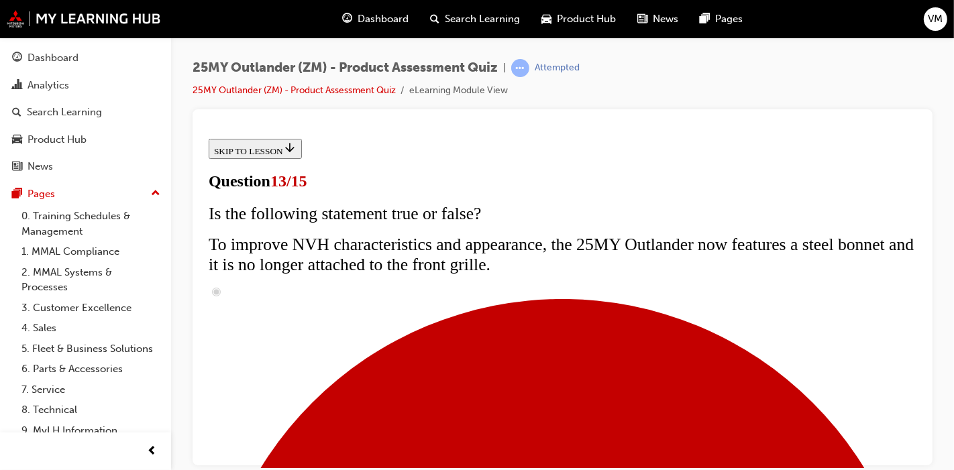
radio input "true"
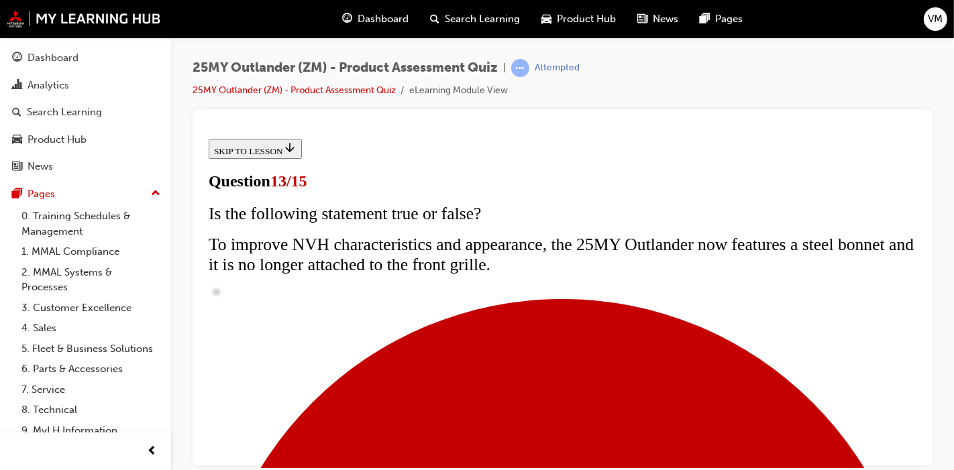
radio input "true"
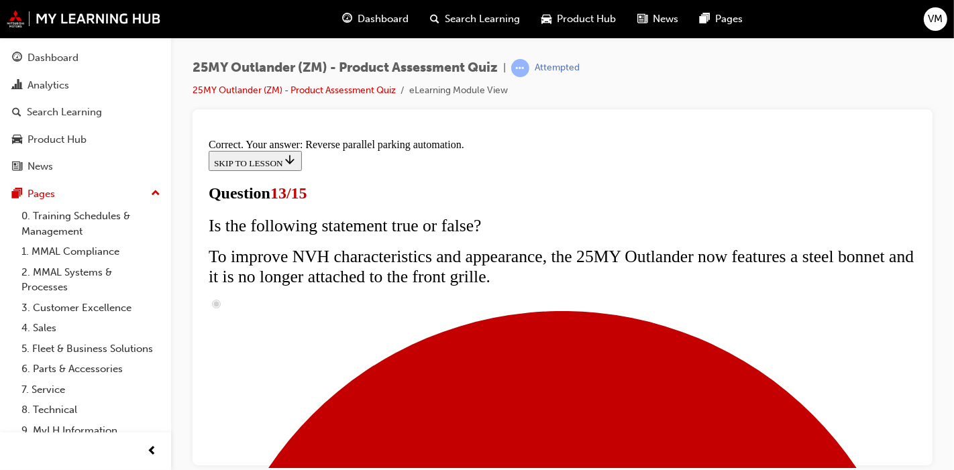
scroll to position [494, 0]
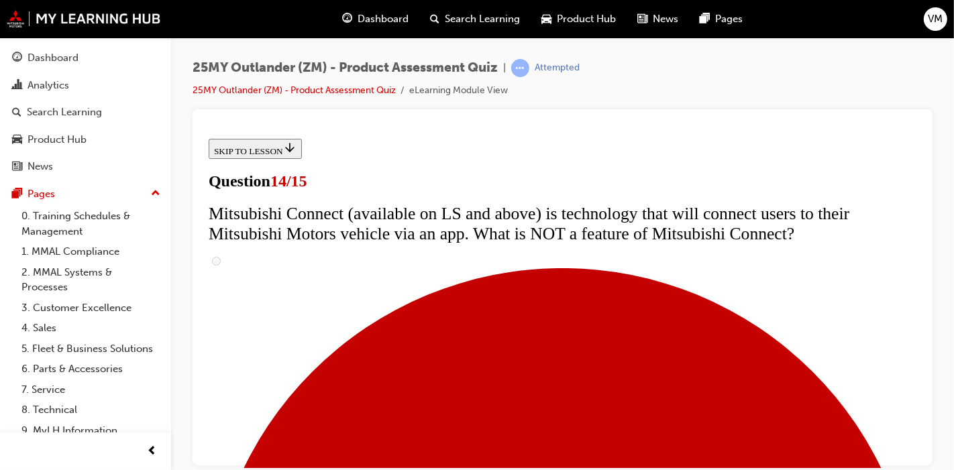
scroll to position [596, 0]
radio input "true"
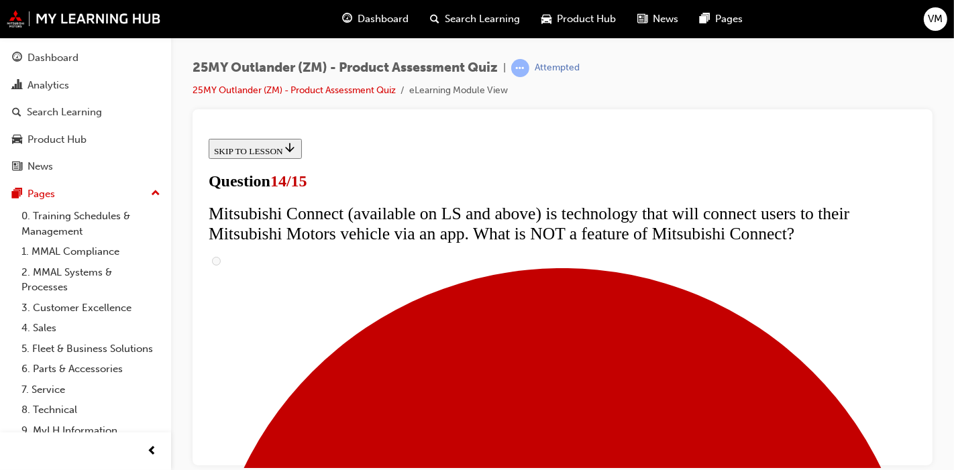
radio input "true"
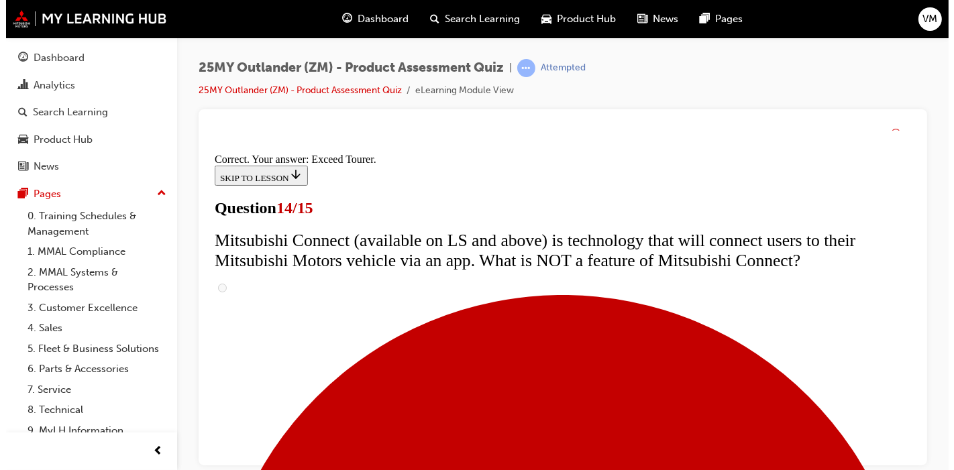
scroll to position [705, 0]
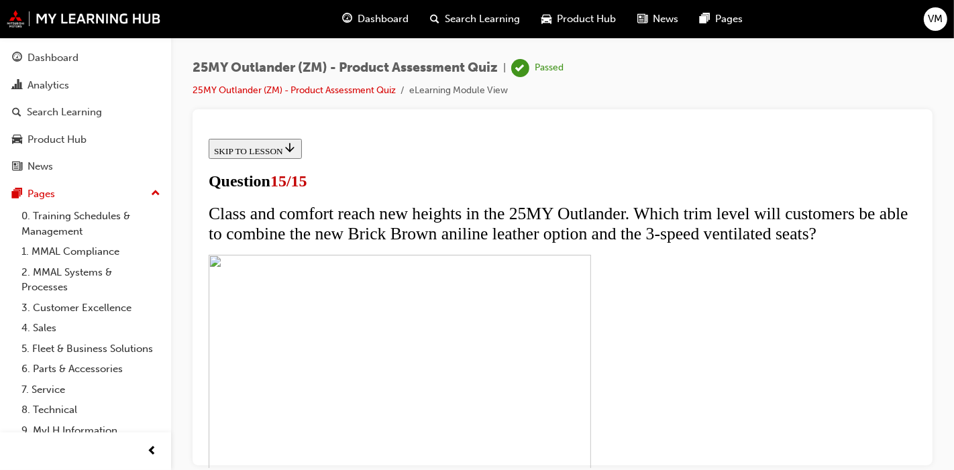
scroll to position [347, 0]
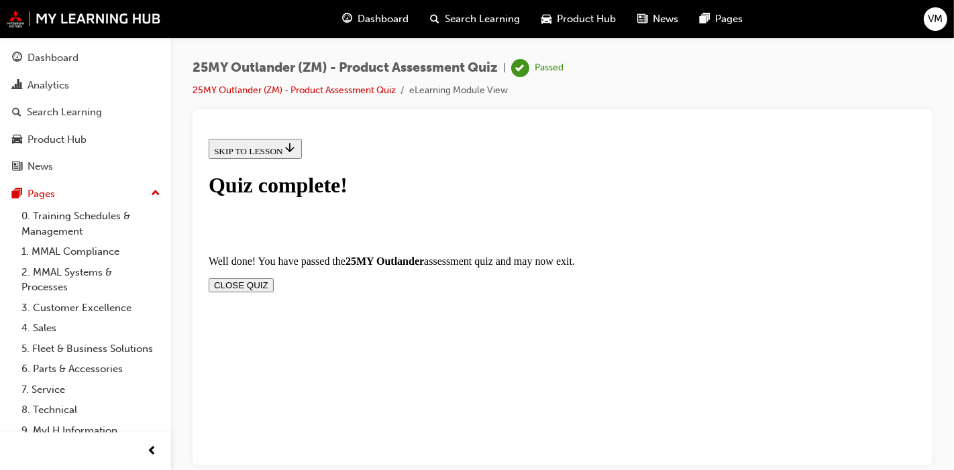
click at [273, 278] on button "CLOSE QUIZ" at bounding box center [240, 285] width 65 height 14
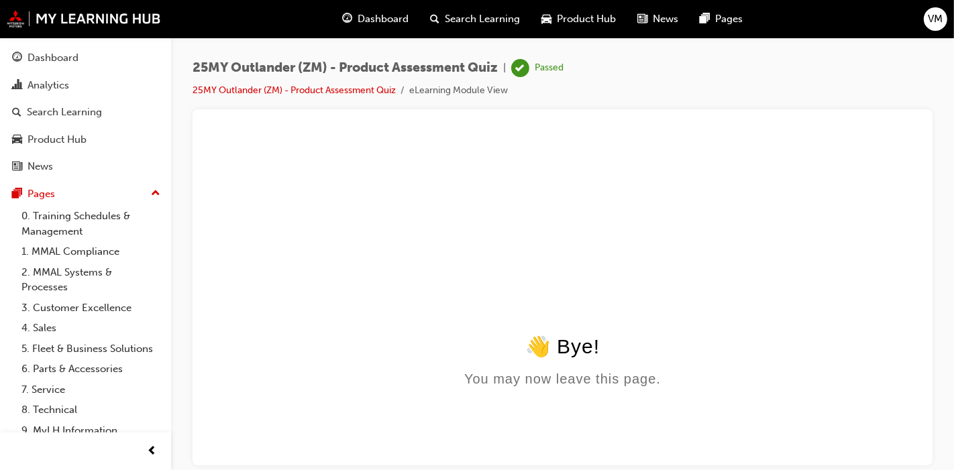
scroll to position [0, 0]
click at [373, 231] on html "👋 Bye! You may now leave this page." at bounding box center [562, 262] width 718 height 259
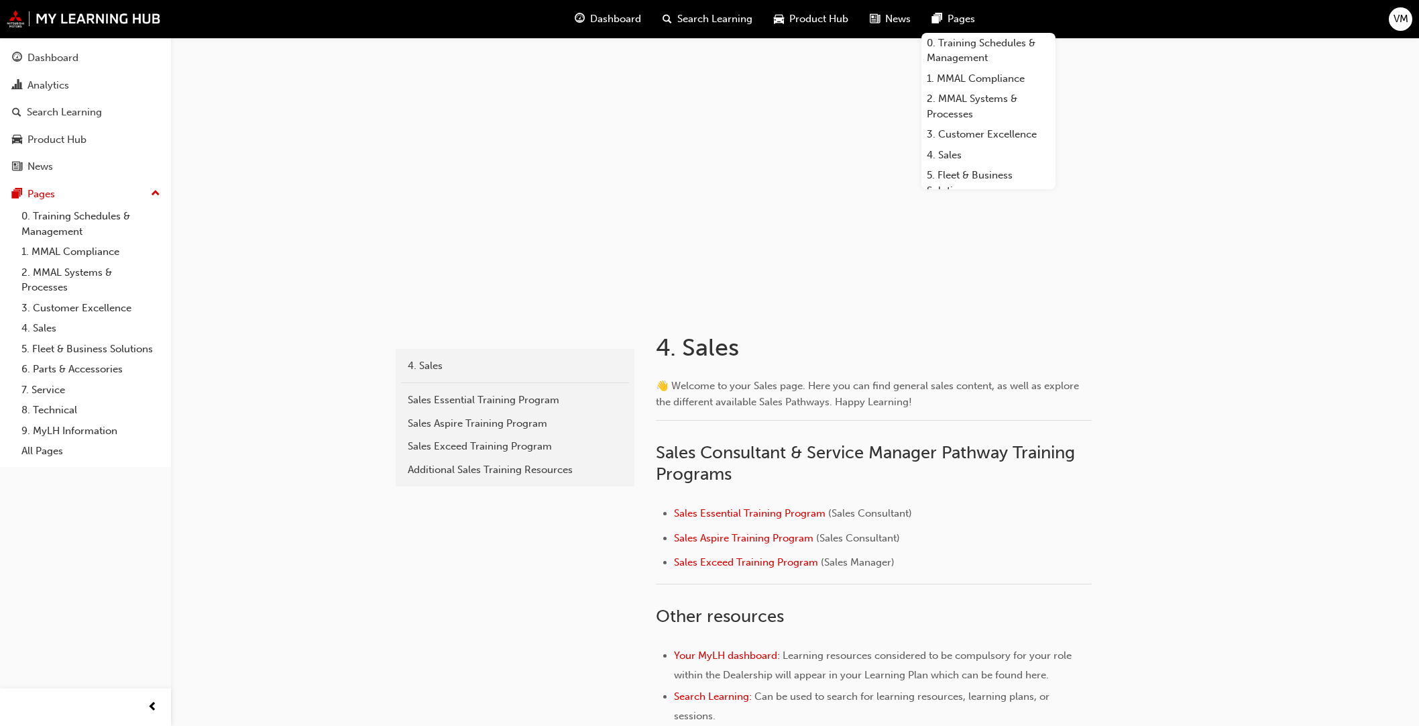
scroll to position [447, 0]
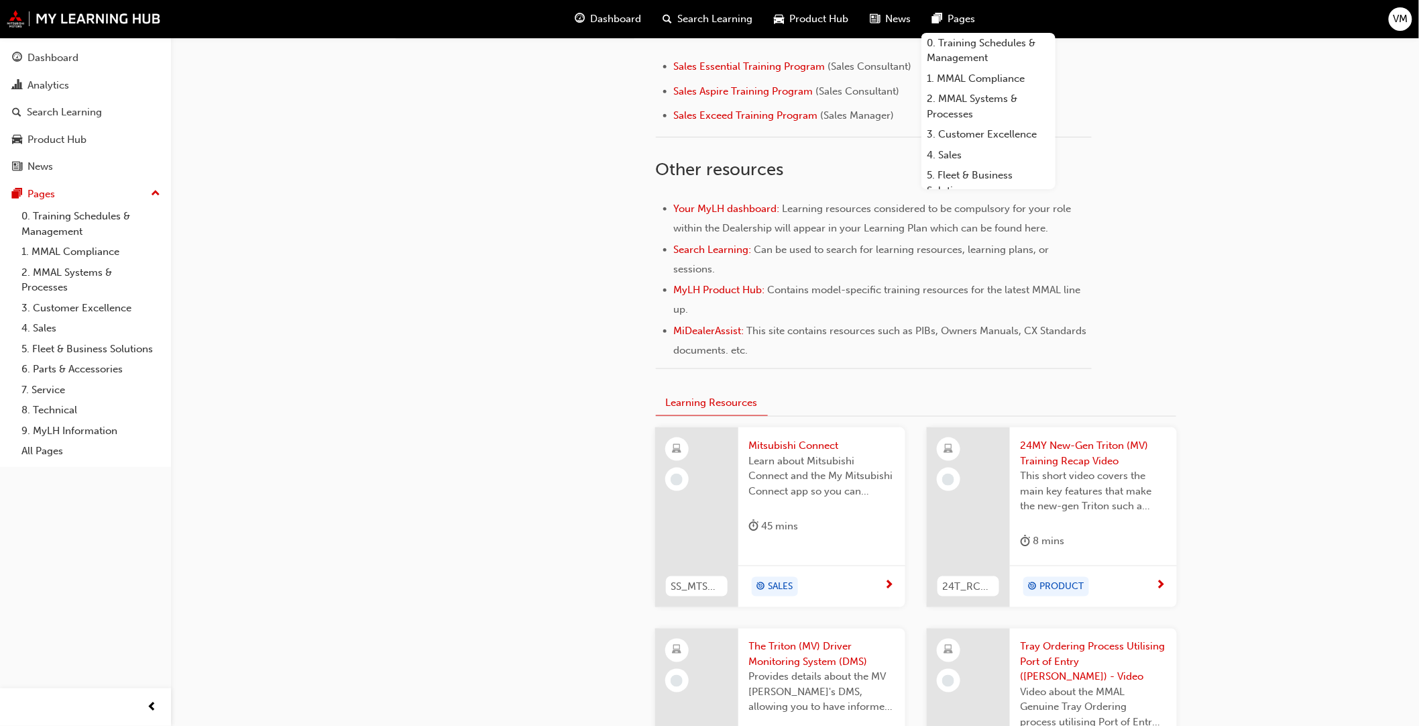
click at [1240, 323] on div "sales 4. Sales Sales Essential Training Program Sales Aspire Training Program S…" at bounding box center [709, 668] width 1419 height 2231
click at [112, 140] on div "Product Hub" at bounding box center [85, 139] width 147 height 17
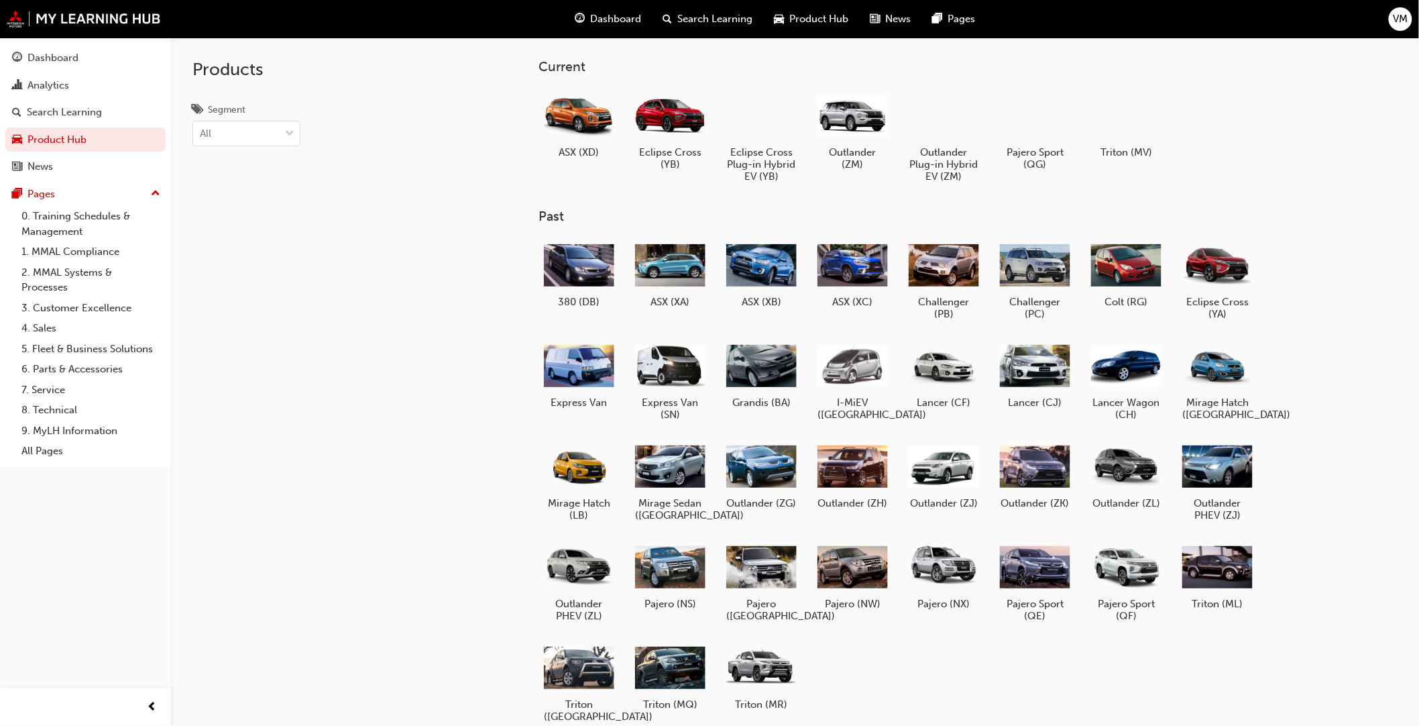
click at [1257, 123] on div "ASX (XD) Eclipse Cross (YB) Eclipse Cross Plug-in Hybrid EV (YB) Outlander (ZM)…" at bounding box center [920, 141] width 762 height 113
click at [852, 131] on div at bounding box center [853, 114] width 74 height 53
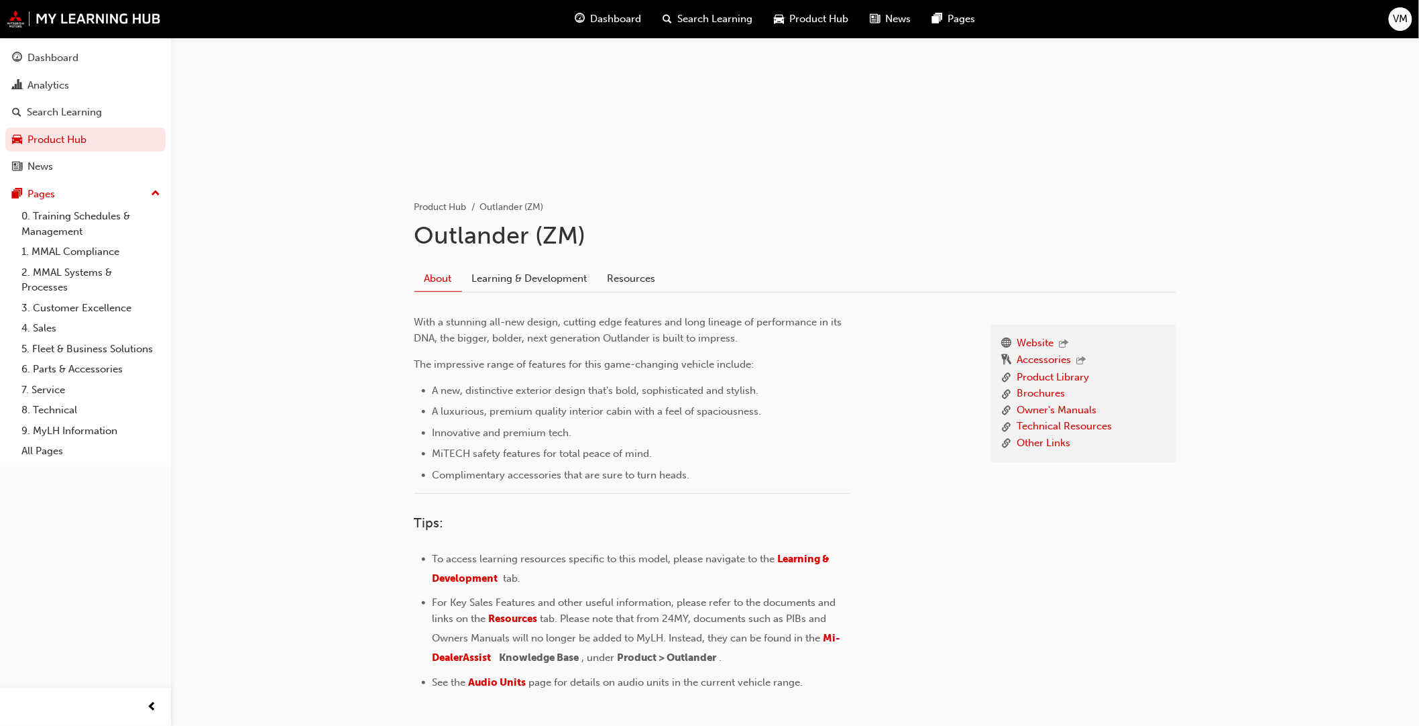
scroll to position [205, 0]
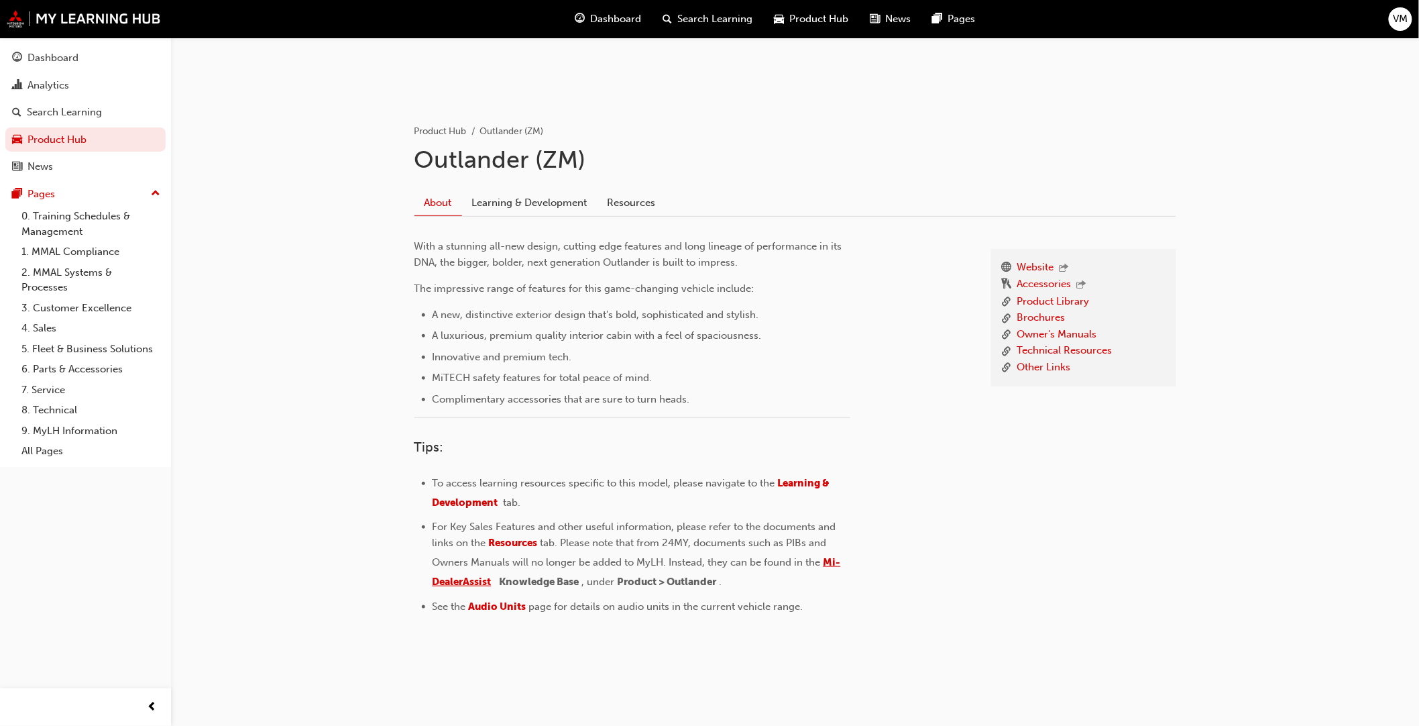
click at [481, 578] on span "Mi-DealerAssist" at bounding box center [637, 572] width 409 height 32
